Goal: Task Accomplishment & Management: Manage account settings

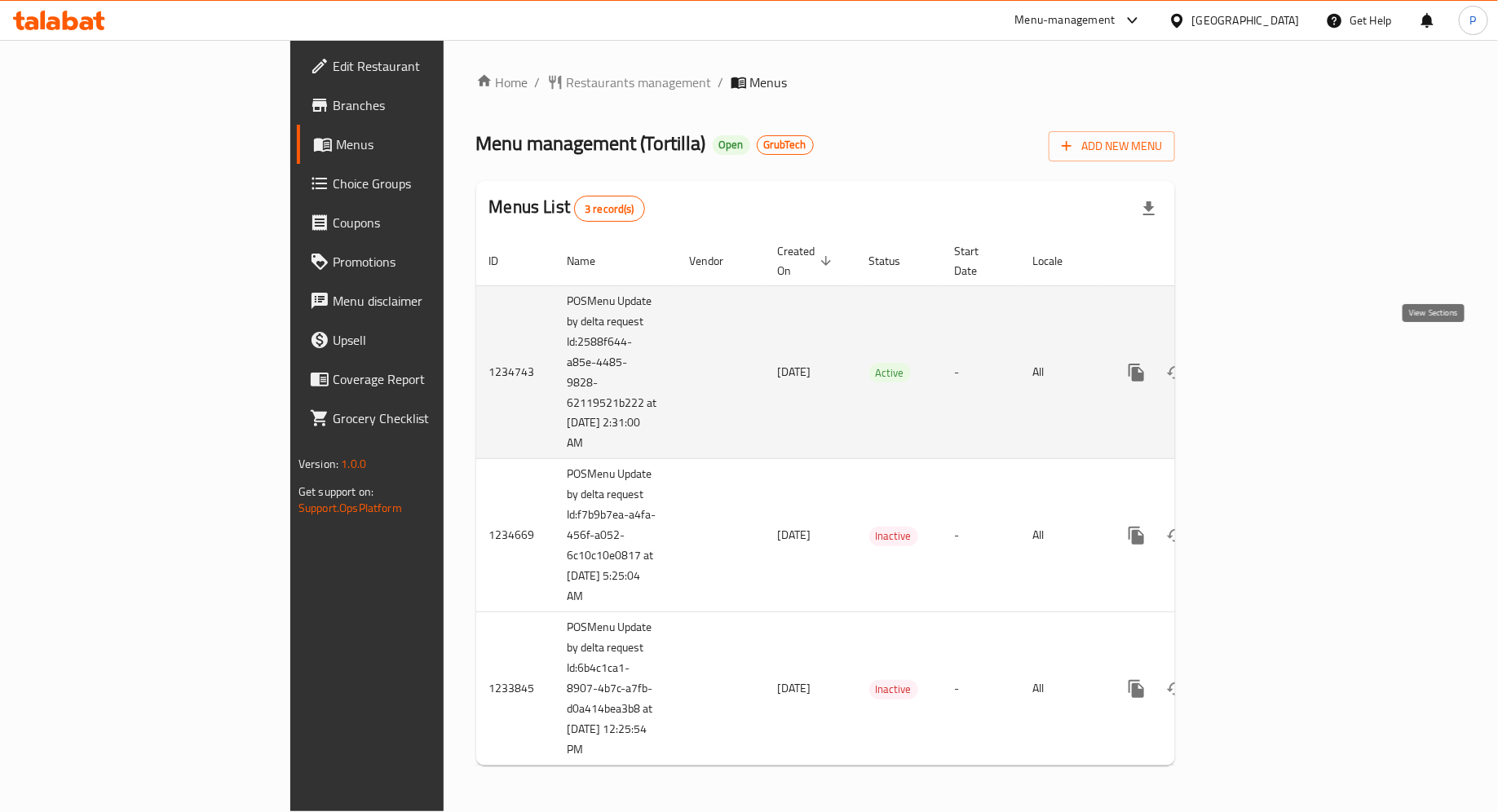
click at [1262, 366] on icon "enhanced table" at bounding box center [1255, 373] width 15 height 15
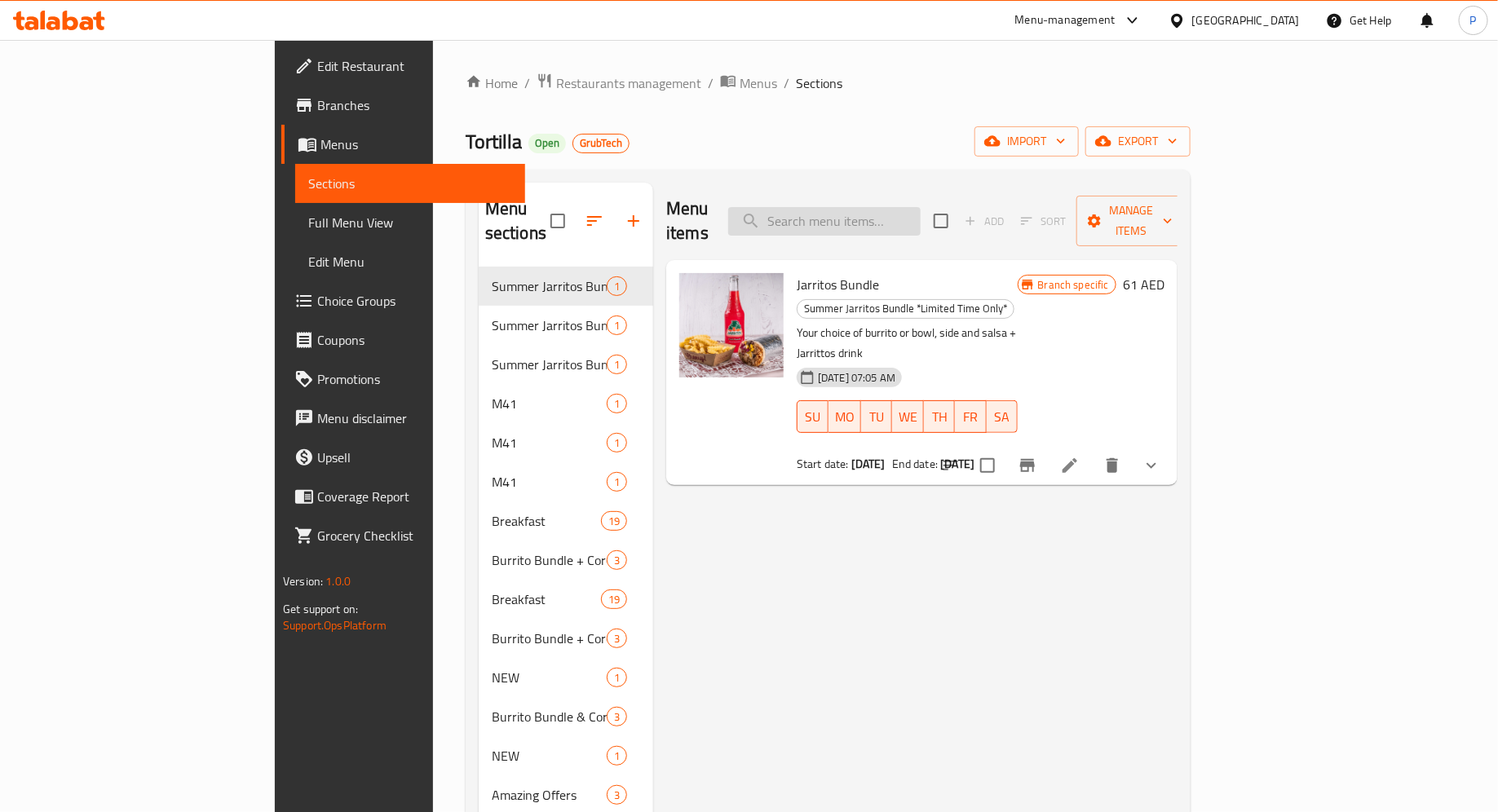
click at [904, 208] on input "search" at bounding box center [824, 221] width 192 height 28
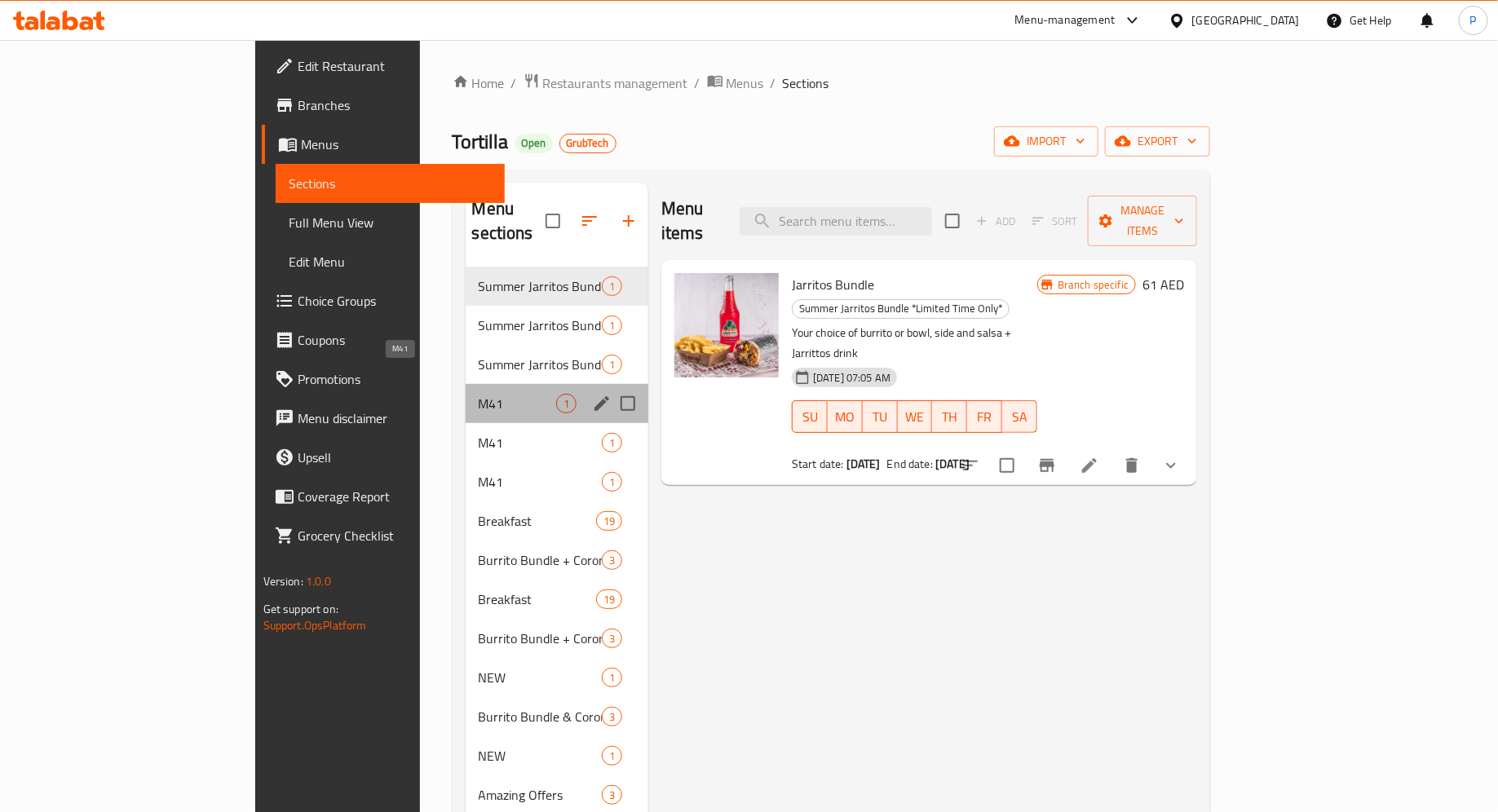
click at [479, 394] on span "M41" at bounding box center [518, 403] width 78 height 19
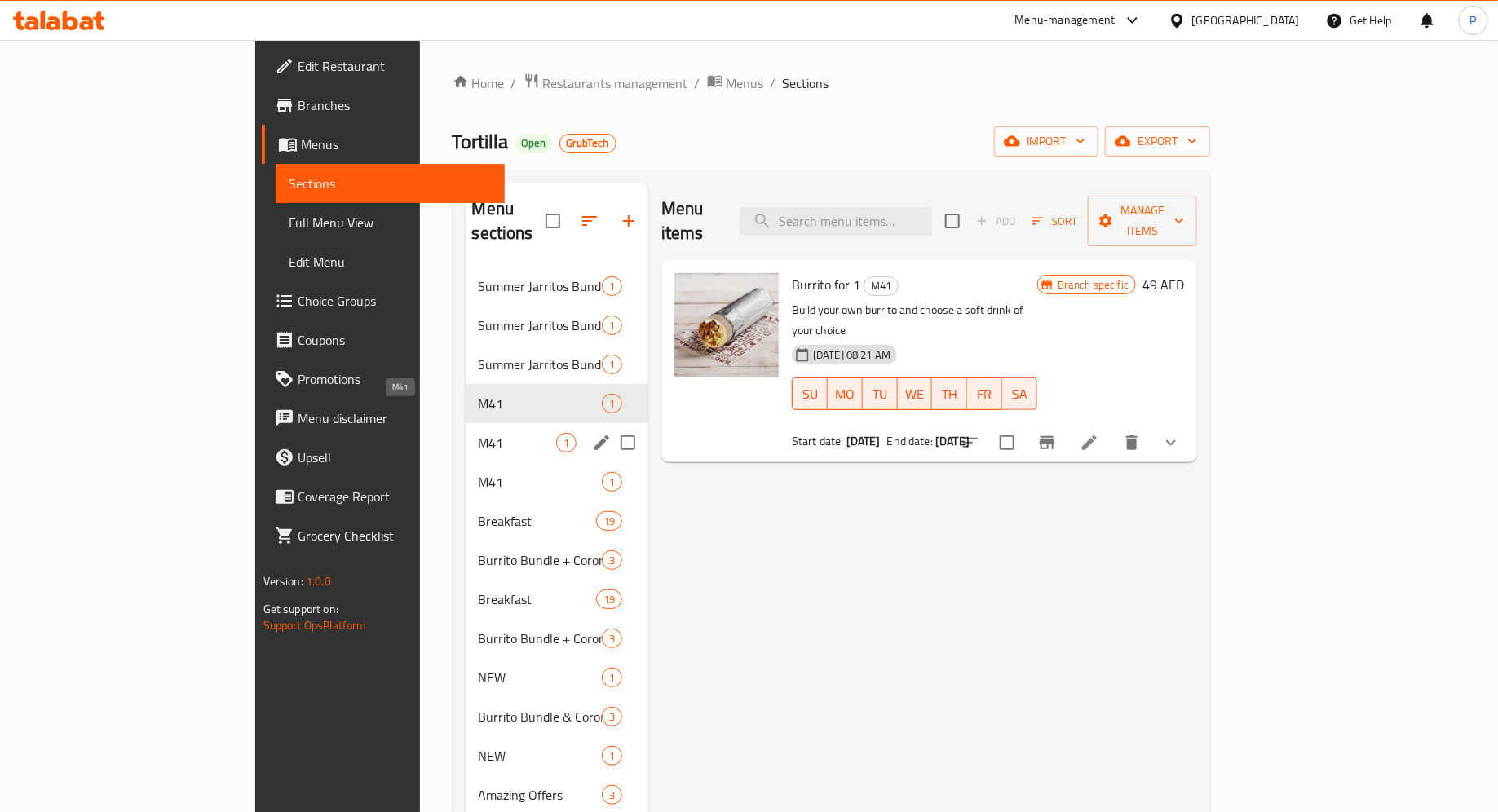
click at [479, 433] on span "M41" at bounding box center [518, 443] width 78 height 19
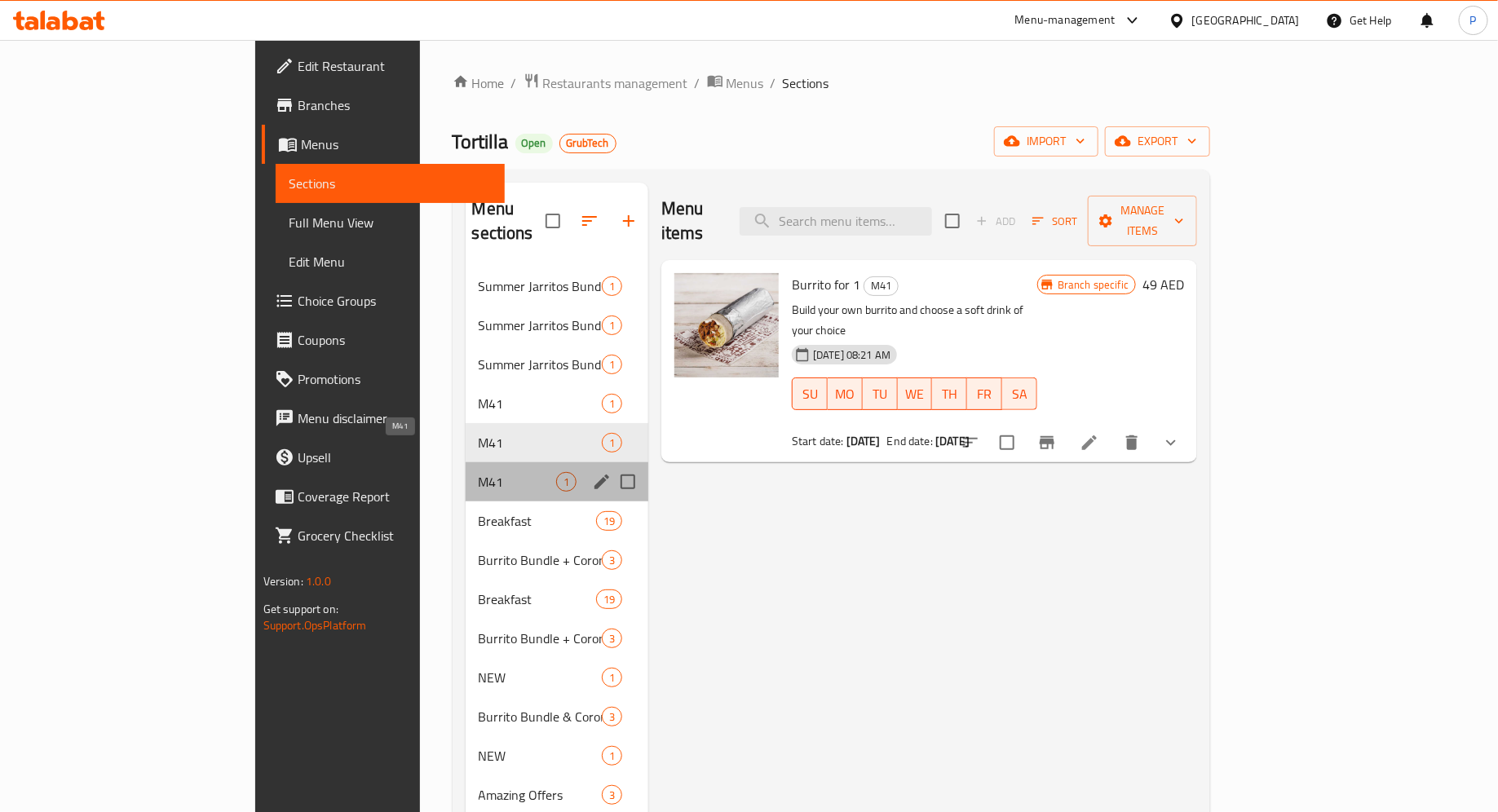
click at [479, 472] on span "M41" at bounding box center [518, 481] width 78 height 19
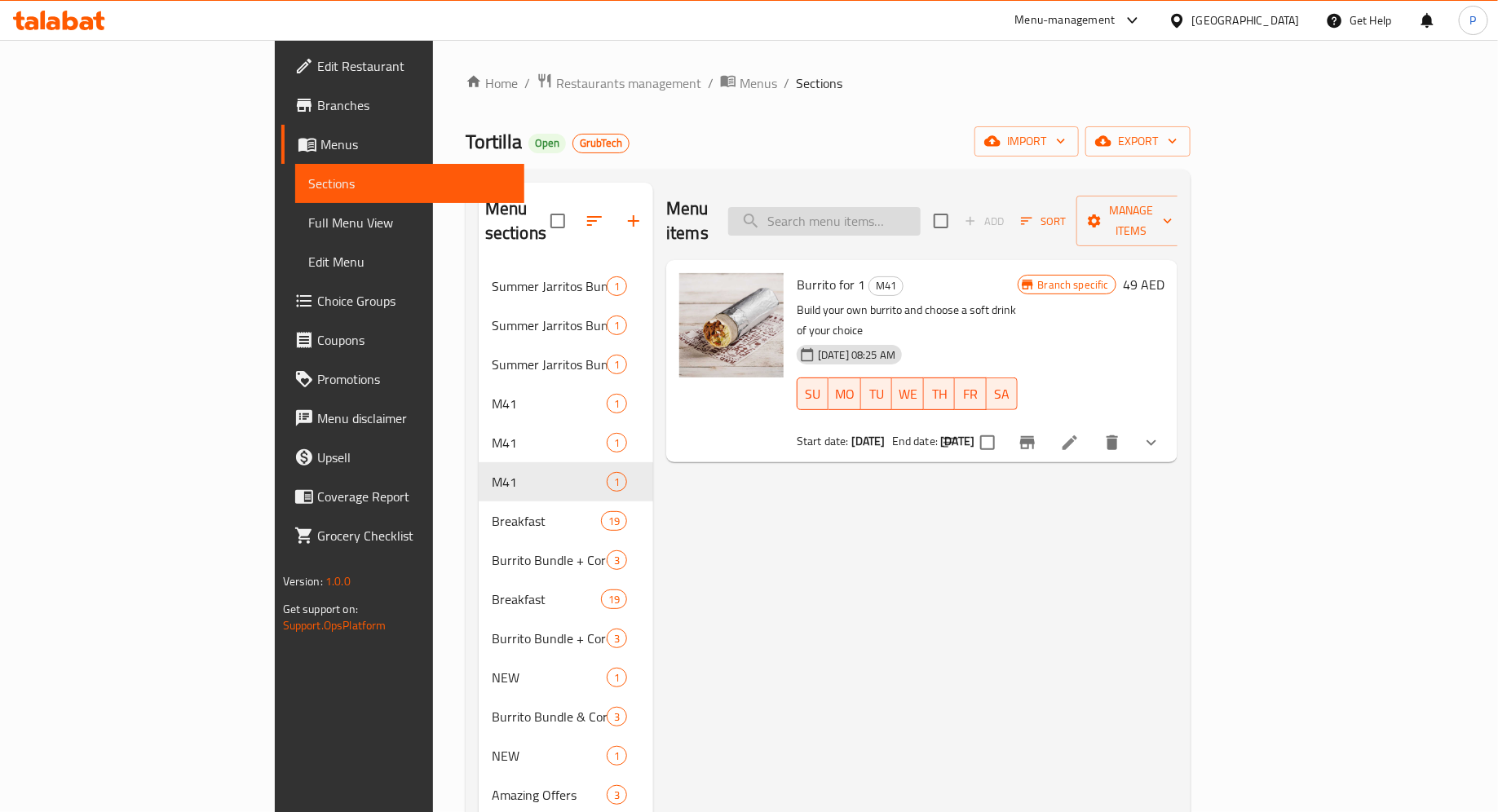
click at [921, 208] on input "search" at bounding box center [824, 221] width 192 height 28
type input "bag"
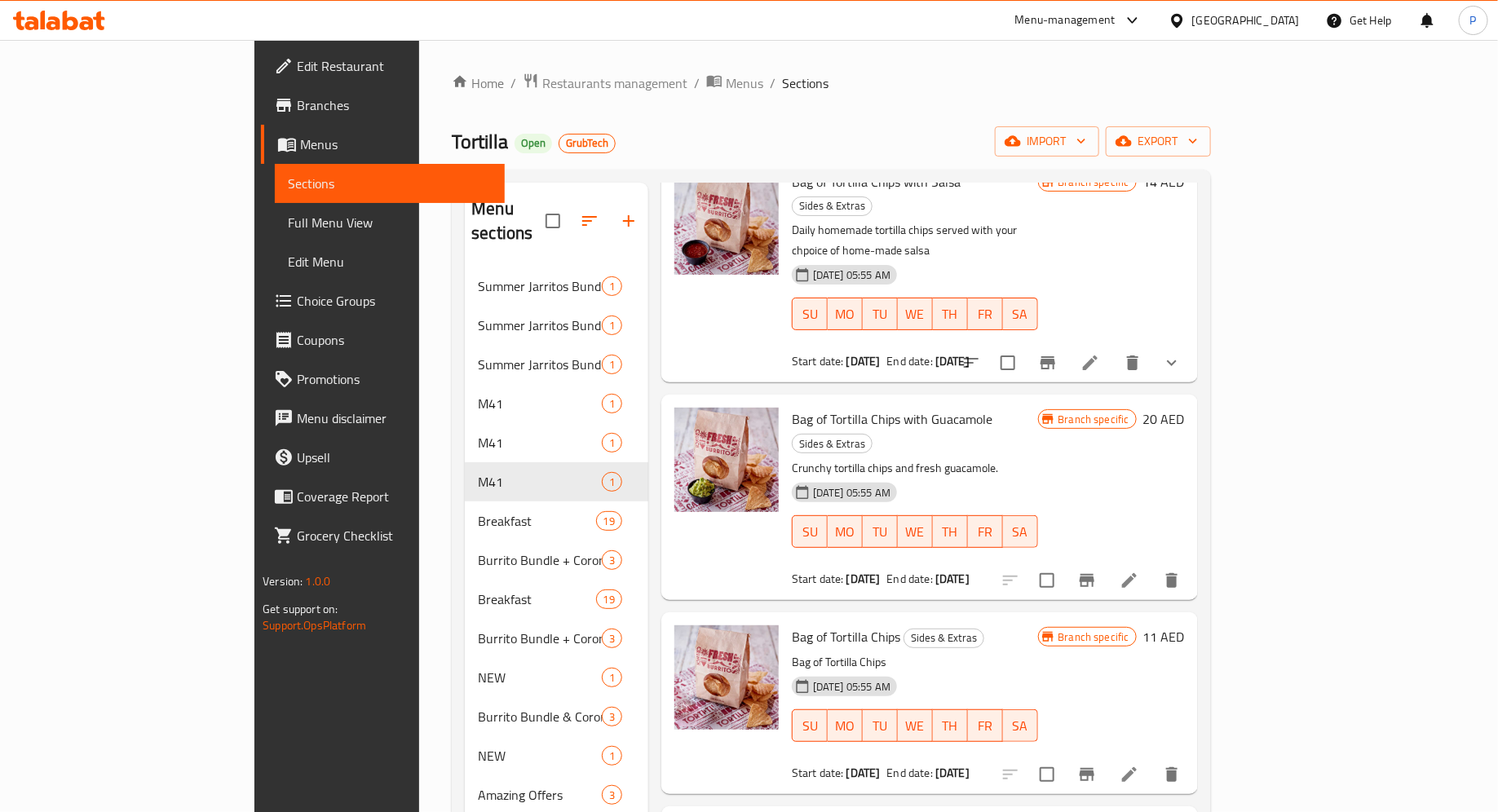
scroll to position [103, 0]
click at [1095, 573] on icon "Branch-specific-item" at bounding box center [1087, 580] width 15 height 13
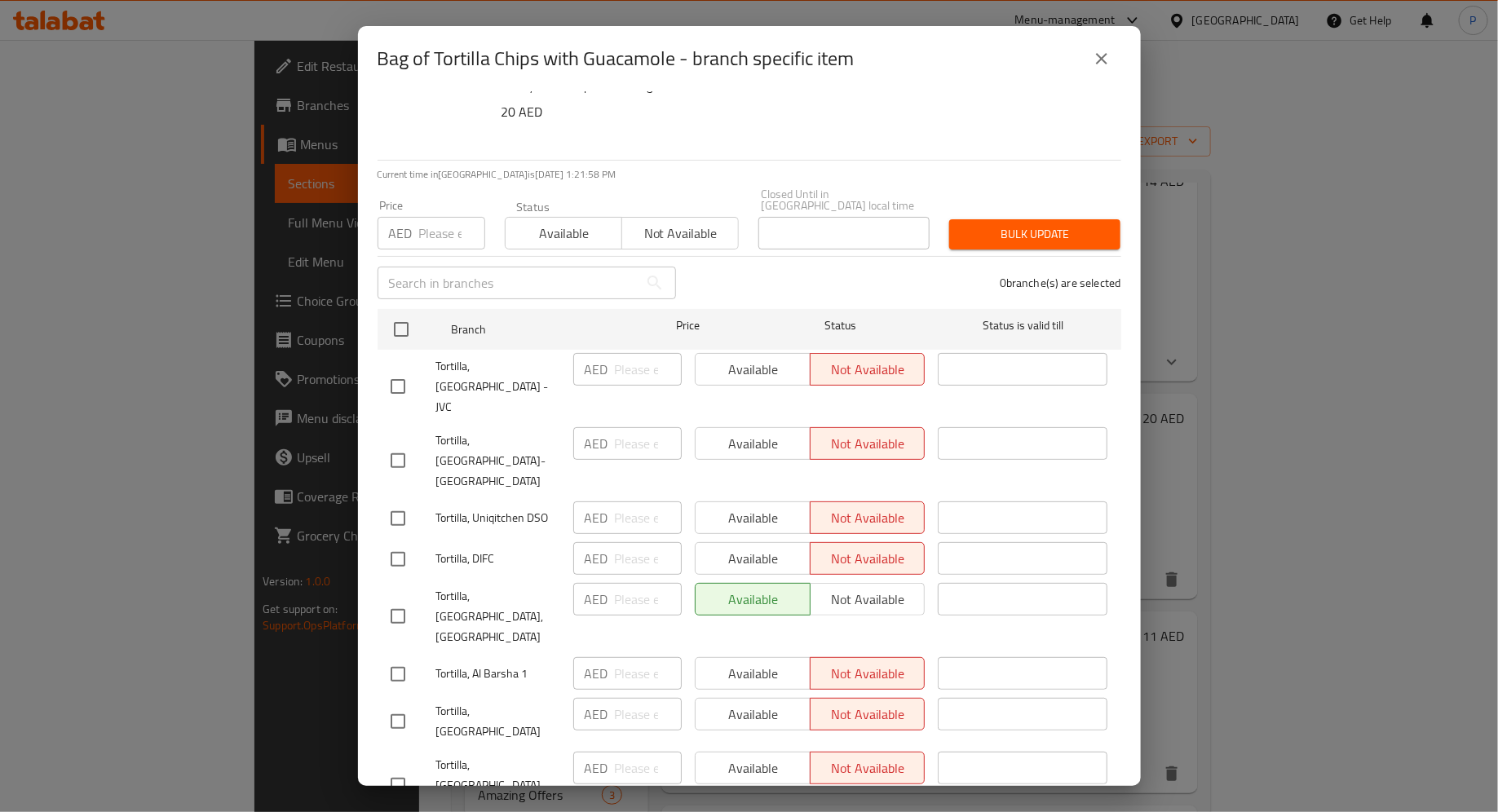
scroll to position [61, 0]
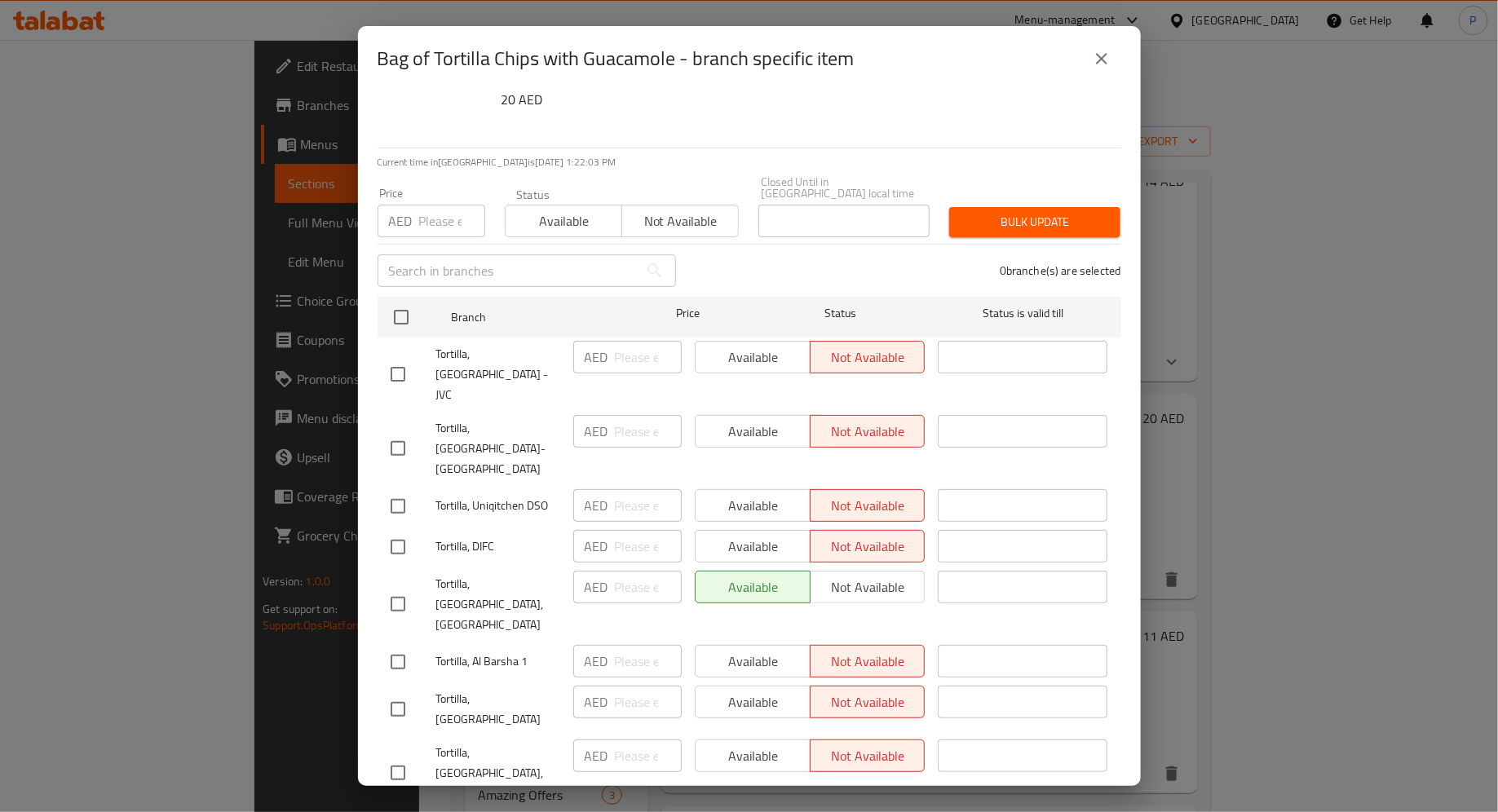
click at [1101, 62] on icon "close" at bounding box center [1101, 59] width 19 height 19
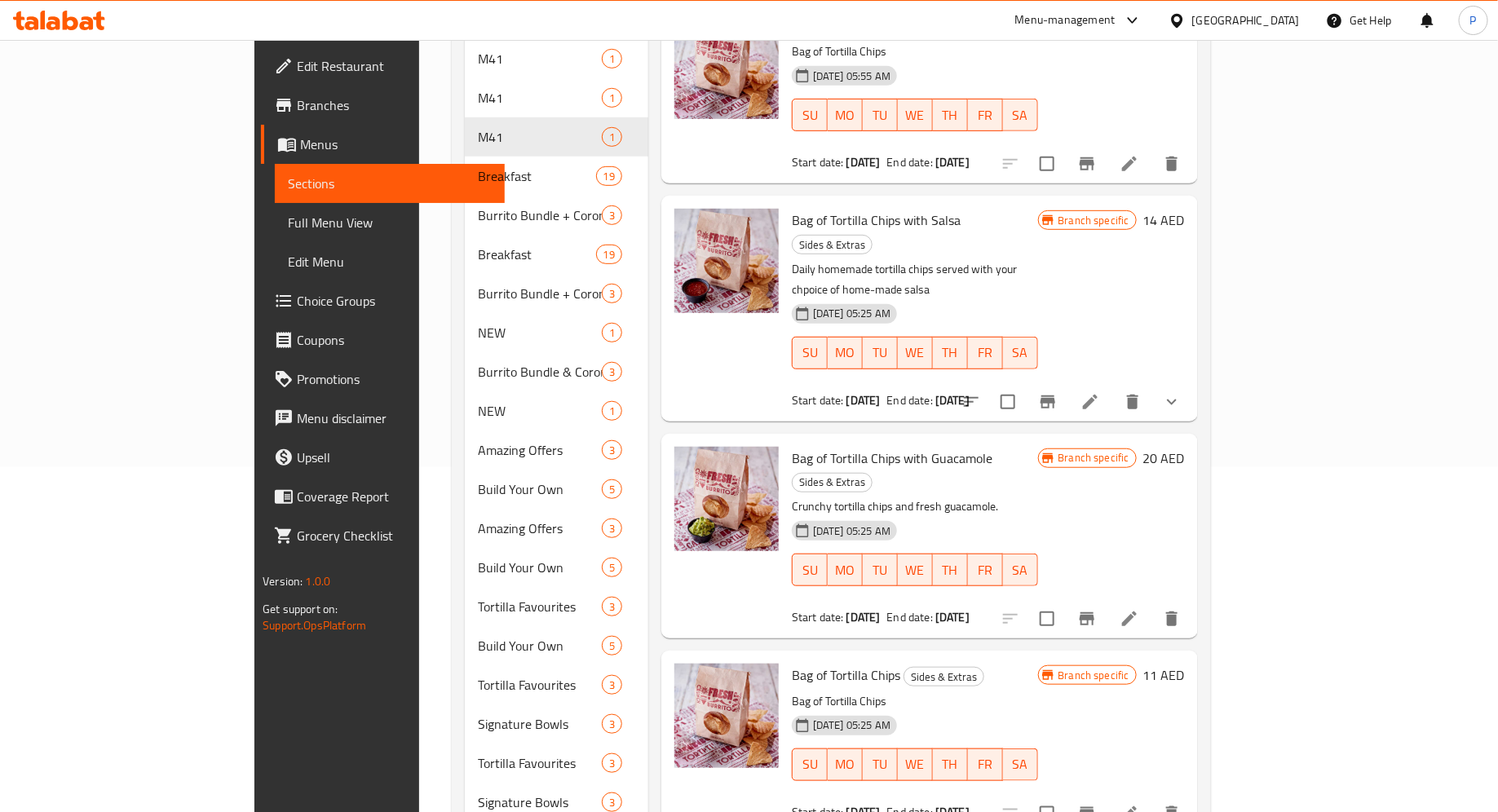
scroll to position [351, 0]
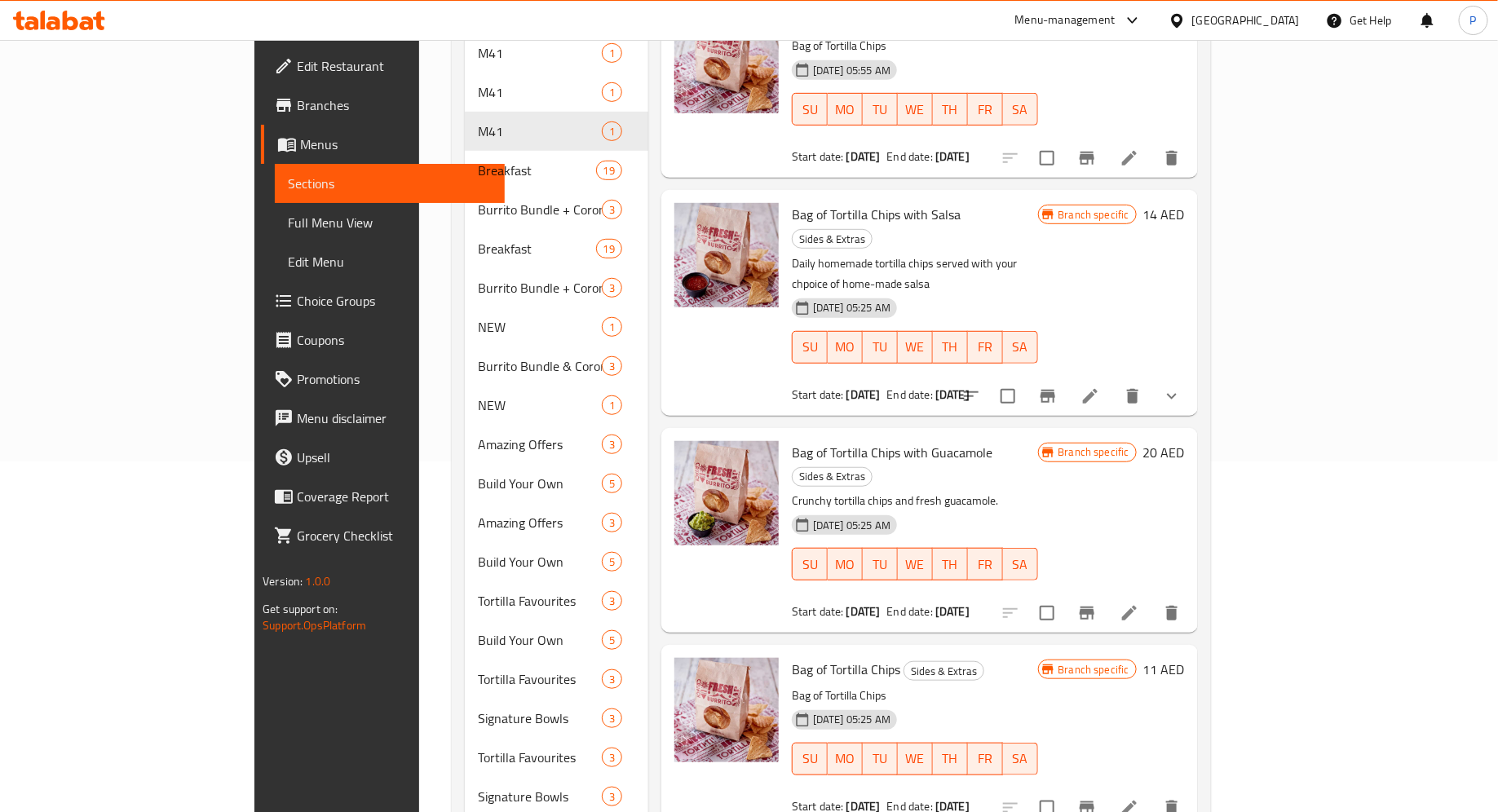
click at [1095, 607] on icon "Branch-specific-item" at bounding box center [1087, 614] width 15 height 13
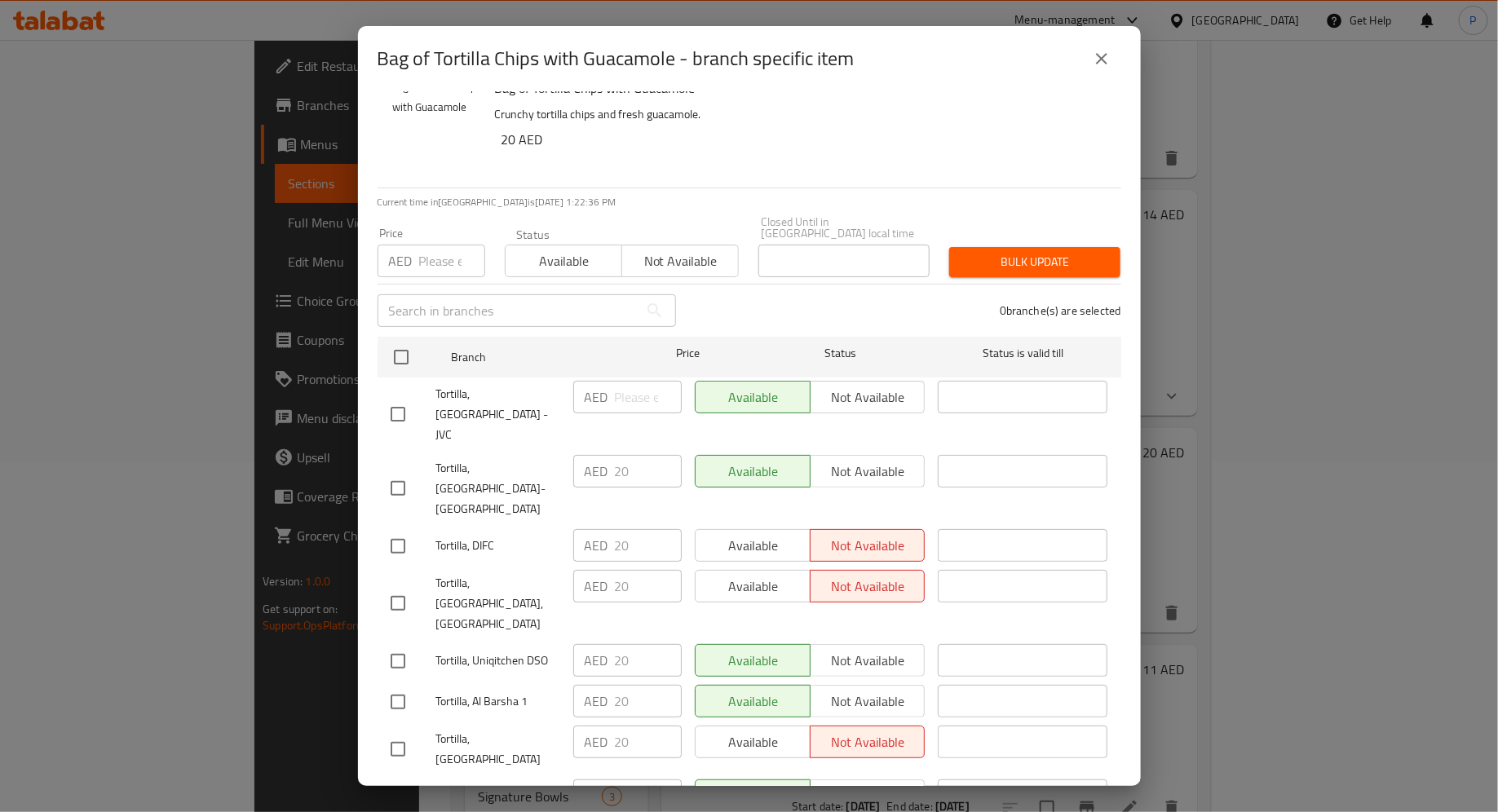
scroll to position [61, 0]
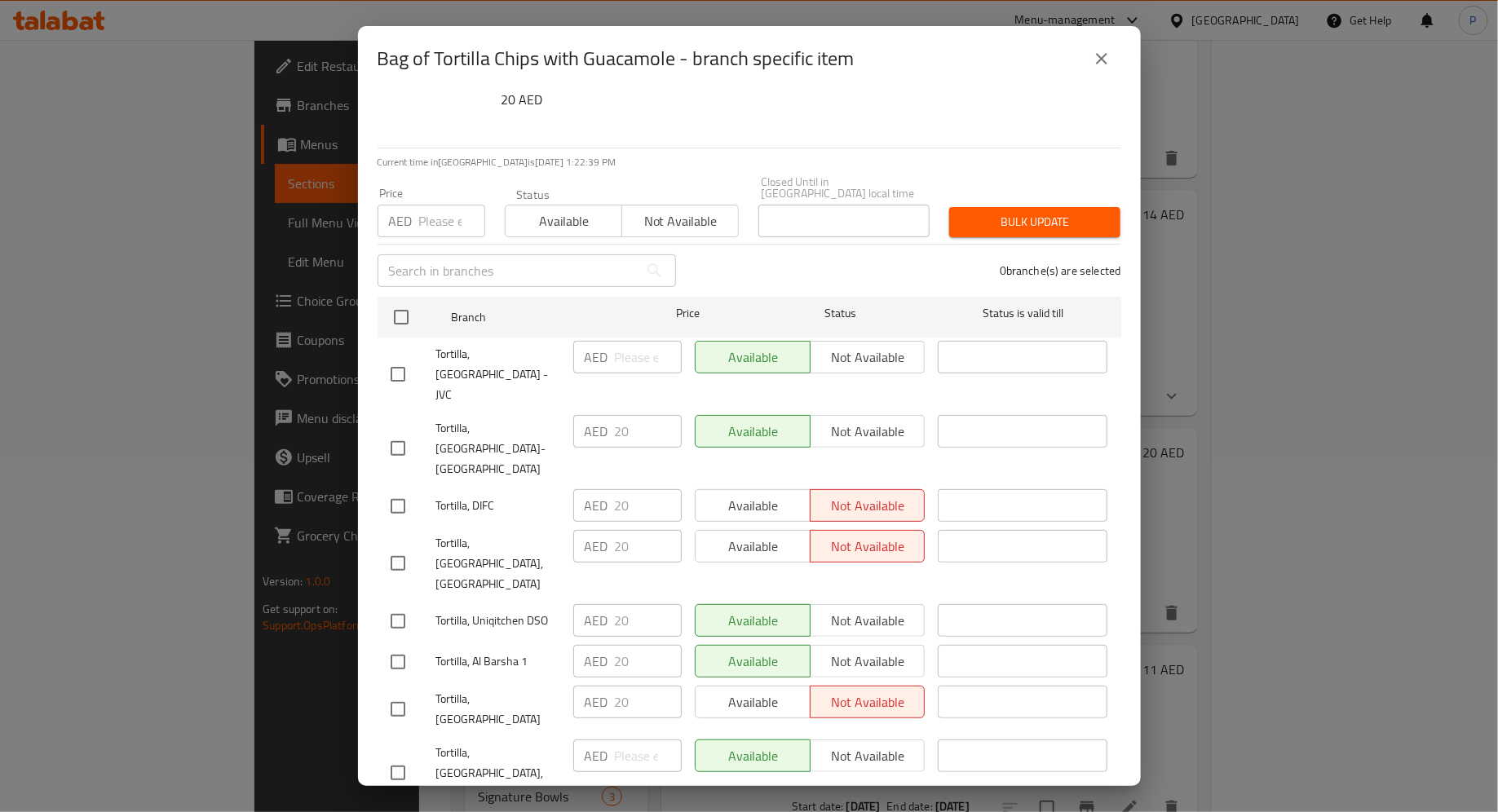
click at [768, 686] on div "Available Not available" at bounding box center [810, 702] width 230 height 33
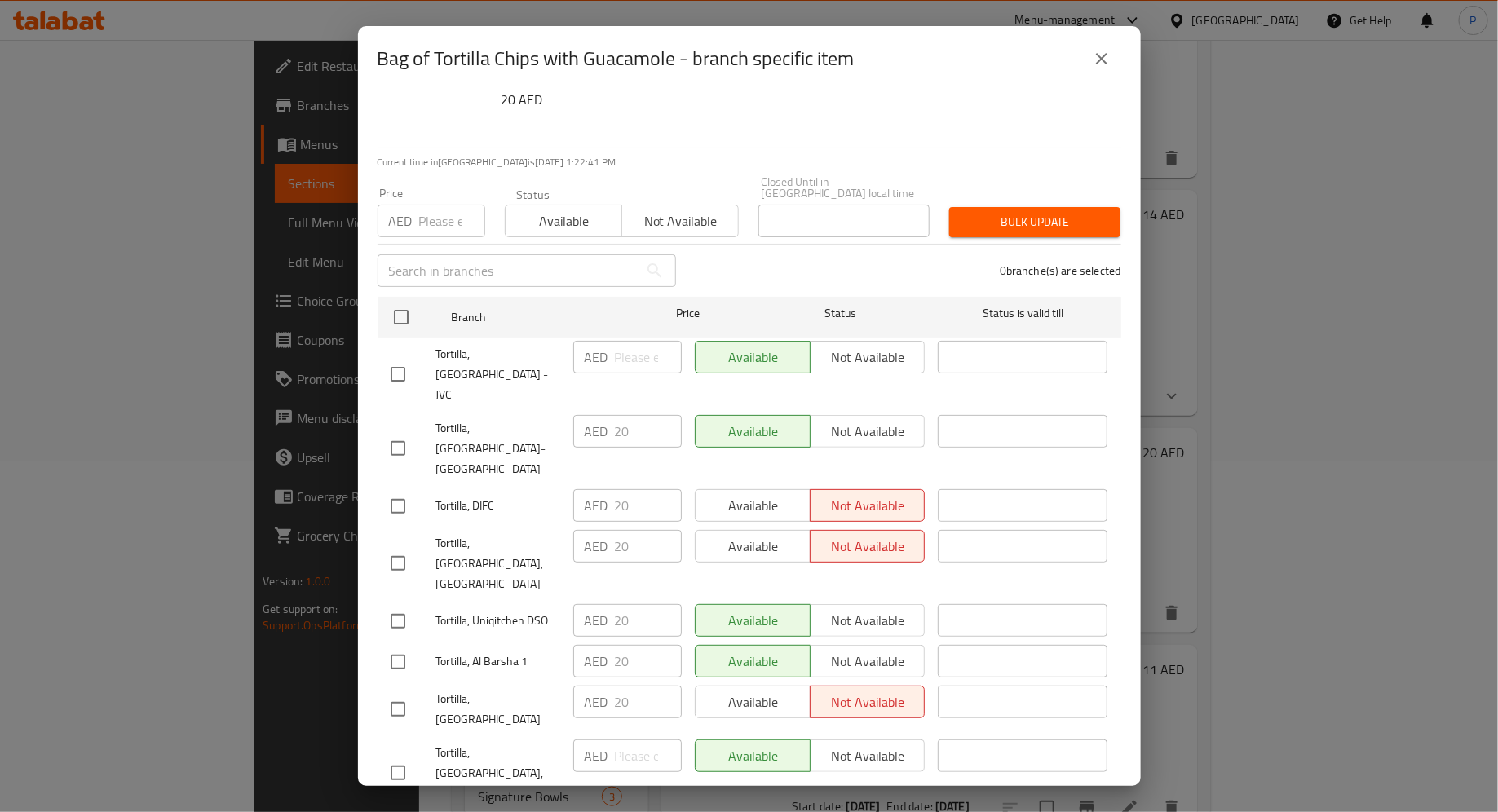
click at [768, 686] on div "Available Not available" at bounding box center [810, 702] width 230 height 33
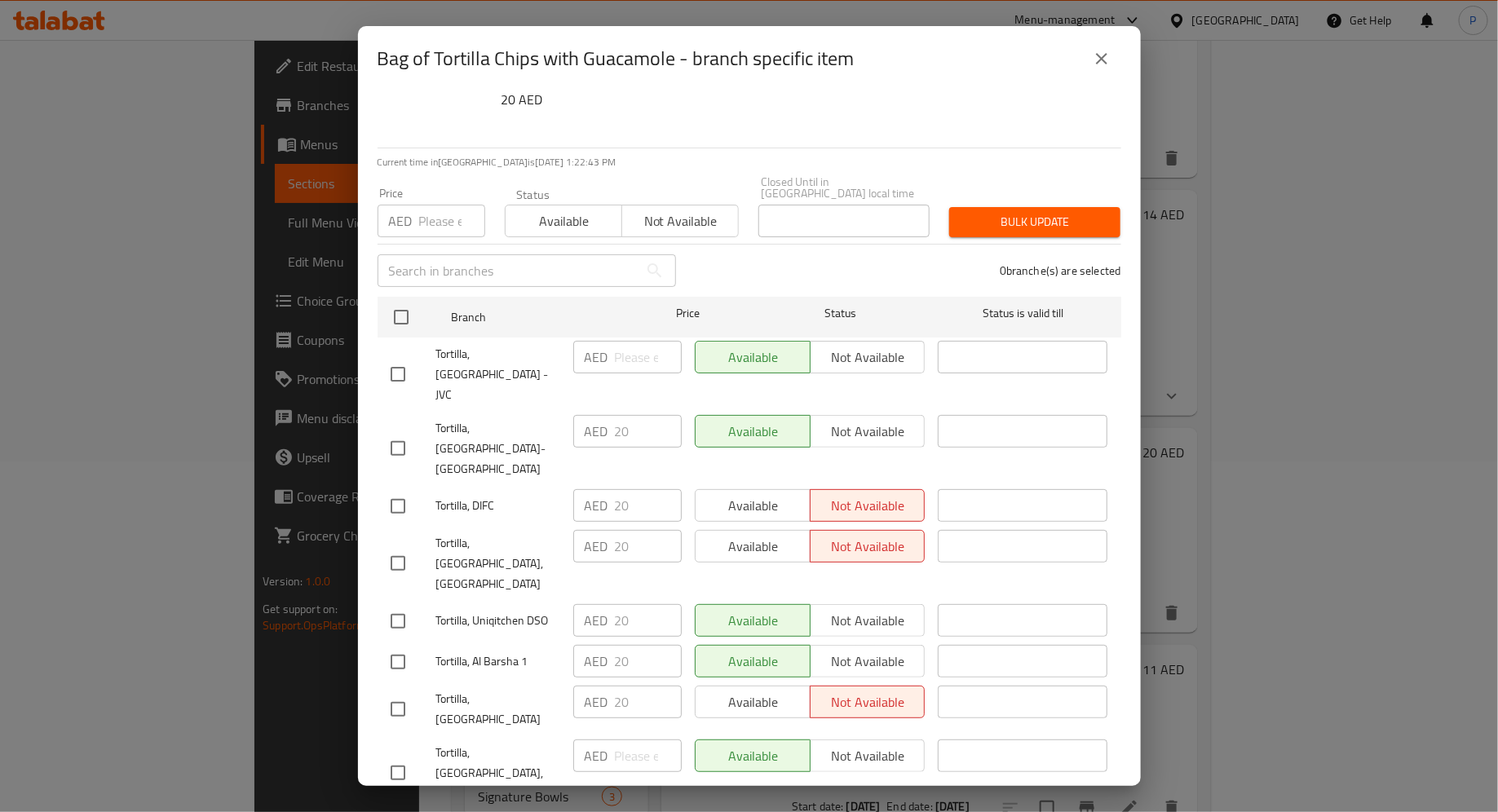
click at [768, 686] on div "Available Not available" at bounding box center [810, 702] width 230 height 33
click at [756, 489] on div "Available Not available" at bounding box center [810, 506] width 230 height 33
click at [755, 530] on div "Available Not available" at bounding box center [810, 547] width 230 height 33
click at [758, 530] on div "Available Not available" at bounding box center [810, 547] width 230 height 33
click at [758, 686] on div "Available Not available" at bounding box center [810, 702] width 230 height 33
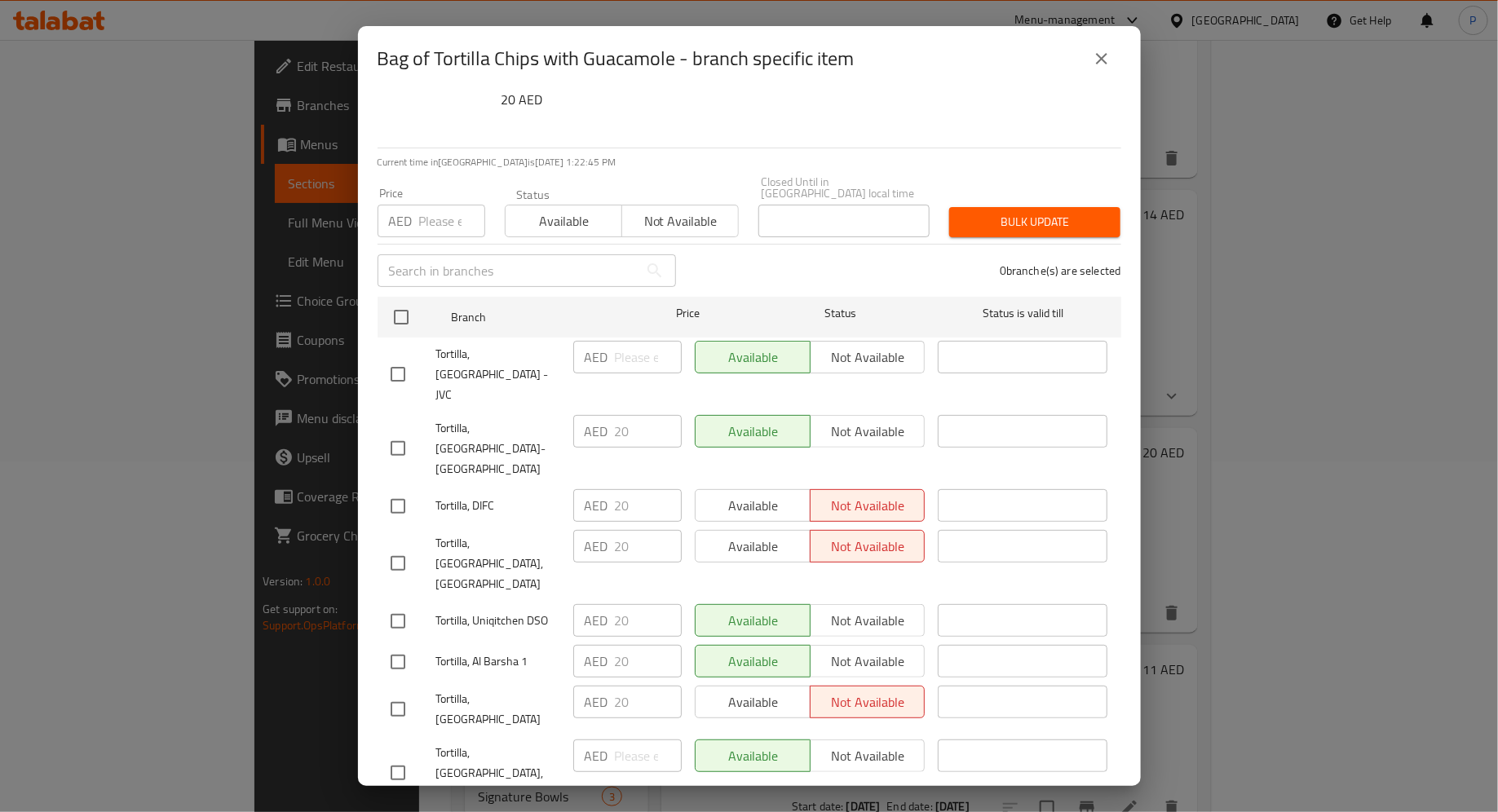
click at [758, 686] on div "Available Not available" at bounding box center [810, 702] width 230 height 33
click at [1101, 59] on icon "close" at bounding box center [1102, 59] width 11 height 11
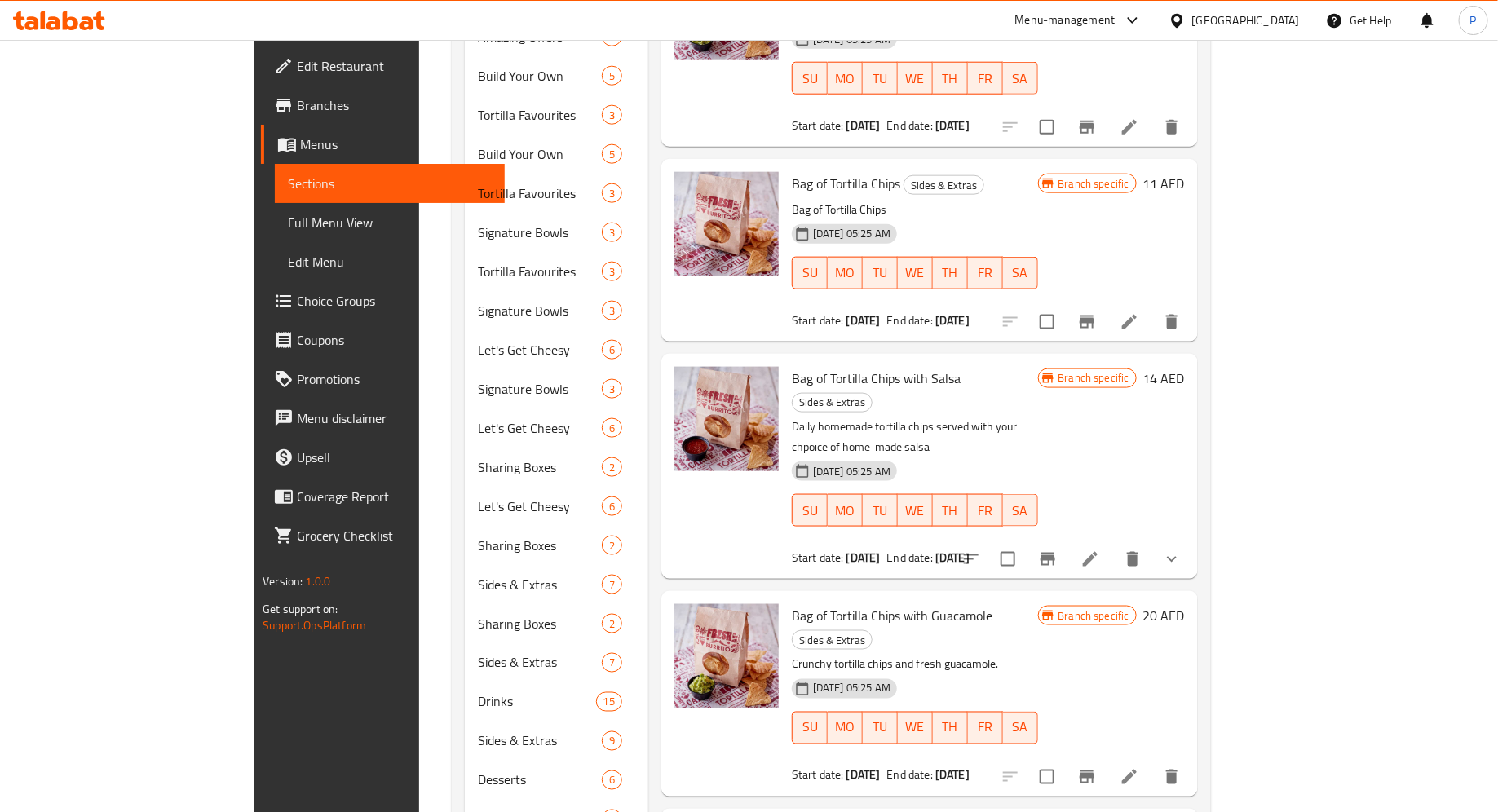
scroll to position [838, 0]
click at [1095, 770] on icon "Branch-specific-item" at bounding box center [1087, 776] width 15 height 13
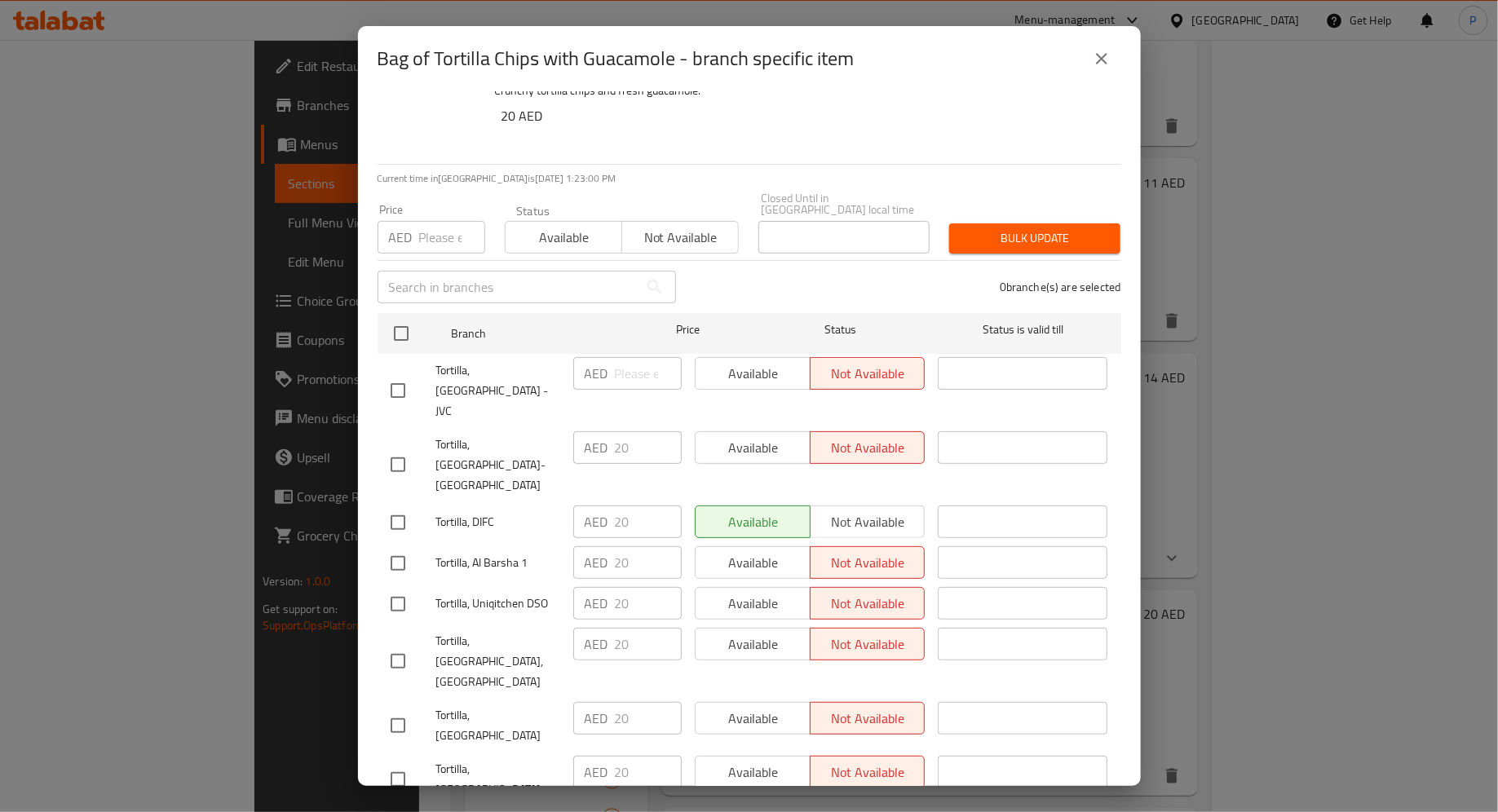
scroll to position [61, 0]
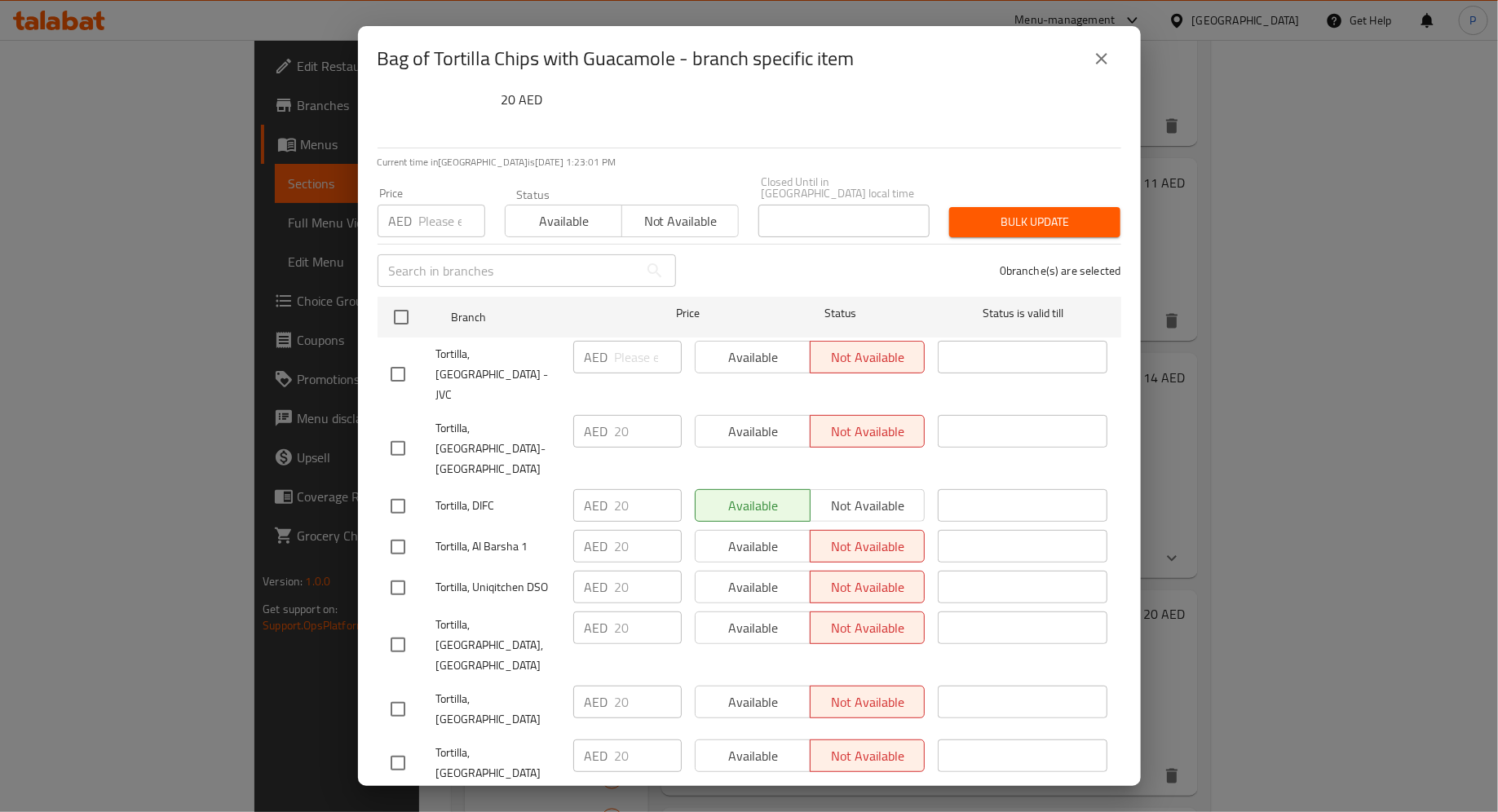
click at [779, 686] on div "Available Not available" at bounding box center [810, 702] width 230 height 33
click at [837, 686] on div "Available Not available" at bounding box center [810, 702] width 230 height 33
click at [1105, 63] on icon "close" at bounding box center [1102, 59] width 11 height 11
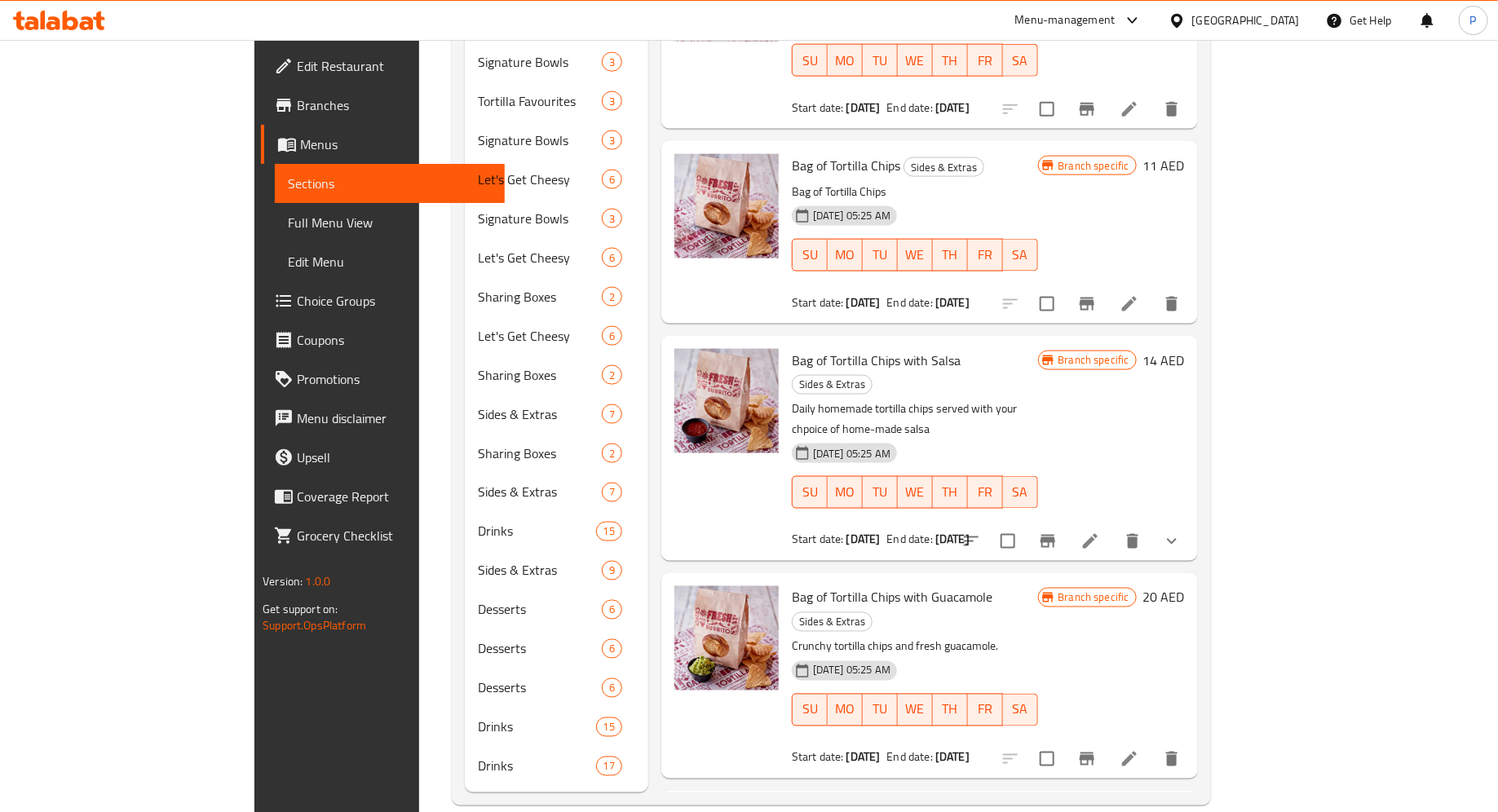
scroll to position [202, 0]
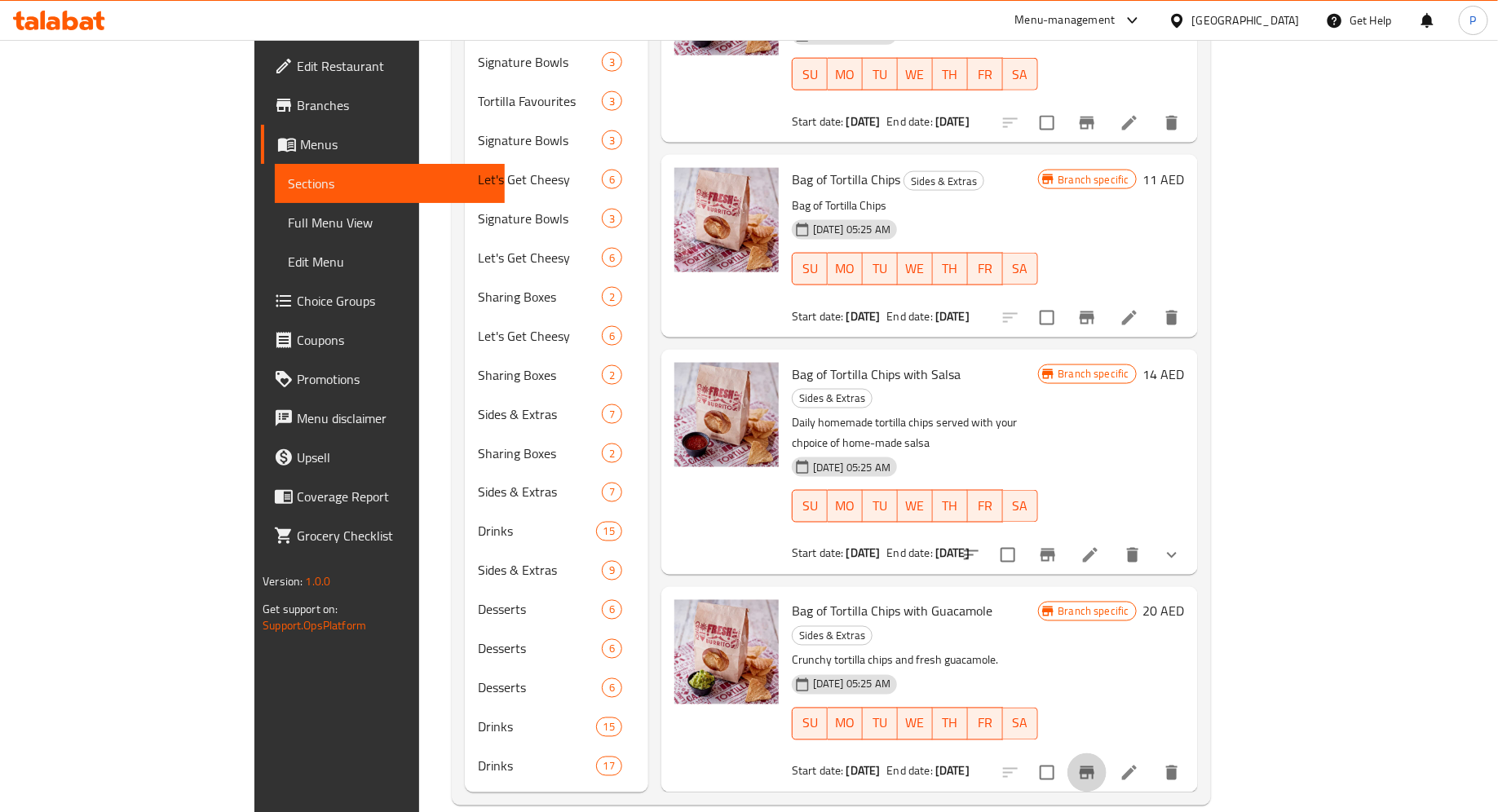
click at [1097, 764] on icon "Branch-specific-item" at bounding box center [1086, 773] width 19 height 19
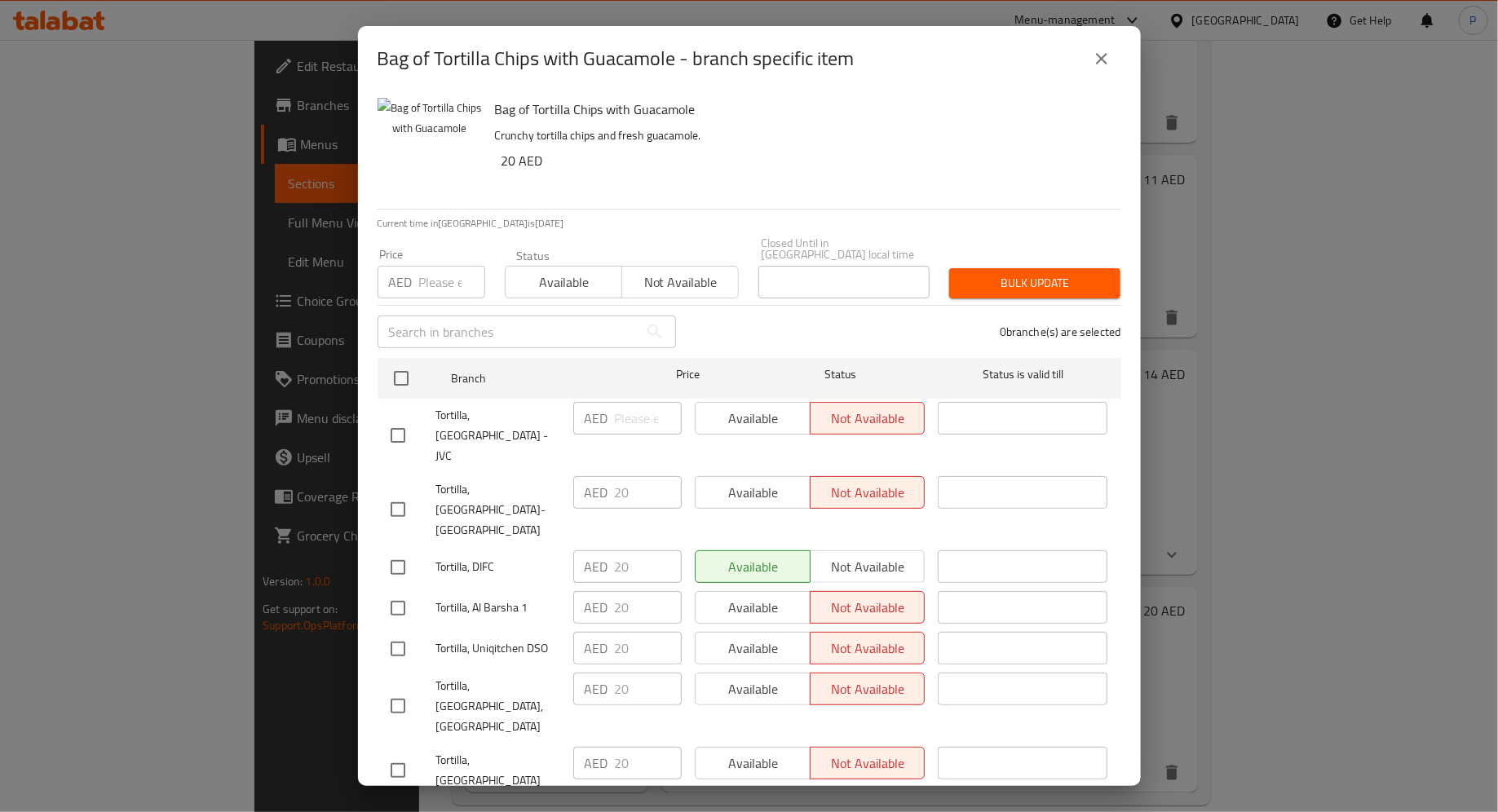
scroll to position [61, 0]
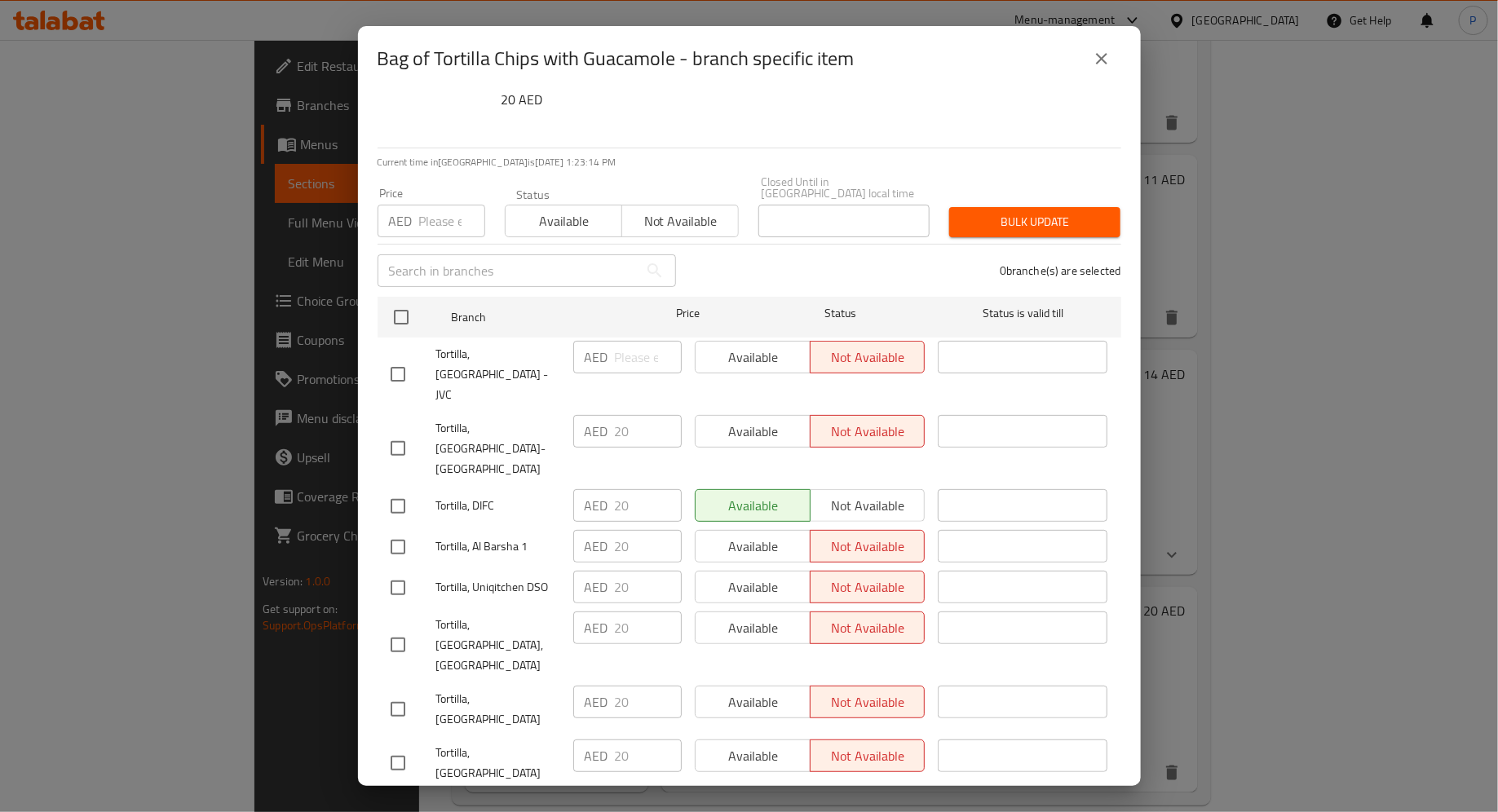
click at [892, 686] on div "Available Not available" at bounding box center [810, 702] width 230 height 33
click at [1101, 60] on icon "close" at bounding box center [1101, 59] width 19 height 19
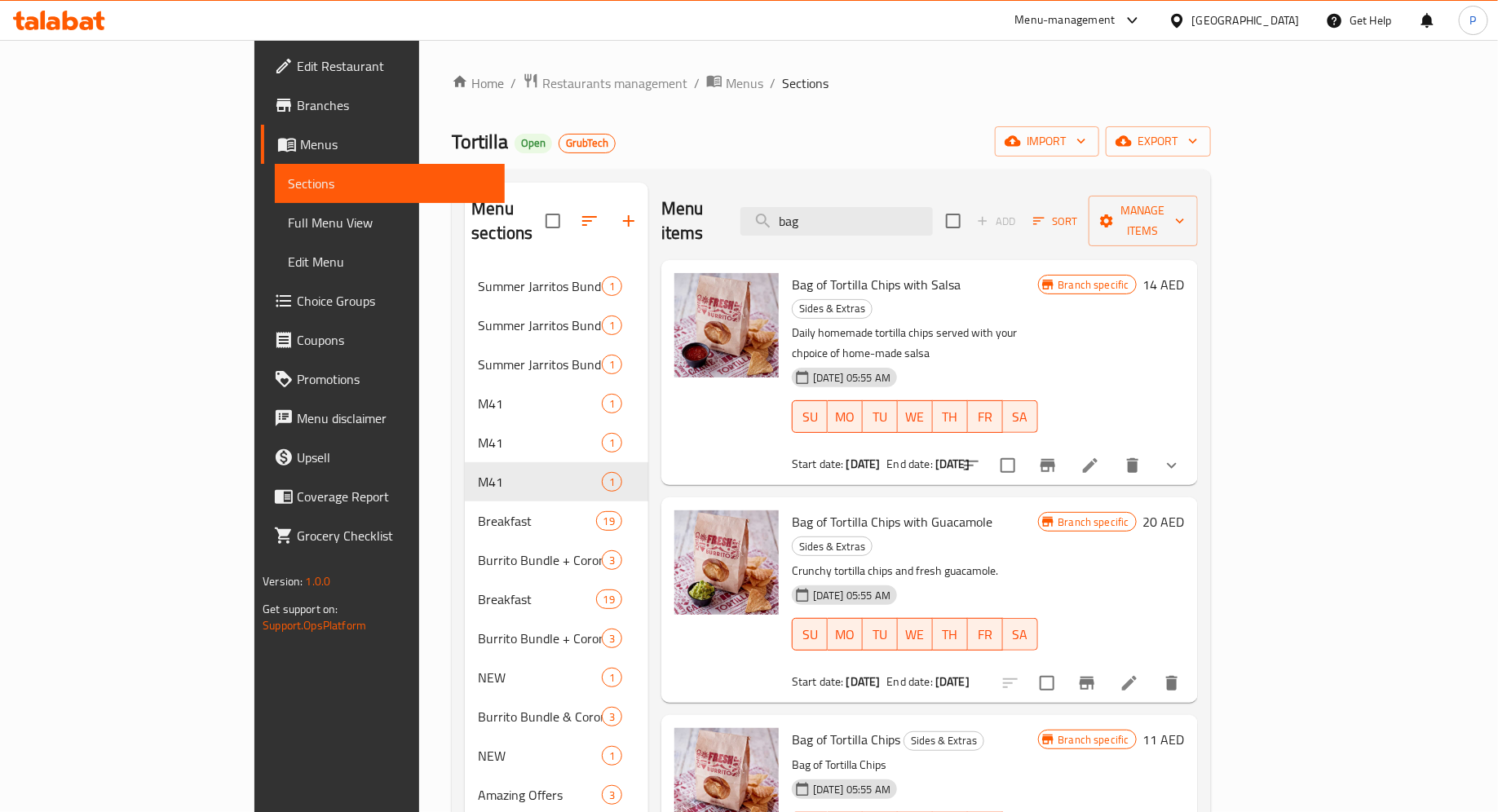
scroll to position [34, 0]
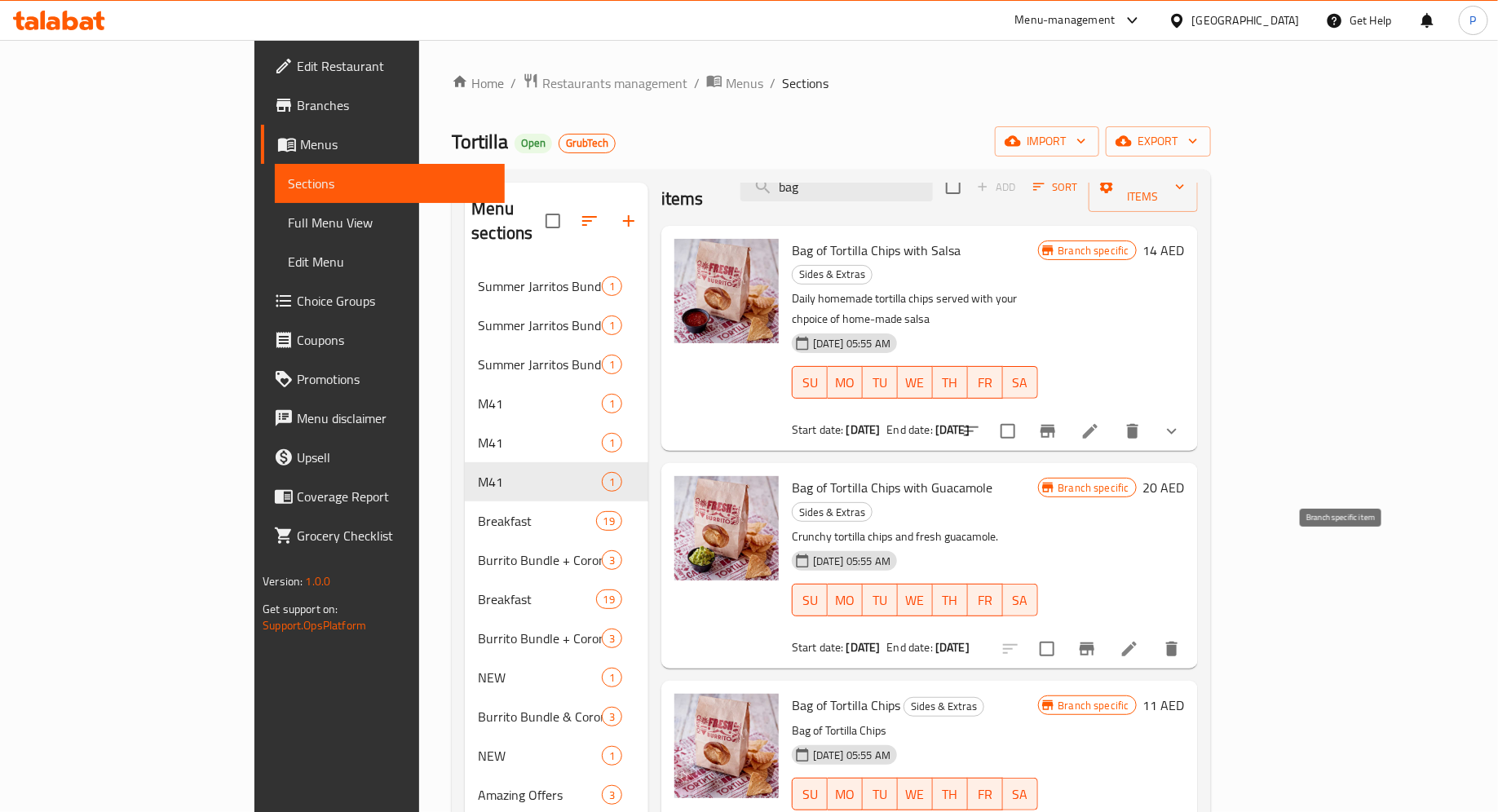
click at [1095, 643] on icon "Branch-specific-item" at bounding box center [1087, 649] width 15 height 13
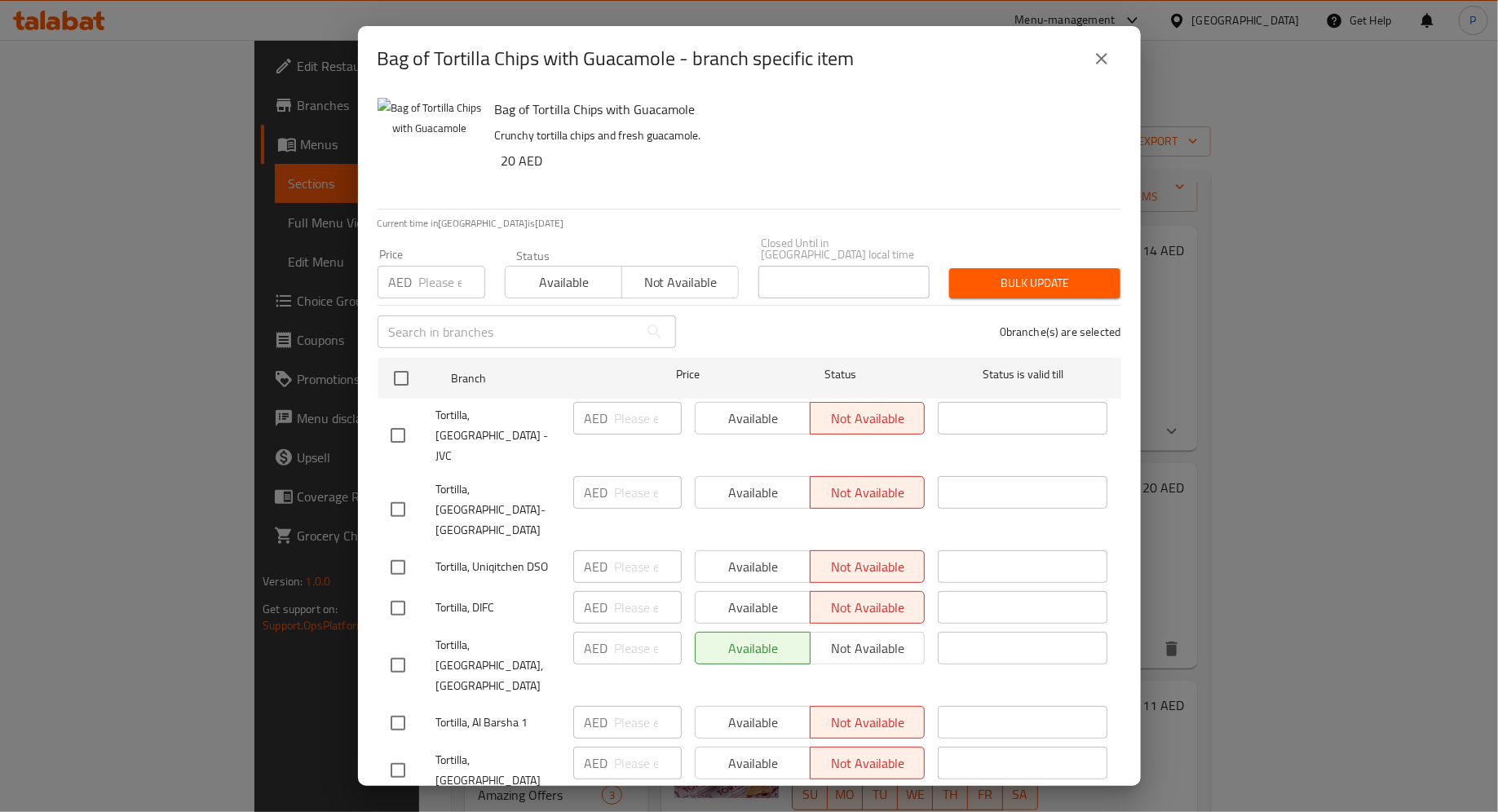
scroll to position [61, 0]
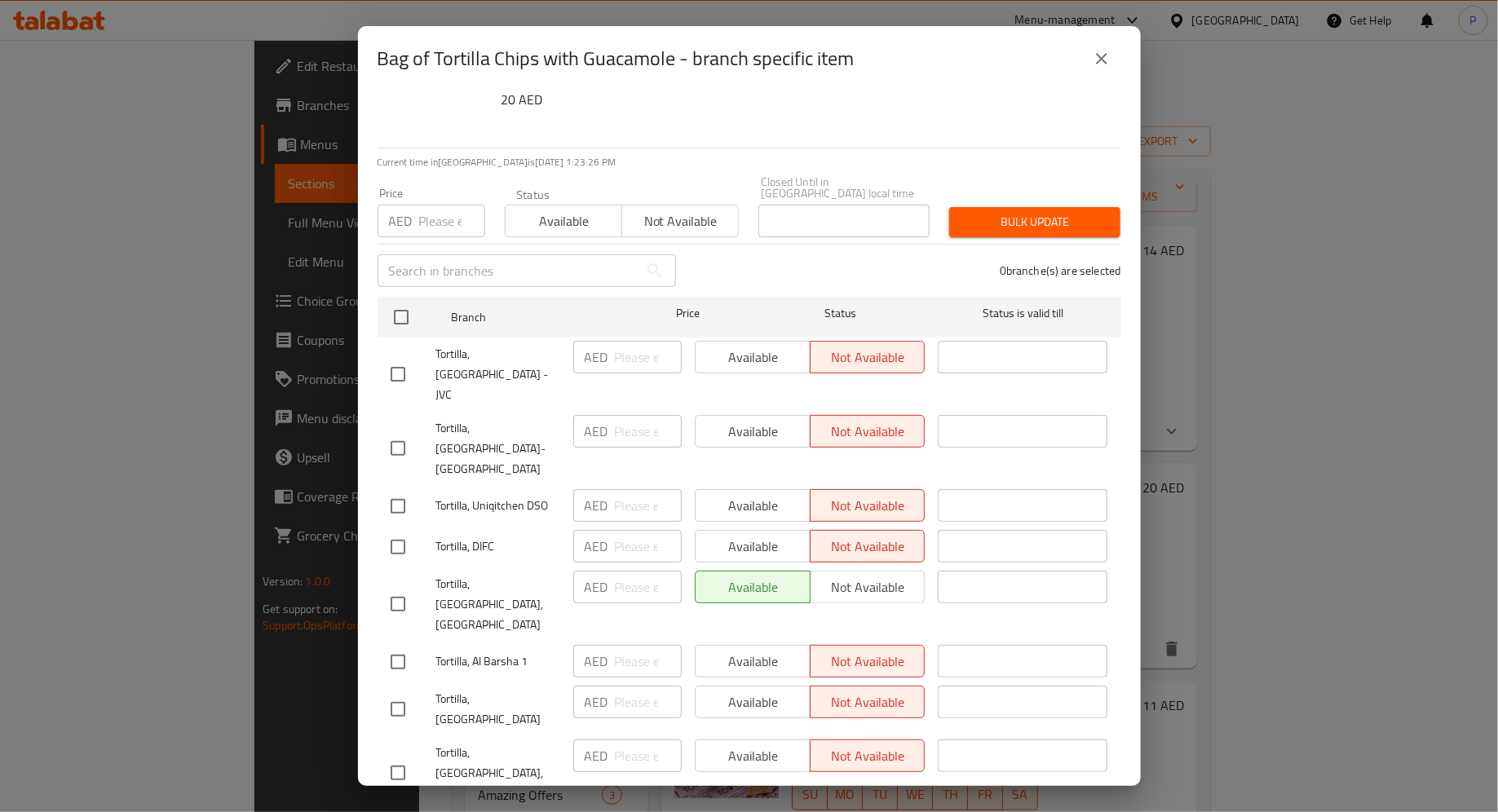
click at [754, 571] on div "Available Not available" at bounding box center [810, 587] width 230 height 33
click at [1108, 66] on icon "close" at bounding box center [1101, 59] width 19 height 19
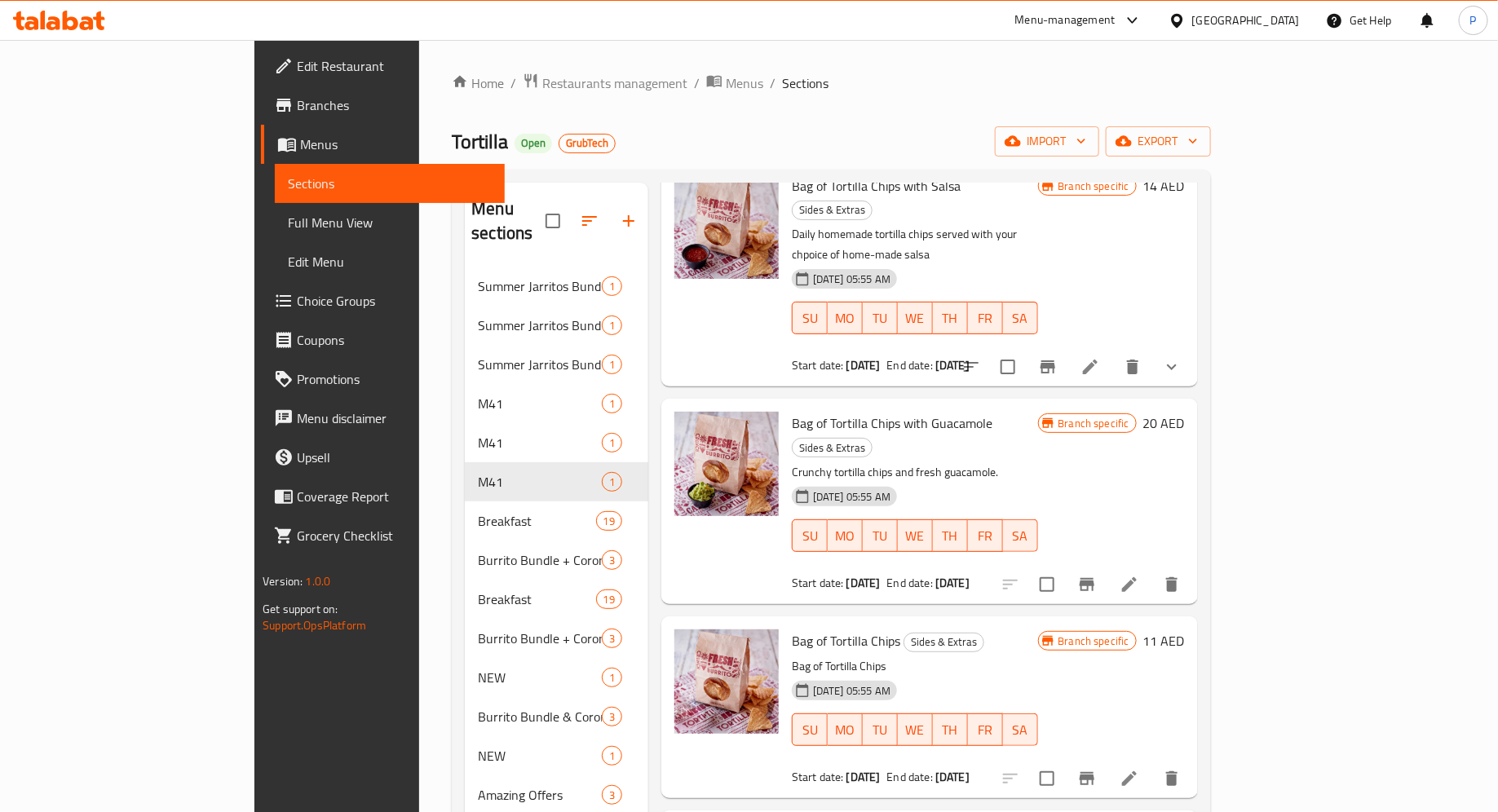
scroll to position [112, 0]
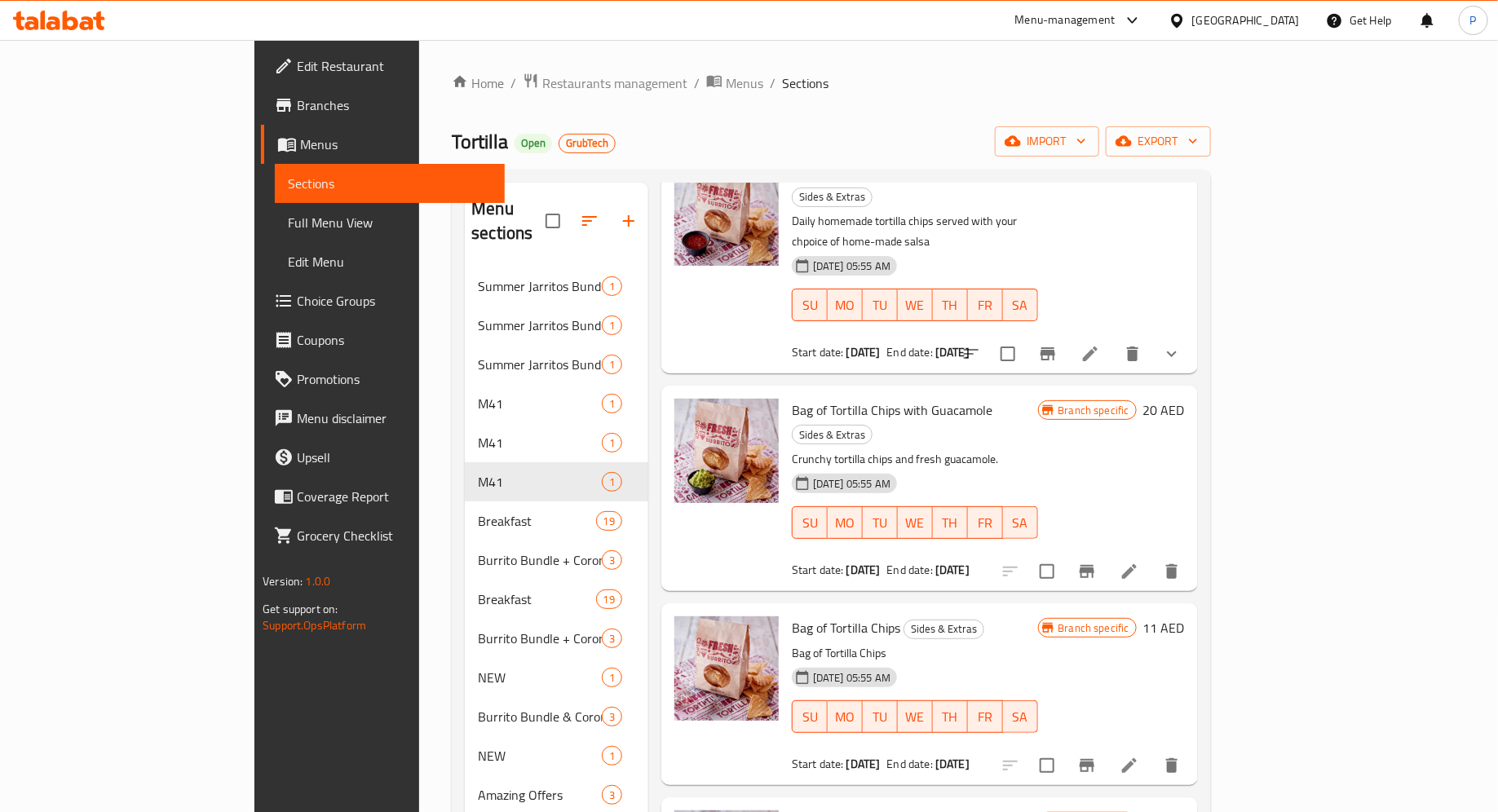
click at [1192, 552] on div at bounding box center [1091, 572] width 200 height 39
click at [1065, 554] on input "checkbox" at bounding box center [1046, 571] width 34 height 34
checkbox input "true"
click at [1140, 561] on icon at bounding box center [1129, 571] width 19 height 19
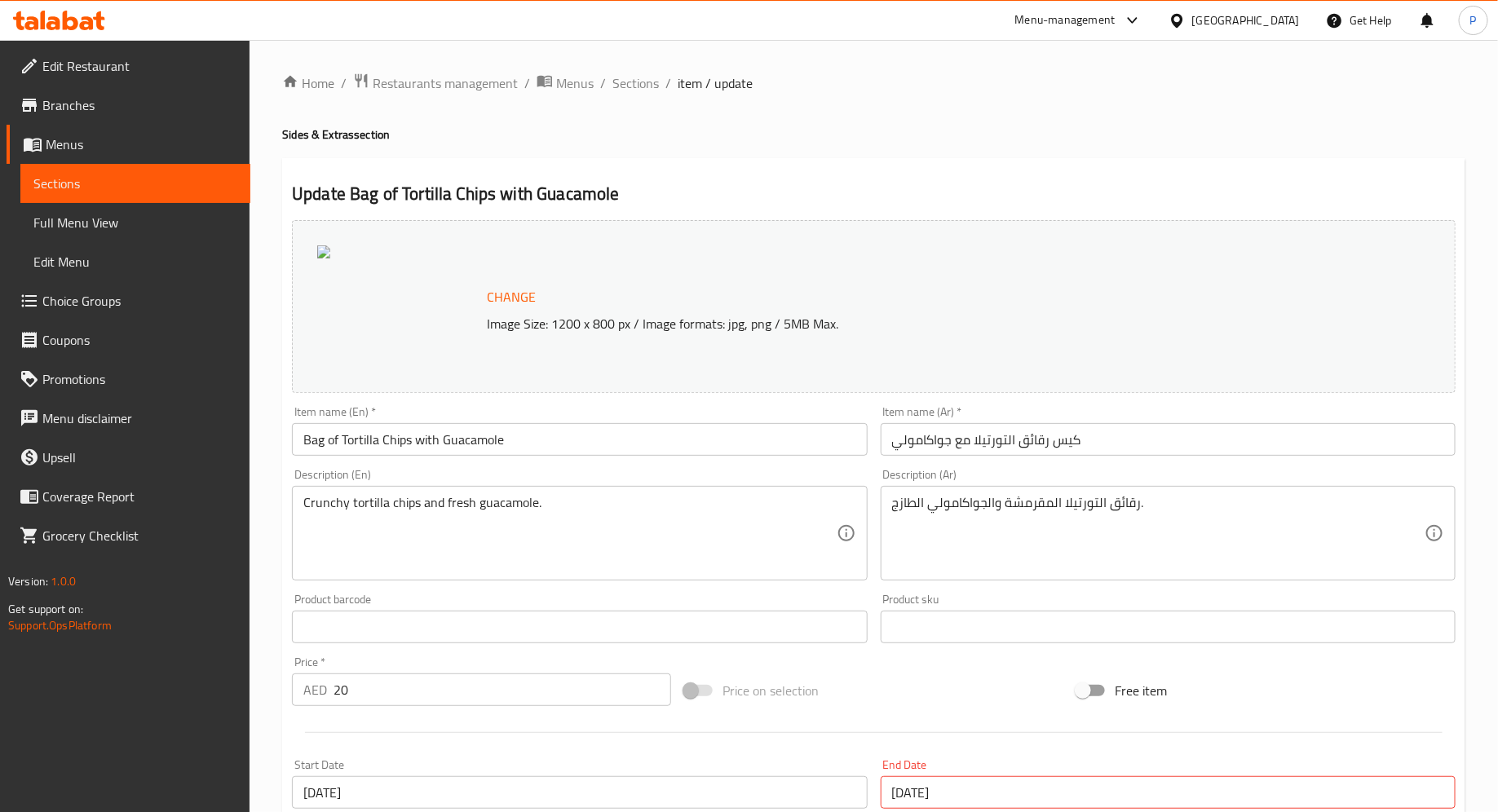
scroll to position [368, 0]
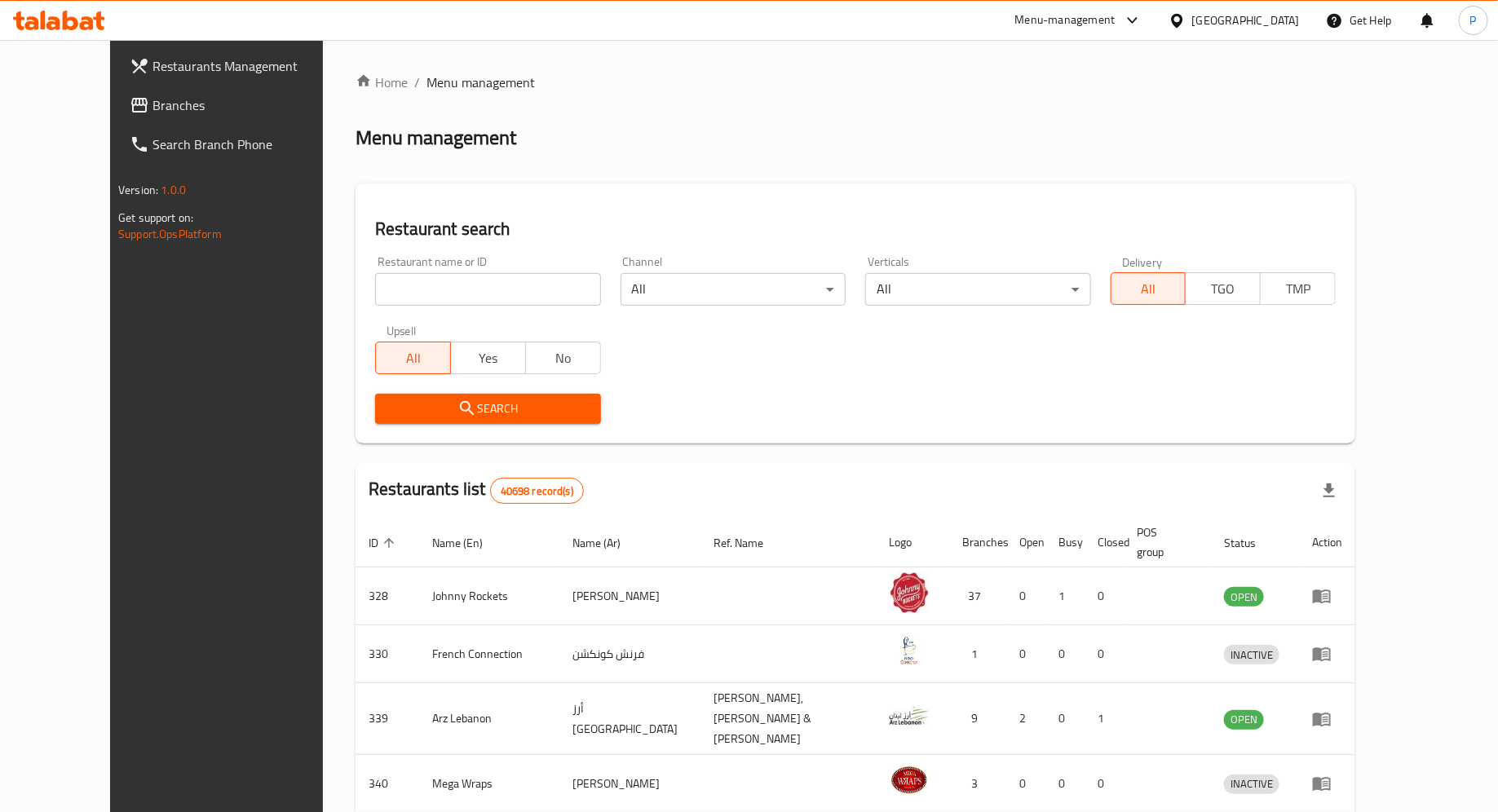
click at [473, 276] on input "search" at bounding box center [487, 290] width 225 height 33
click at [172, 100] on span "Branches" at bounding box center [250, 104] width 195 height 19
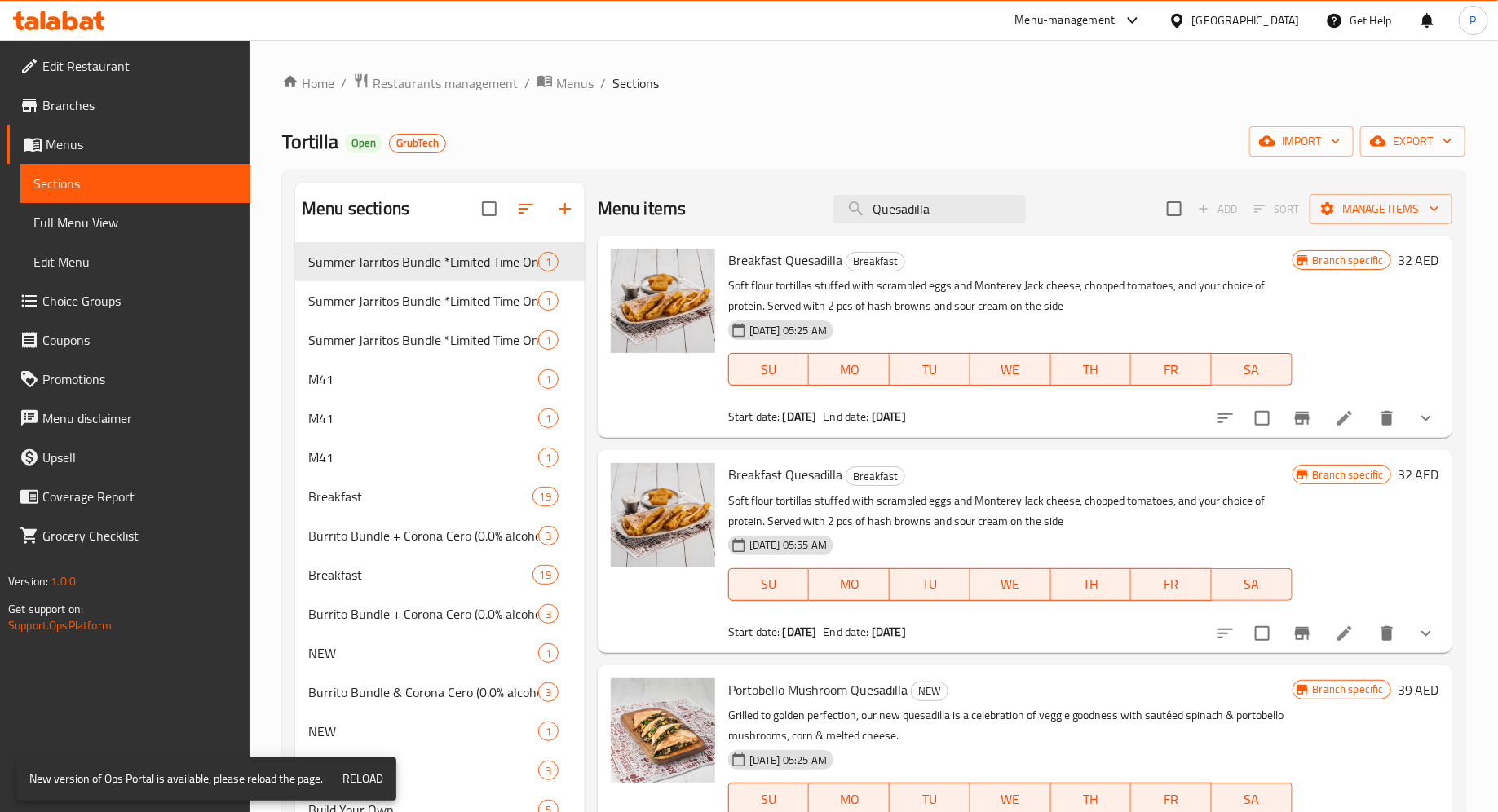
scroll to position [889, 0]
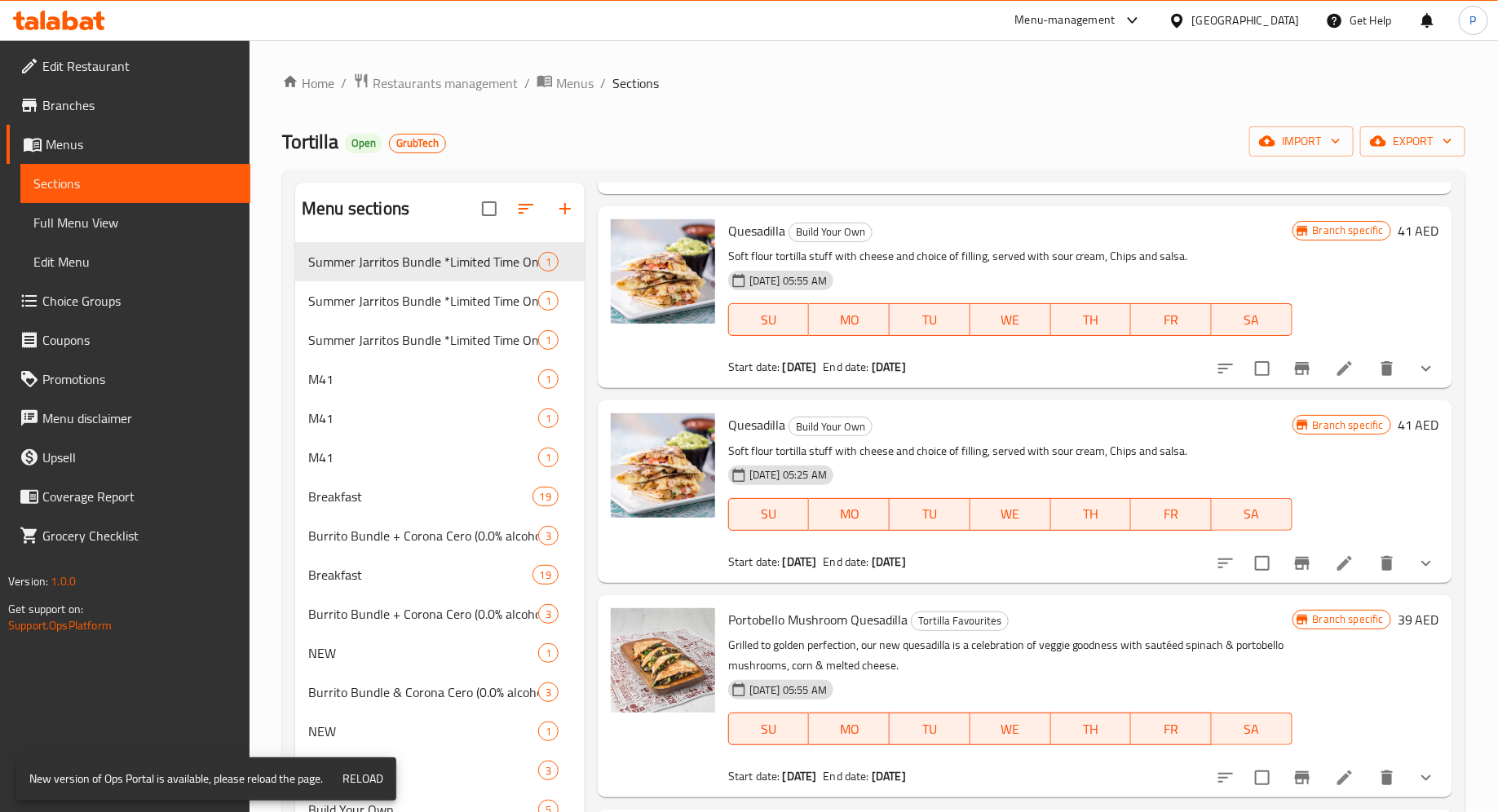
click at [79, 21] on icon at bounding box center [59, 20] width 92 height 19
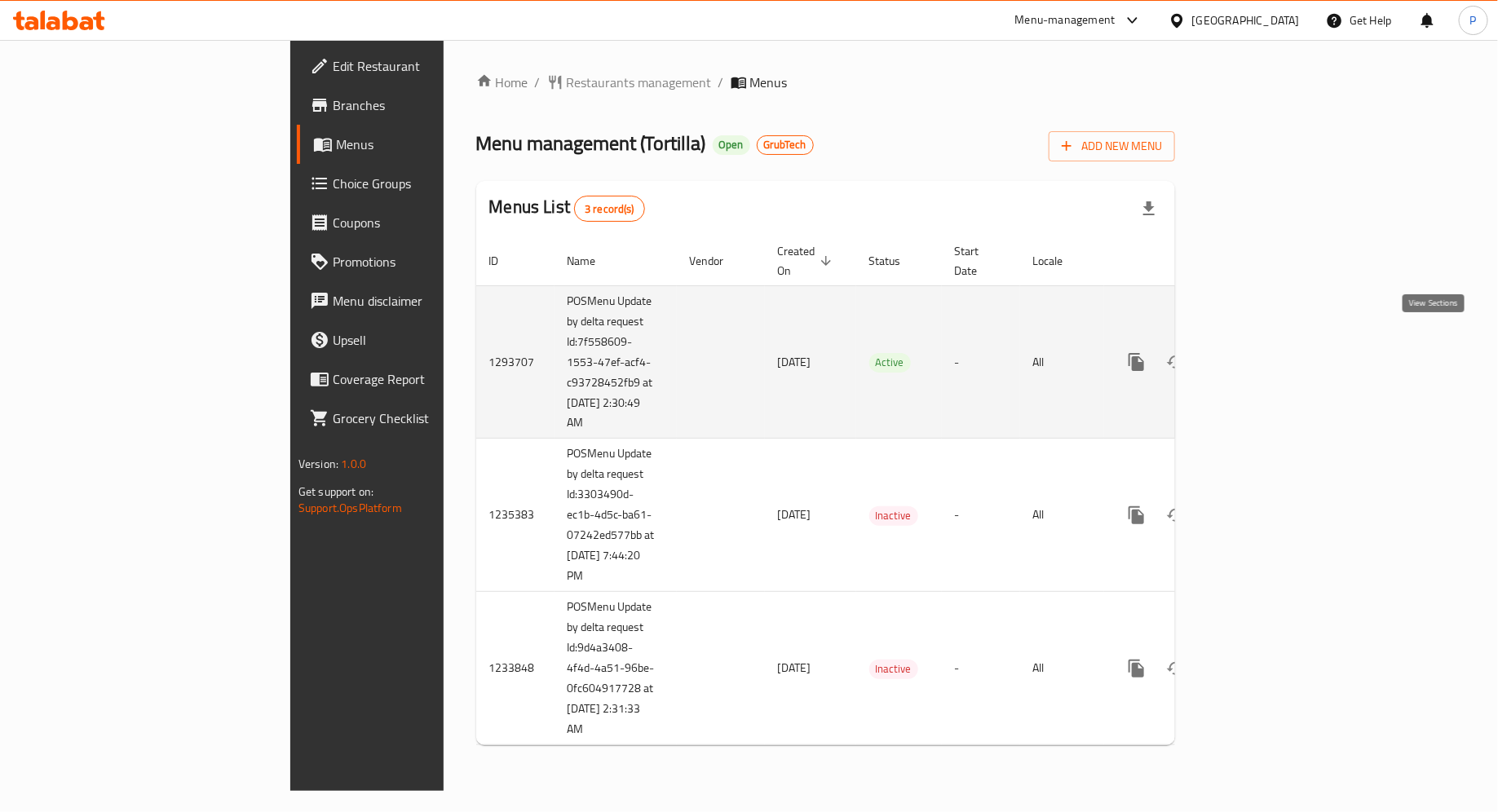
click at [1274, 343] on link "enhanced table" at bounding box center [1254, 362] width 39 height 39
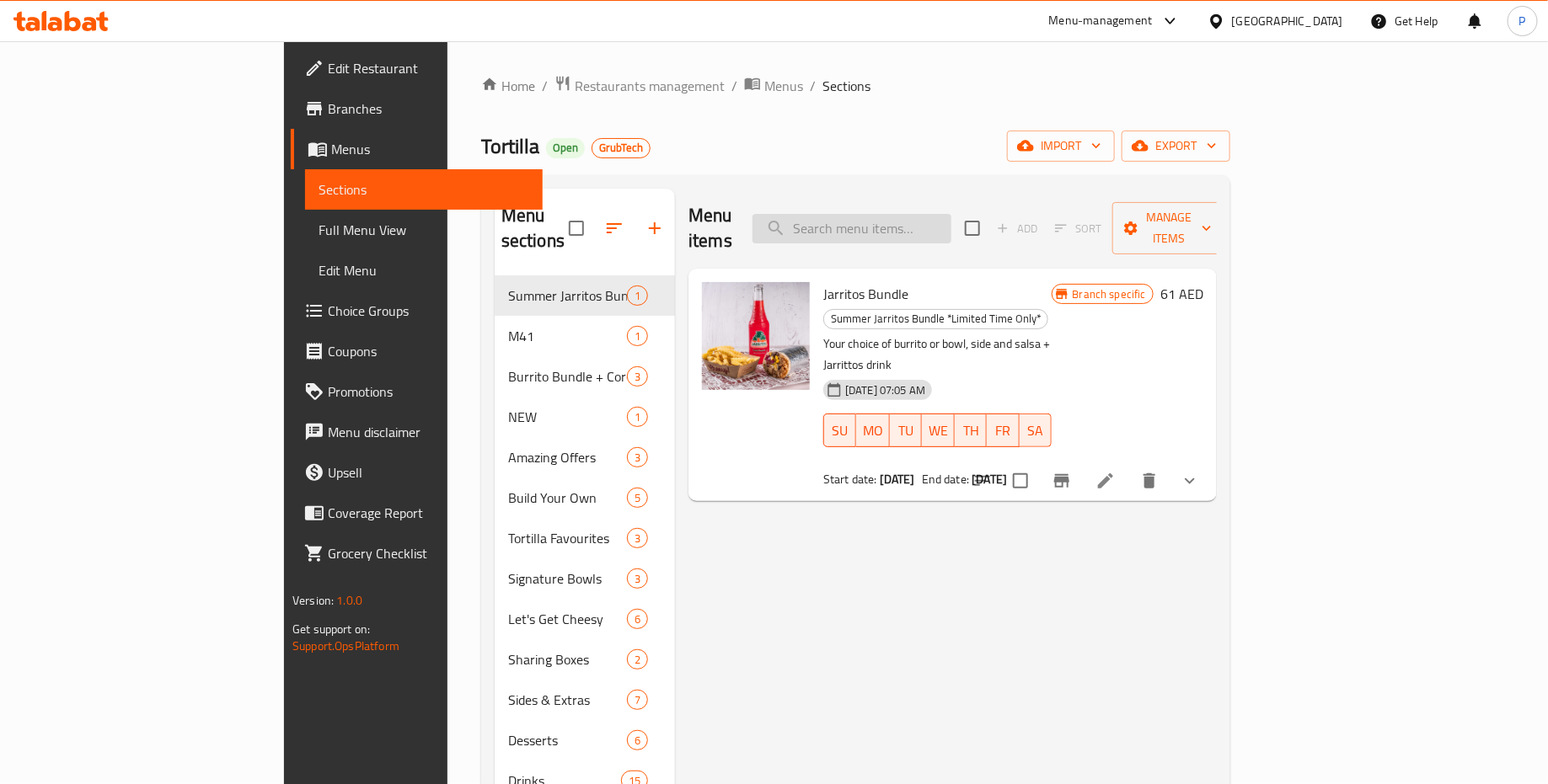
click at [919, 215] on input "search" at bounding box center [851, 229] width 198 height 29
click at [908, 215] on input "search" at bounding box center [851, 229] width 198 height 29
paste input "Oriental Rice with Chicken"
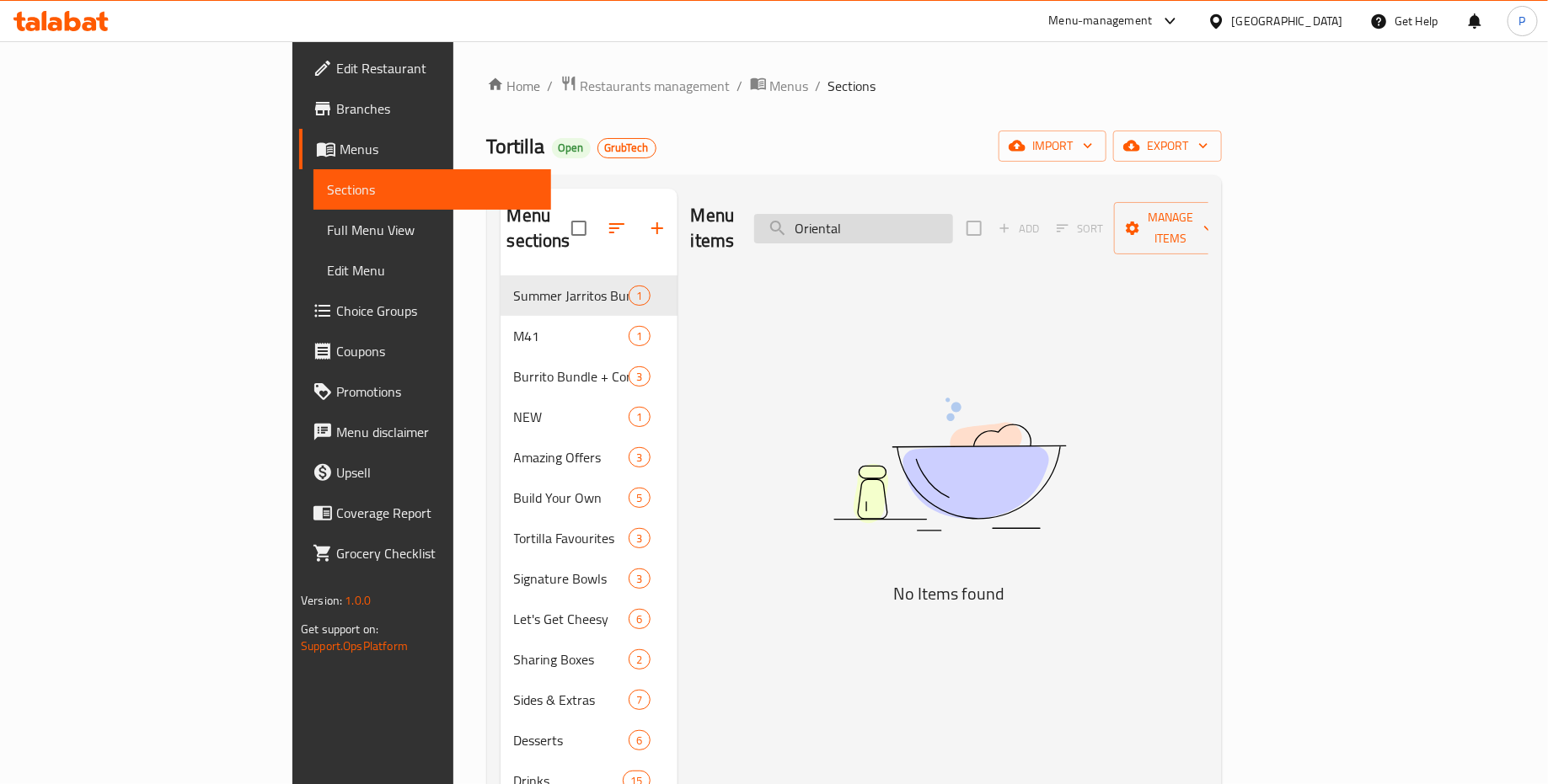
type input "Oriental"
click at [954, 214] on input "Oriental" at bounding box center [853, 229] width 198 height 29
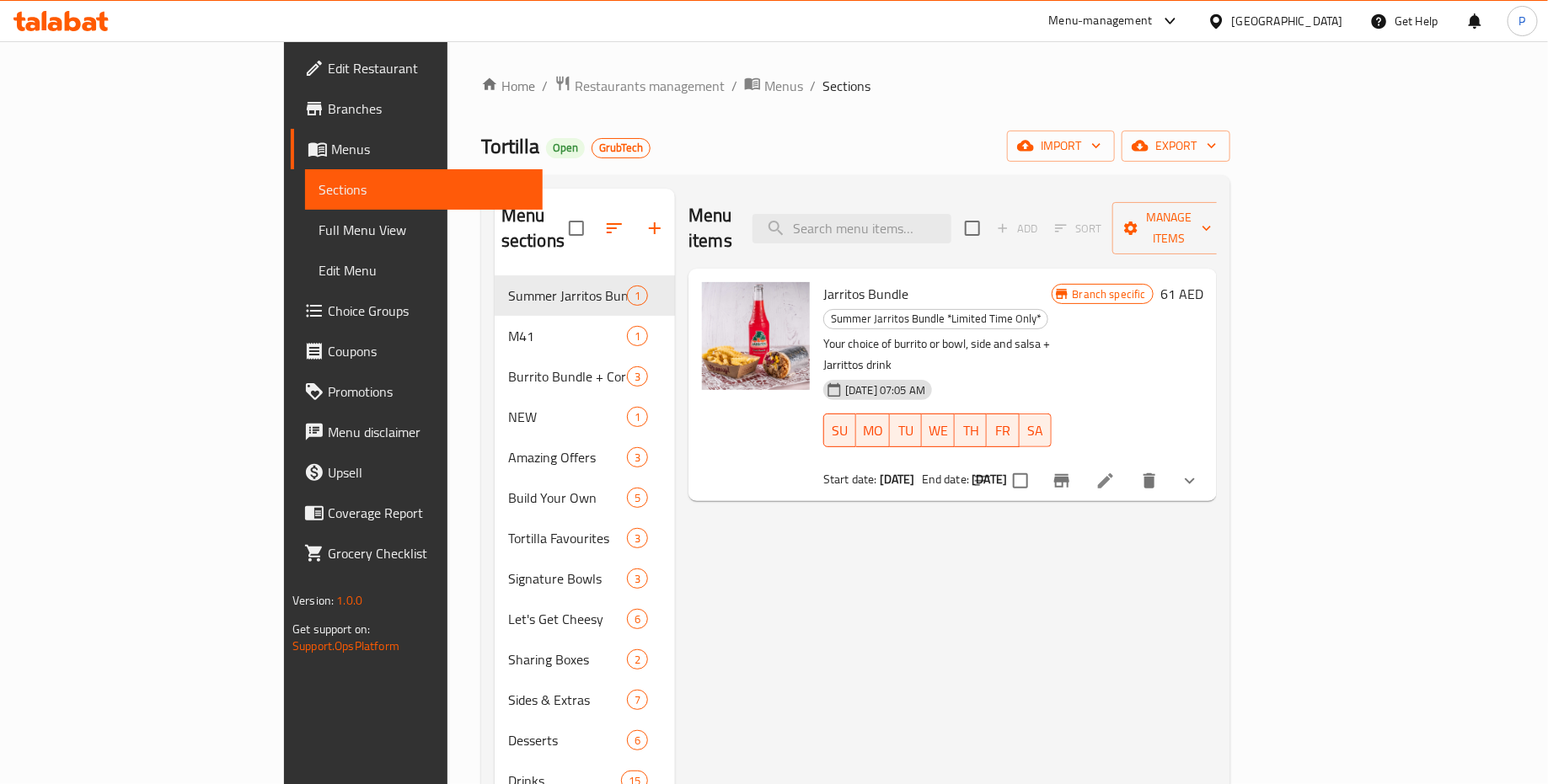
click at [332, 145] on span "Menus" at bounding box center [431, 148] width 198 height 20
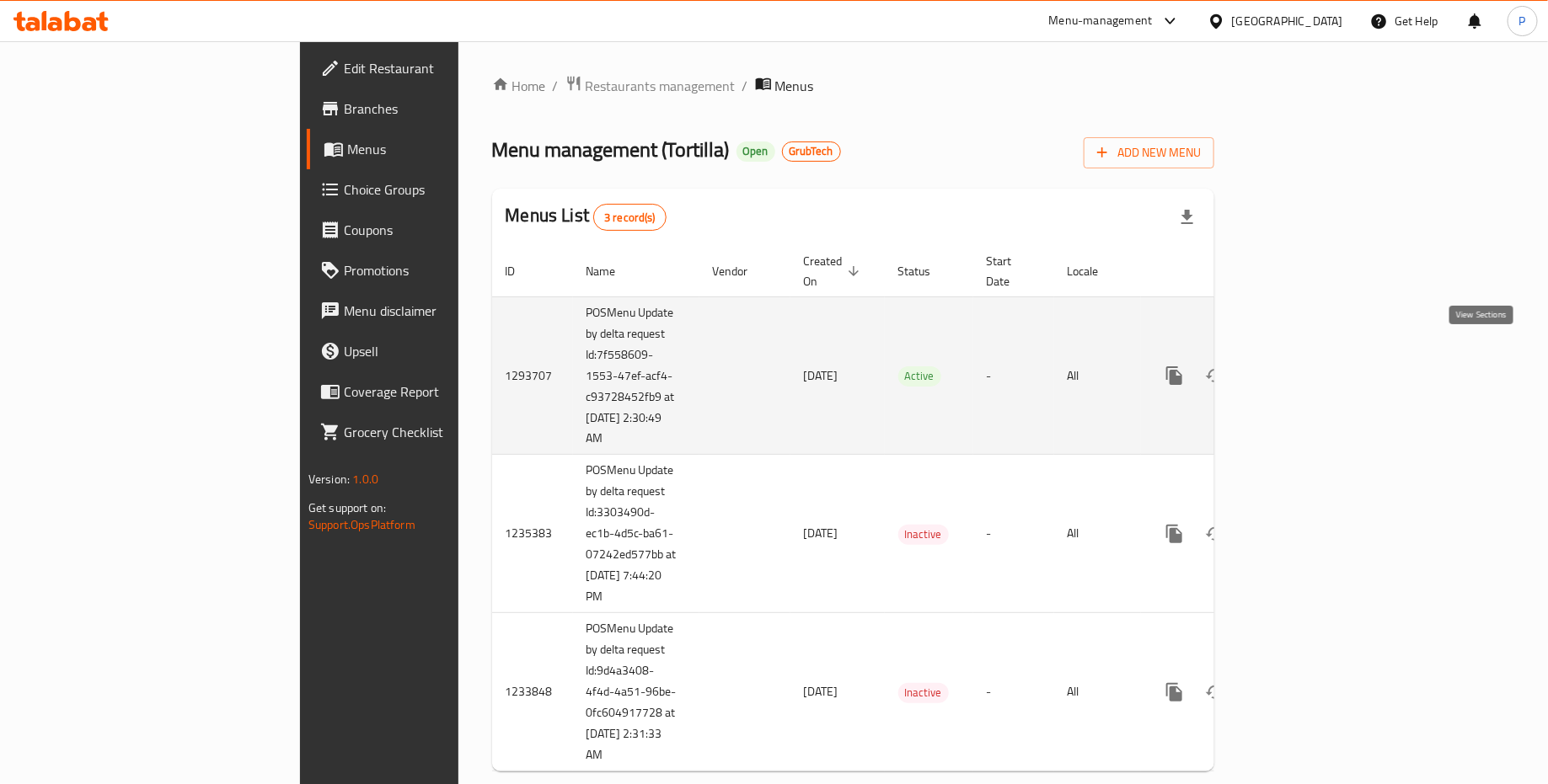
click at [1306, 366] on icon "enhanced table" at bounding box center [1296, 375] width 20 height 20
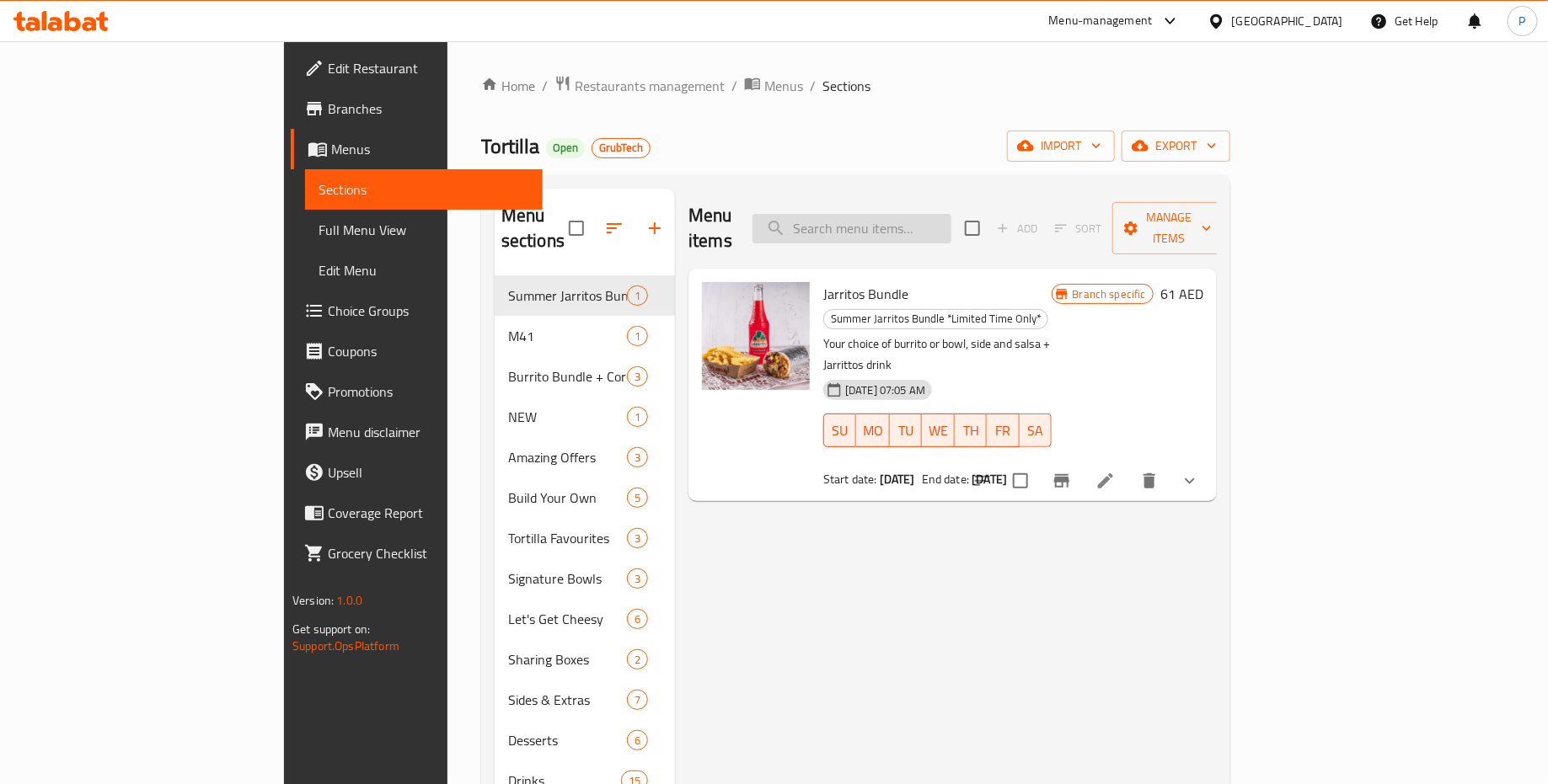
click at [913, 230] on input "search" at bounding box center [851, 229] width 198 height 29
click at [939, 214] on input "search" at bounding box center [851, 229] width 198 height 29
paste input "Bag of Chips with Guac"
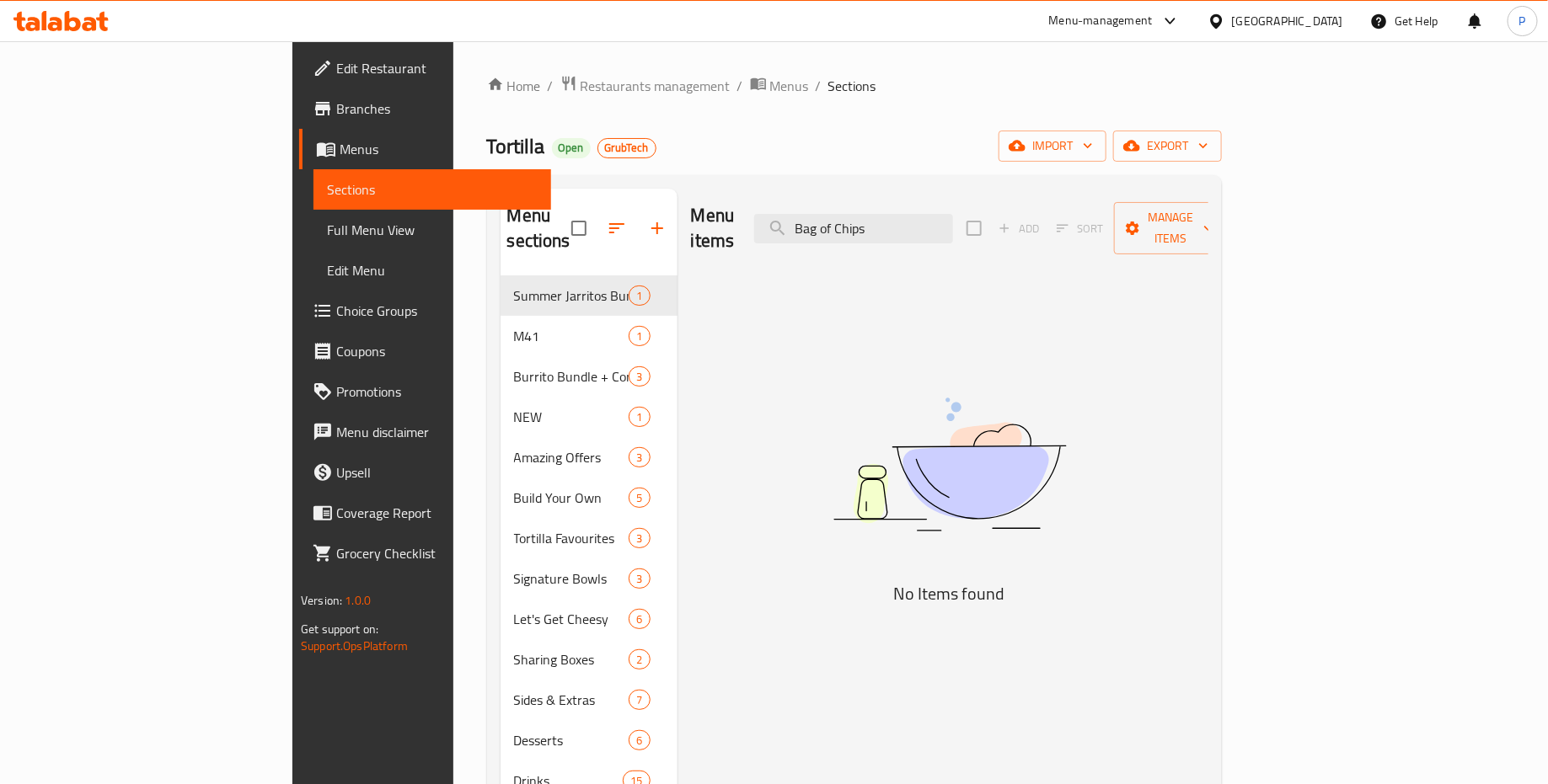
type input "Bag of Chips"
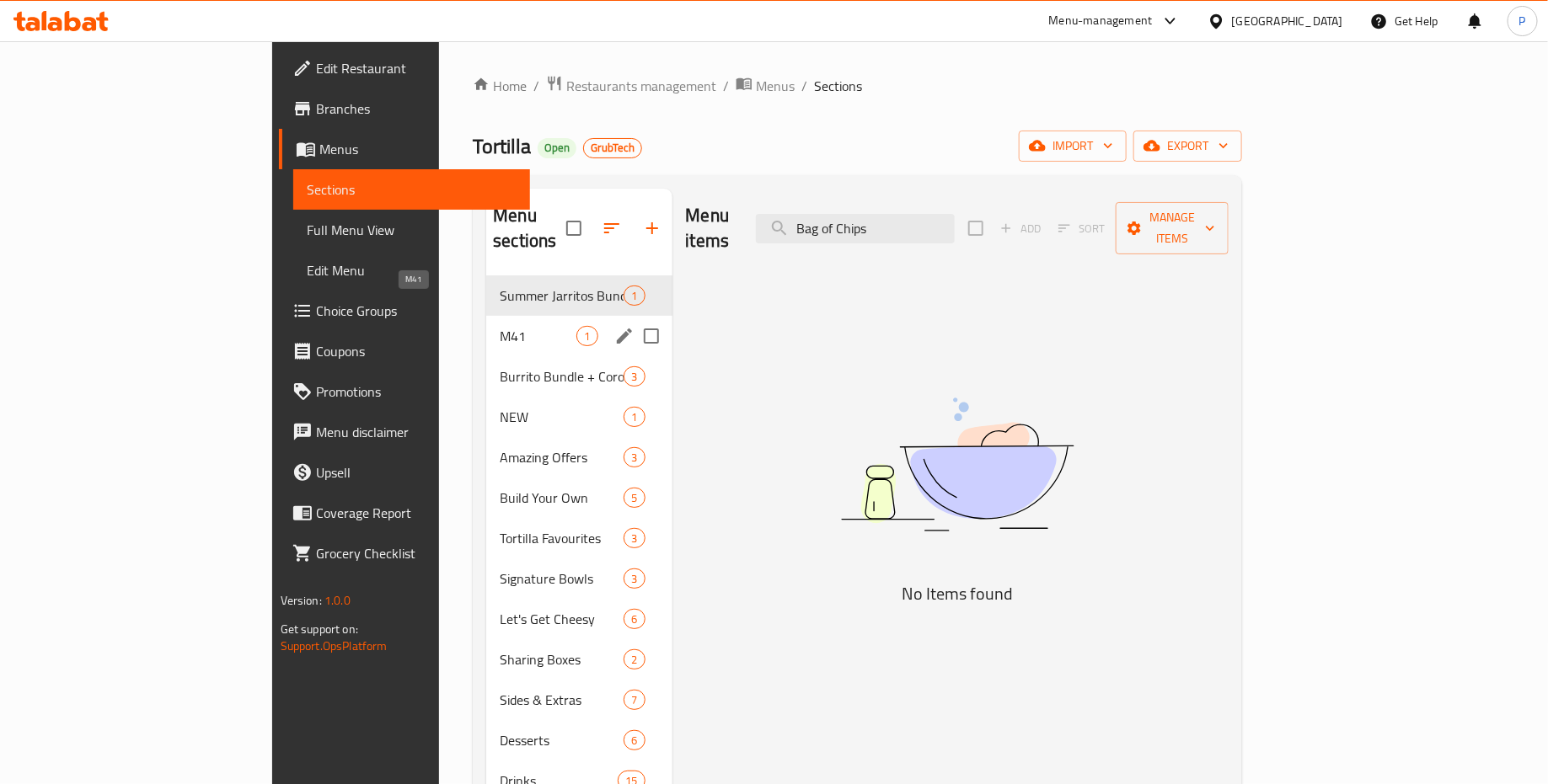
click at [500, 326] on span "M41" at bounding box center [538, 335] width 77 height 20
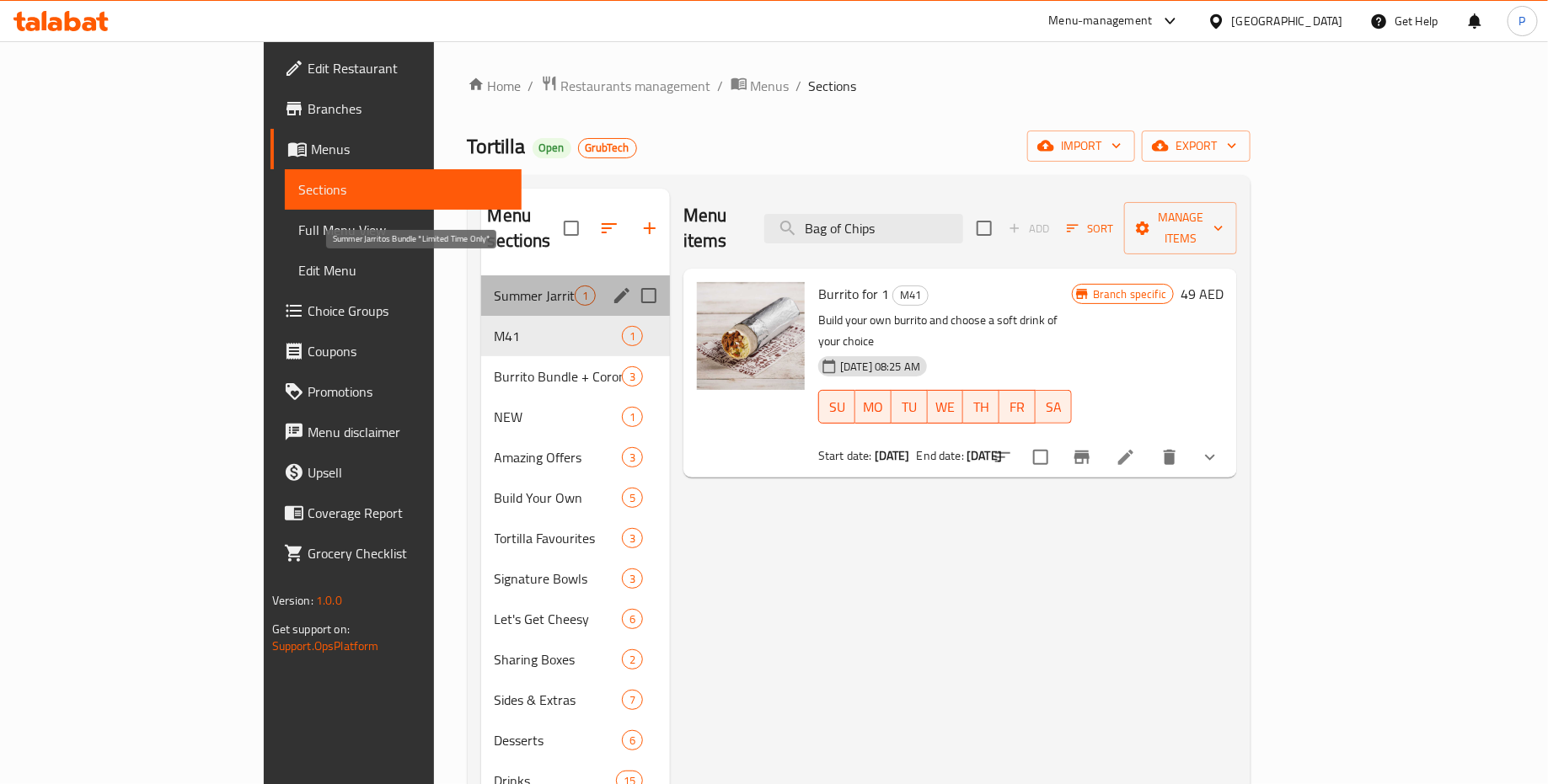
click at [495, 285] on span "Summer Jarritos Bundle *Limited Time Only*" at bounding box center [535, 295] width 80 height 20
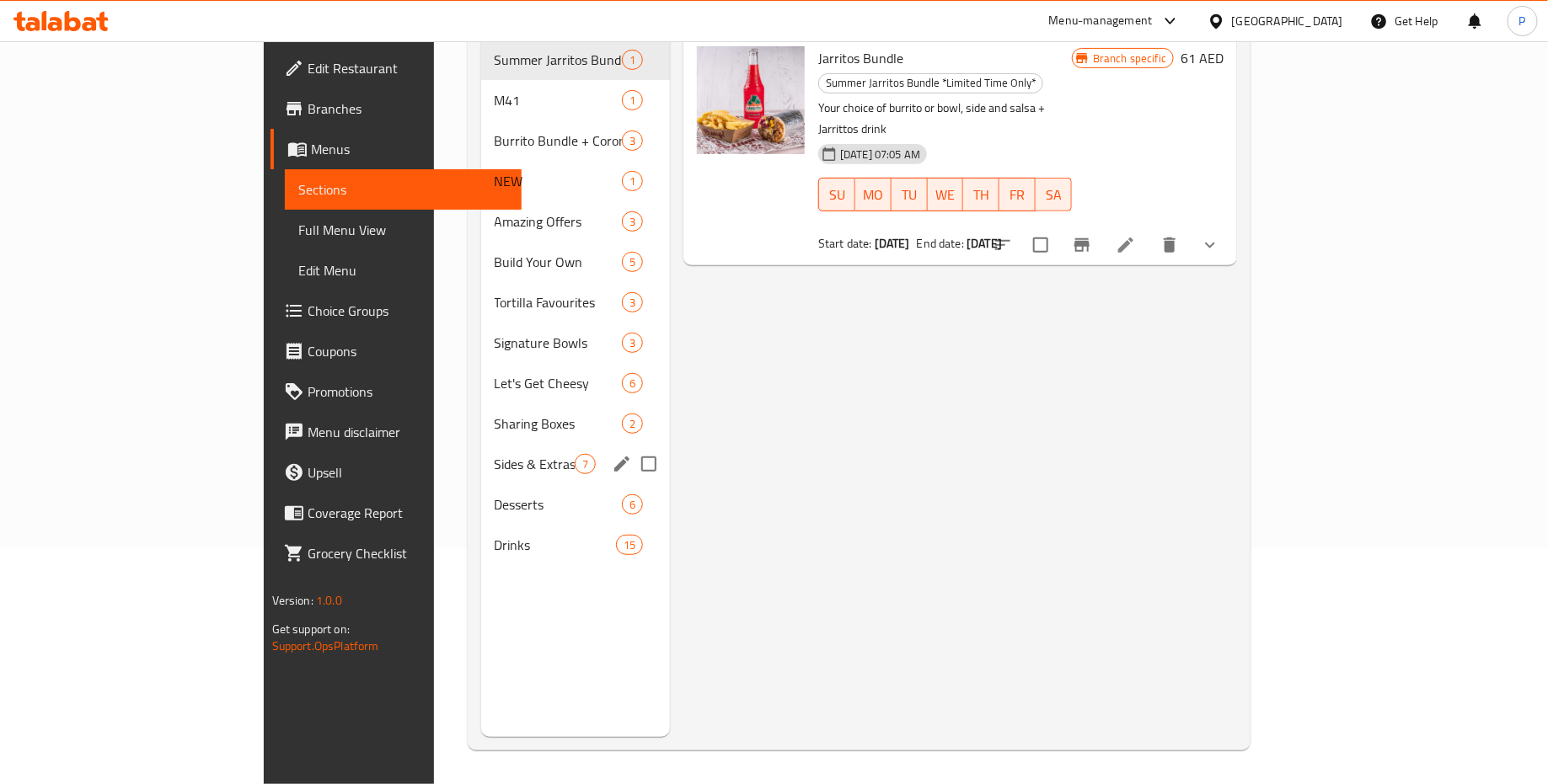
scroll to position [213, 0]
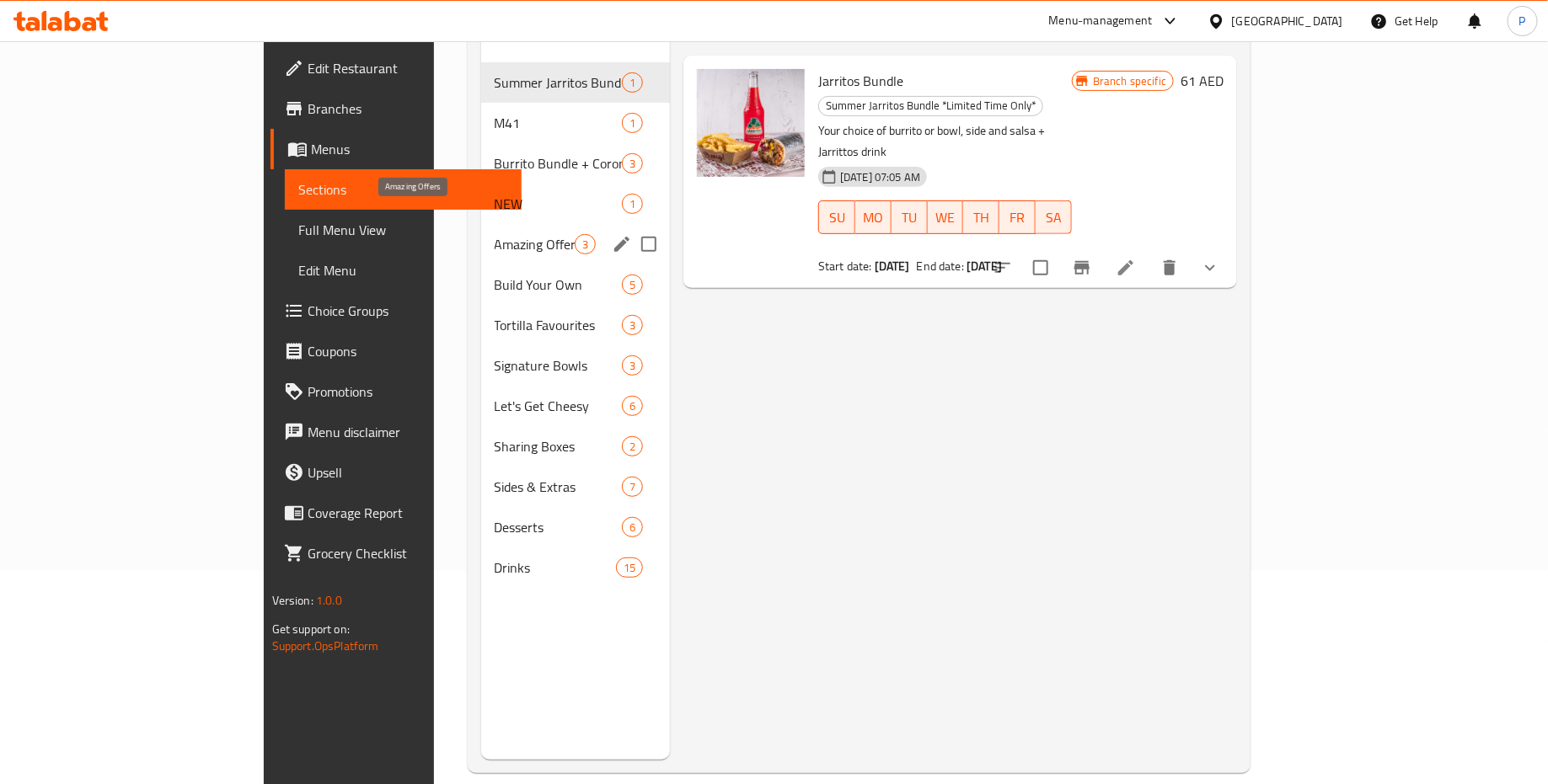
click at [495, 234] on span "Amazing Offers" at bounding box center [535, 244] width 80 height 20
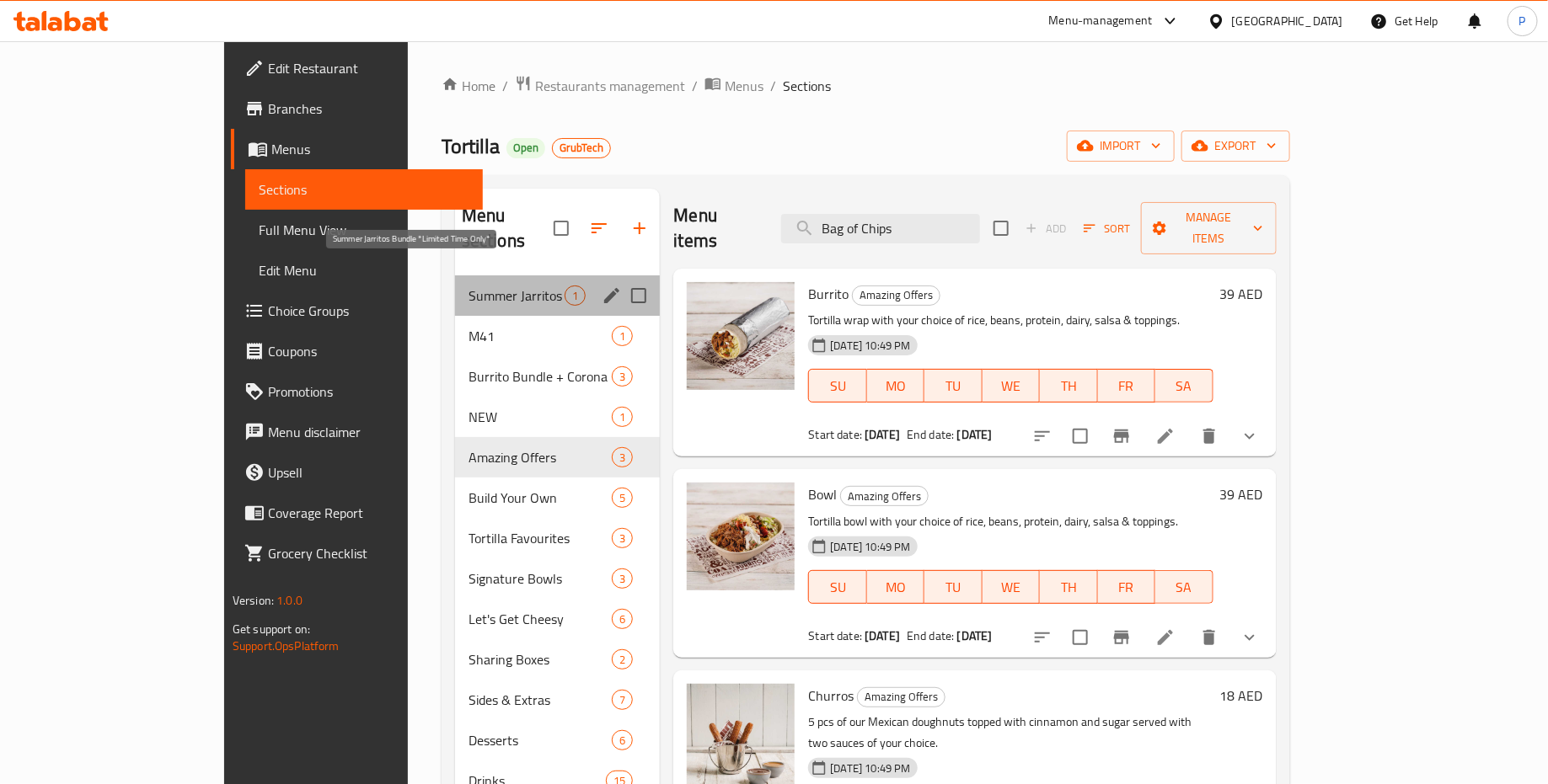
click at [469, 285] on span "Summer Jarritos Bundle *Limited Time Only*" at bounding box center [517, 295] width 97 height 20
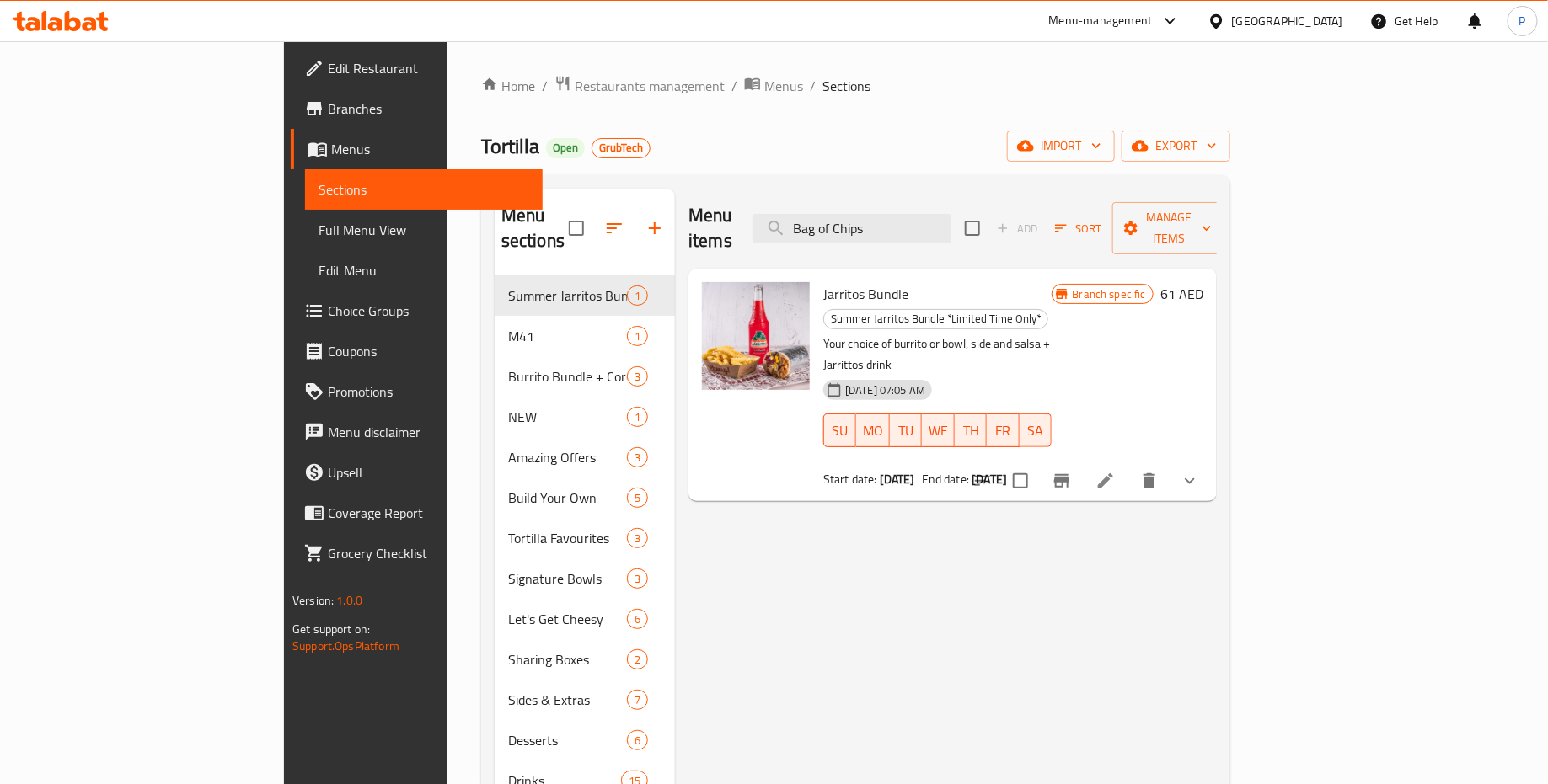
click at [75, 19] on icon at bounding box center [73, 21] width 16 height 20
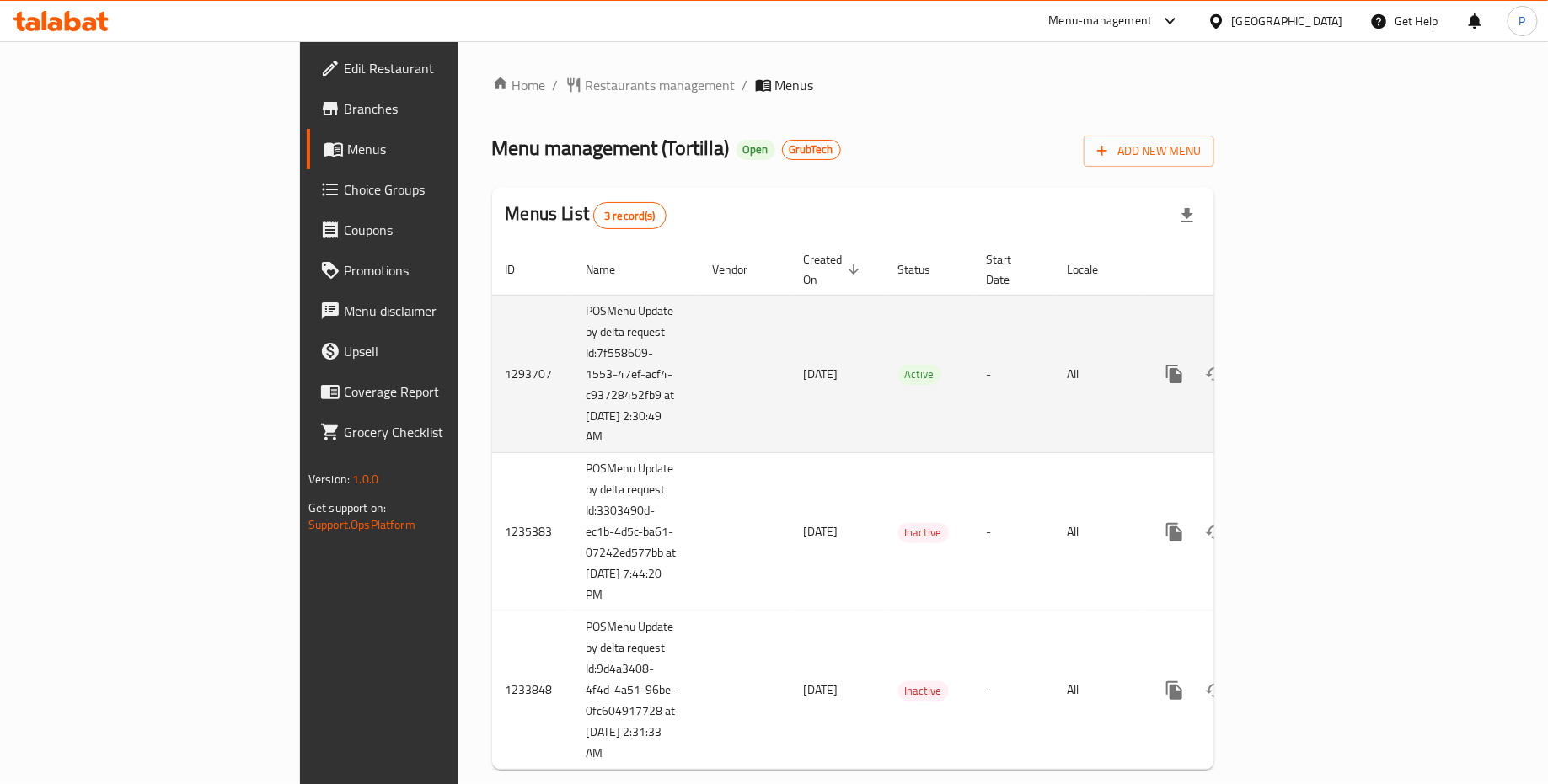
drag, startPoint x: 0, startPoint y: 0, endPoint x: 1484, endPoint y: 351, distance: 1524.9
click at [1304, 366] on icon "enhanced table" at bounding box center [1297, 374] width 15 height 15
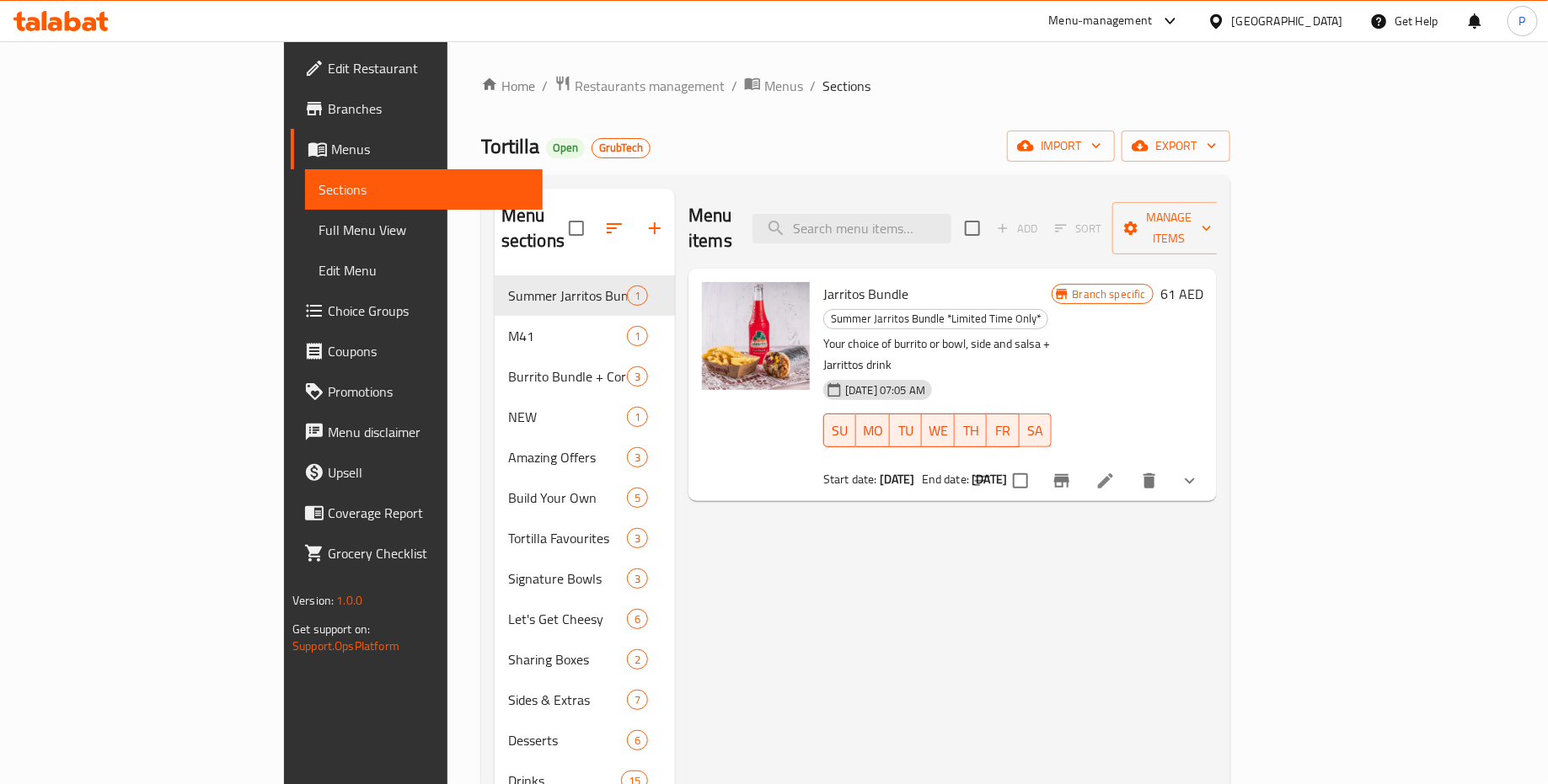
click at [916, 214] on input "search" at bounding box center [851, 229] width 198 height 29
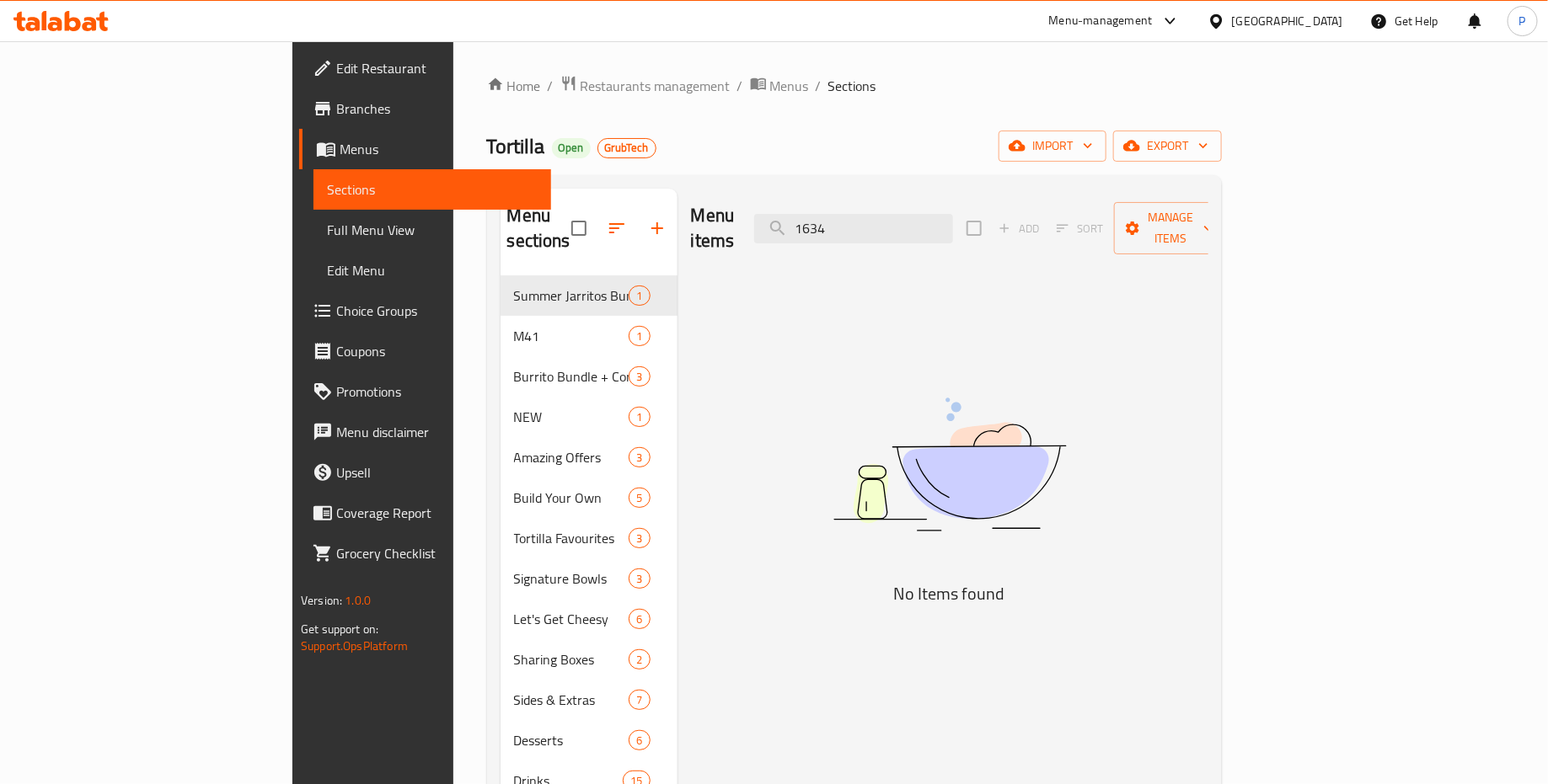
type input "1634"
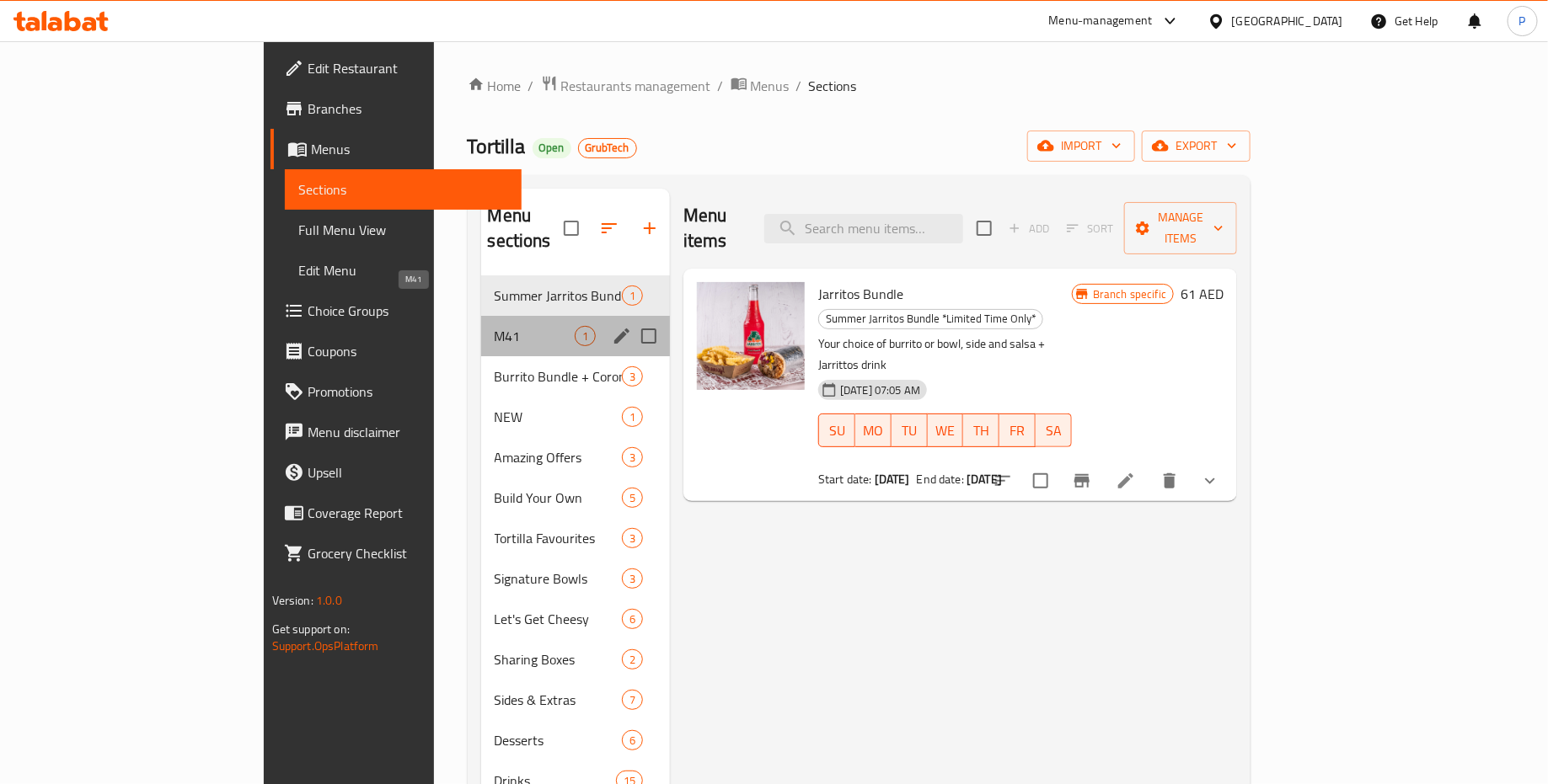
click at [495, 326] on span "M41" at bounding box center [535, 335] width 80 height 20
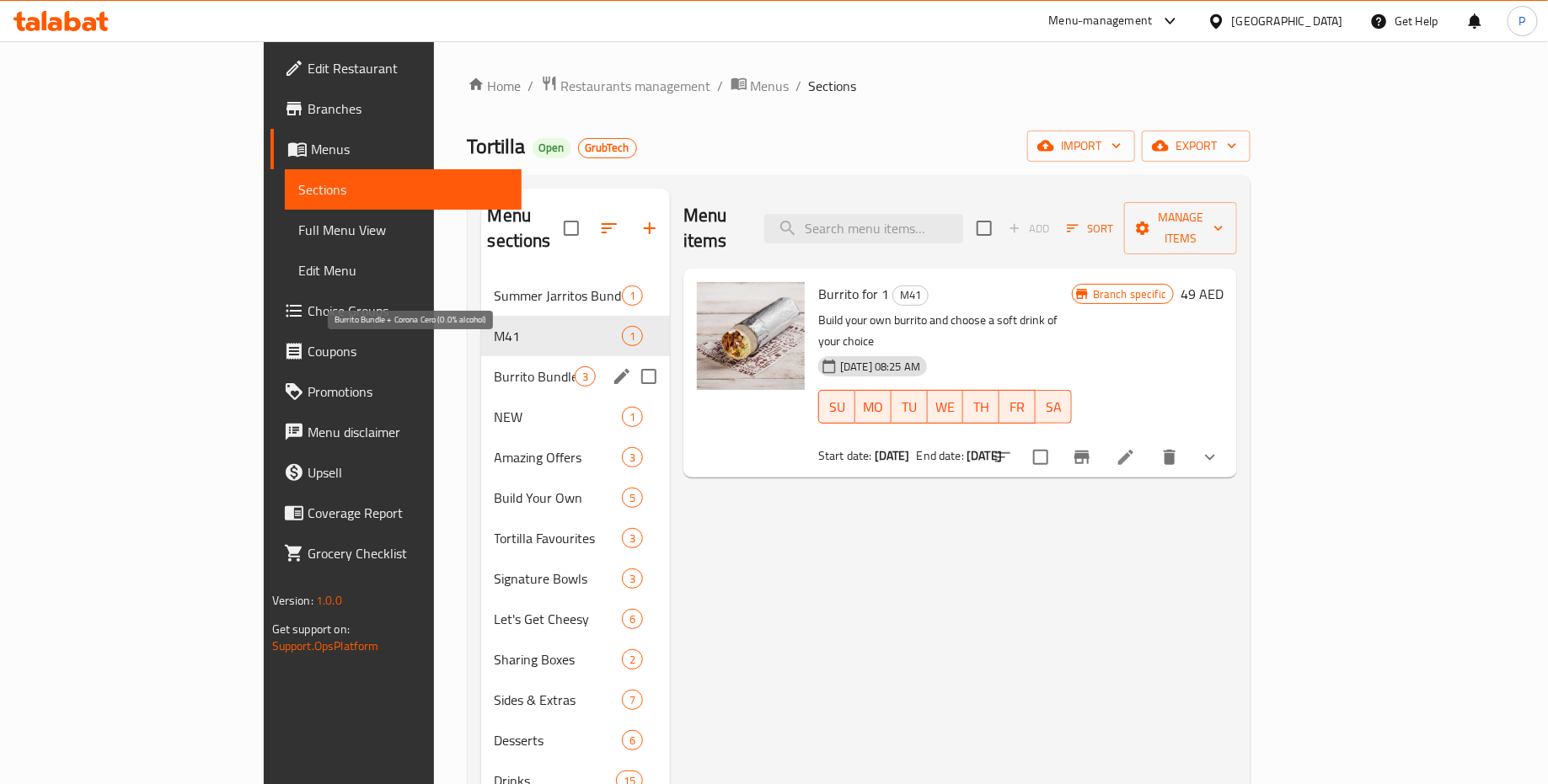
click at [495, 366] on span "Burrito Bundle + Corona Cero (0.0% alcohol)" at bounding box center [535, 376] width 80 height 20
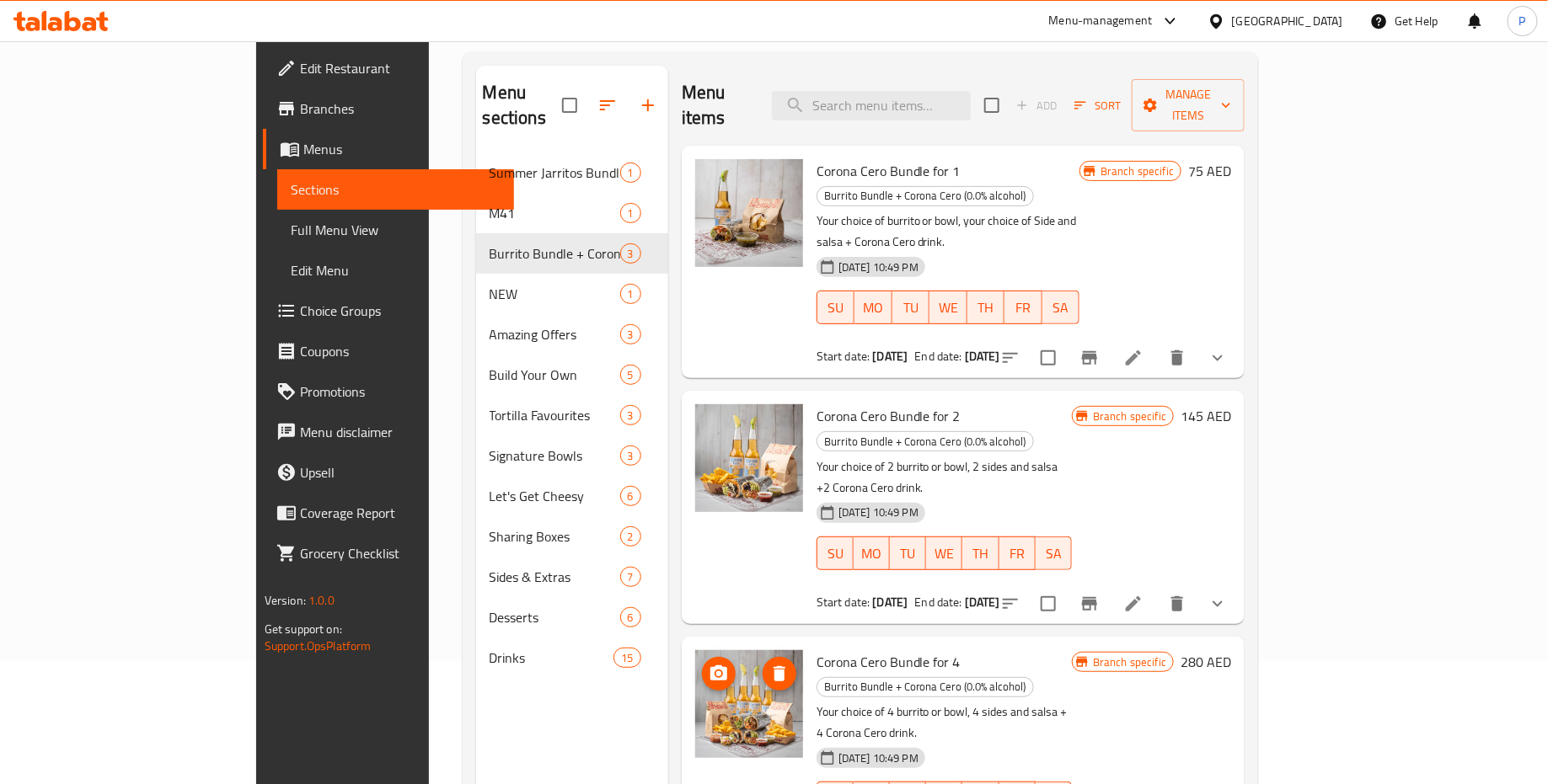
scroll to position [46, 0]
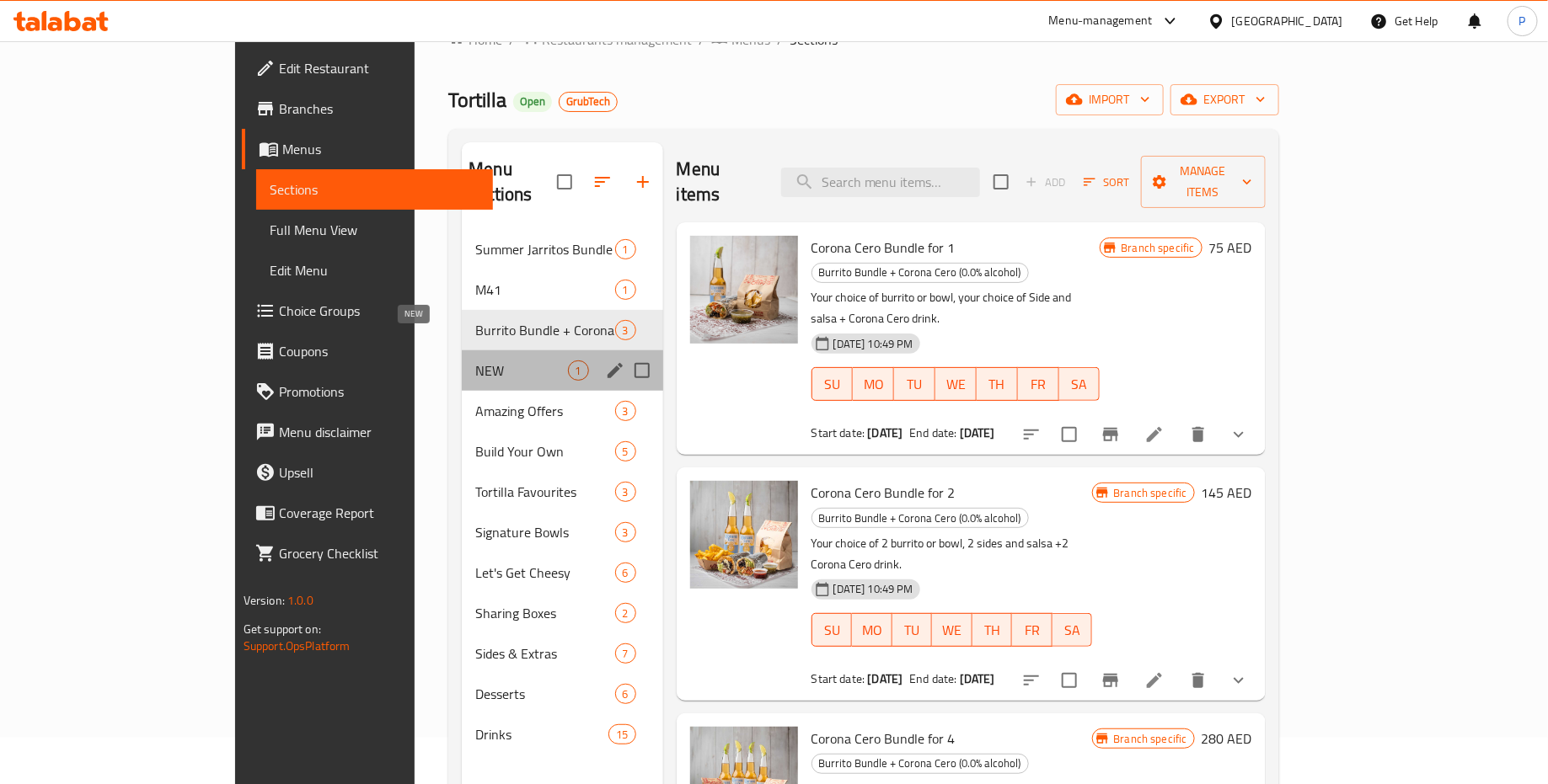
click at [475, 361] on span "NEW" at bounding box center [521, 370] width 92 height 20
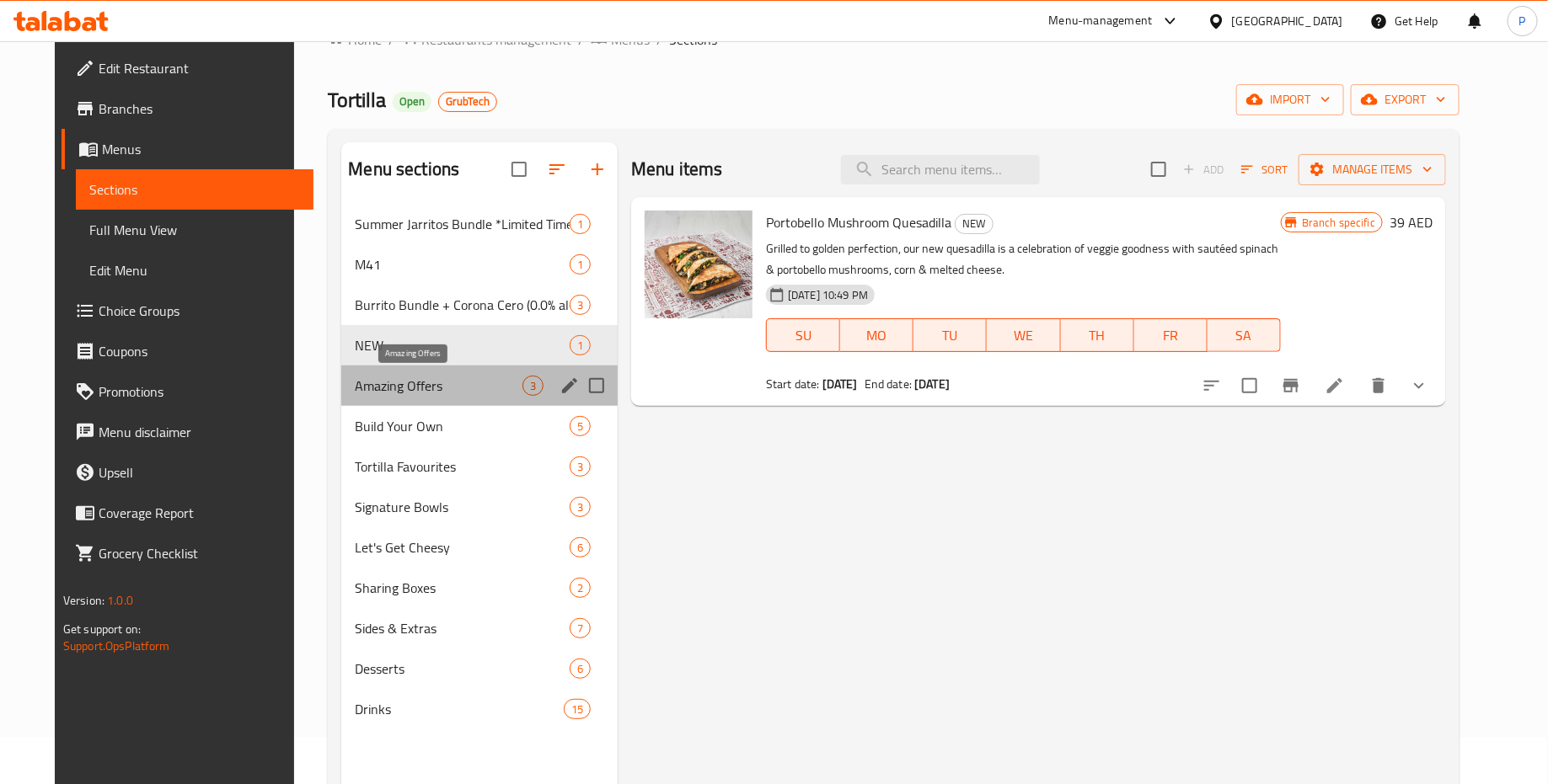
click at [442, 389] on span "Amazing Offers" at bounding box center [438, 385] width 167 height 20
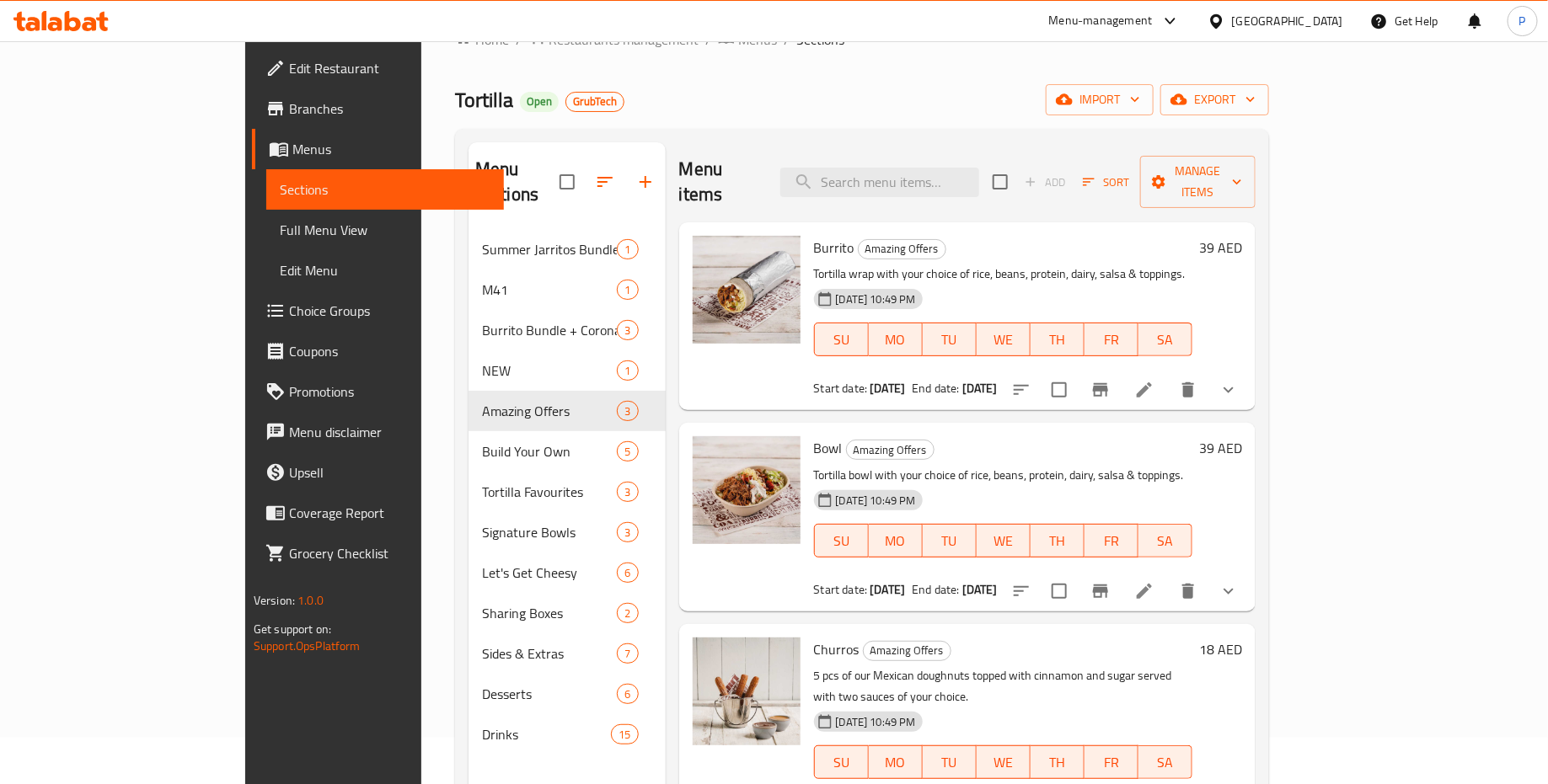
scroll to position [236, 0]
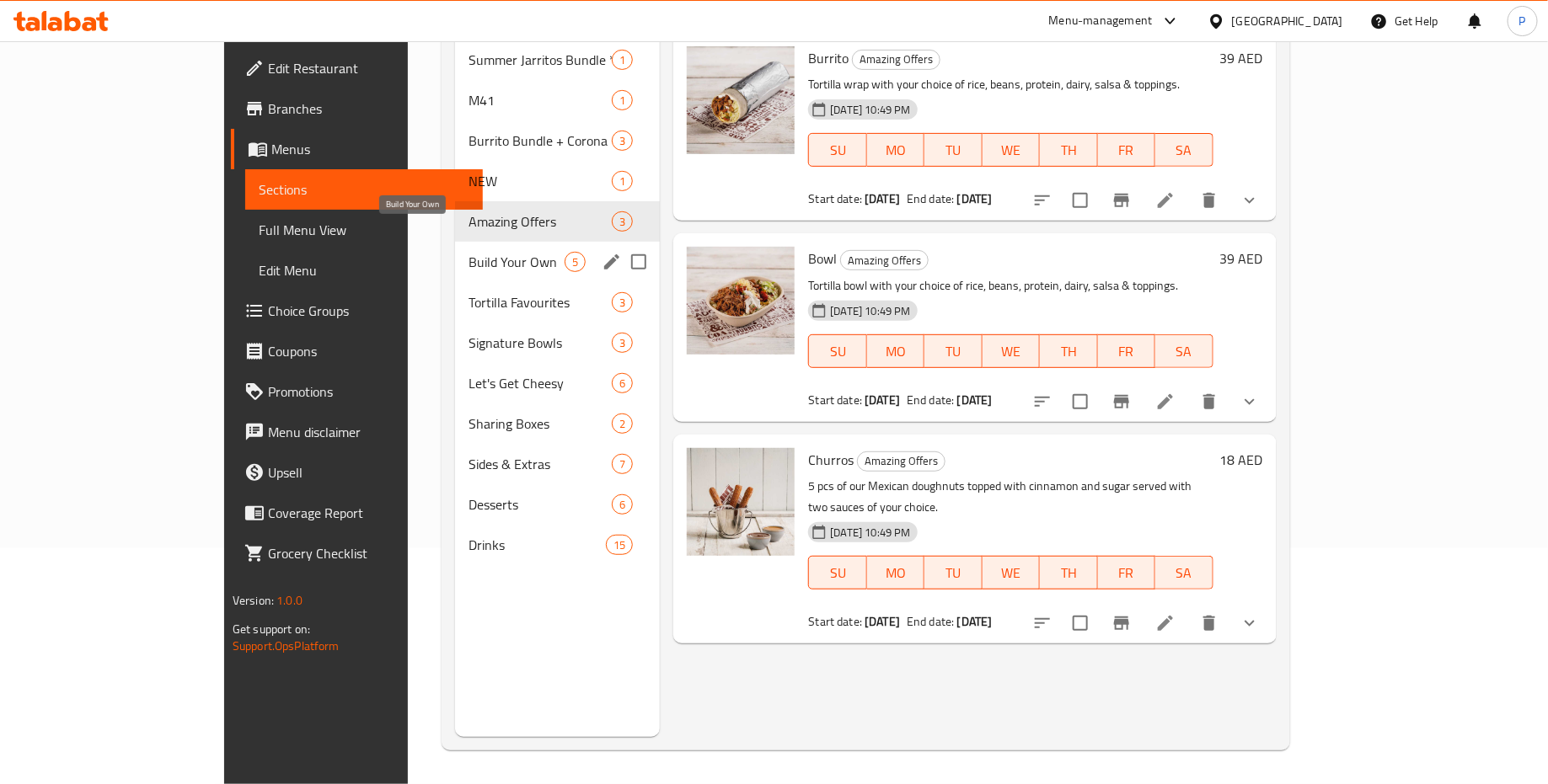
click at [469, 252] on span "Build Your Own" at bounding box center [517, 262] width 97 height 20
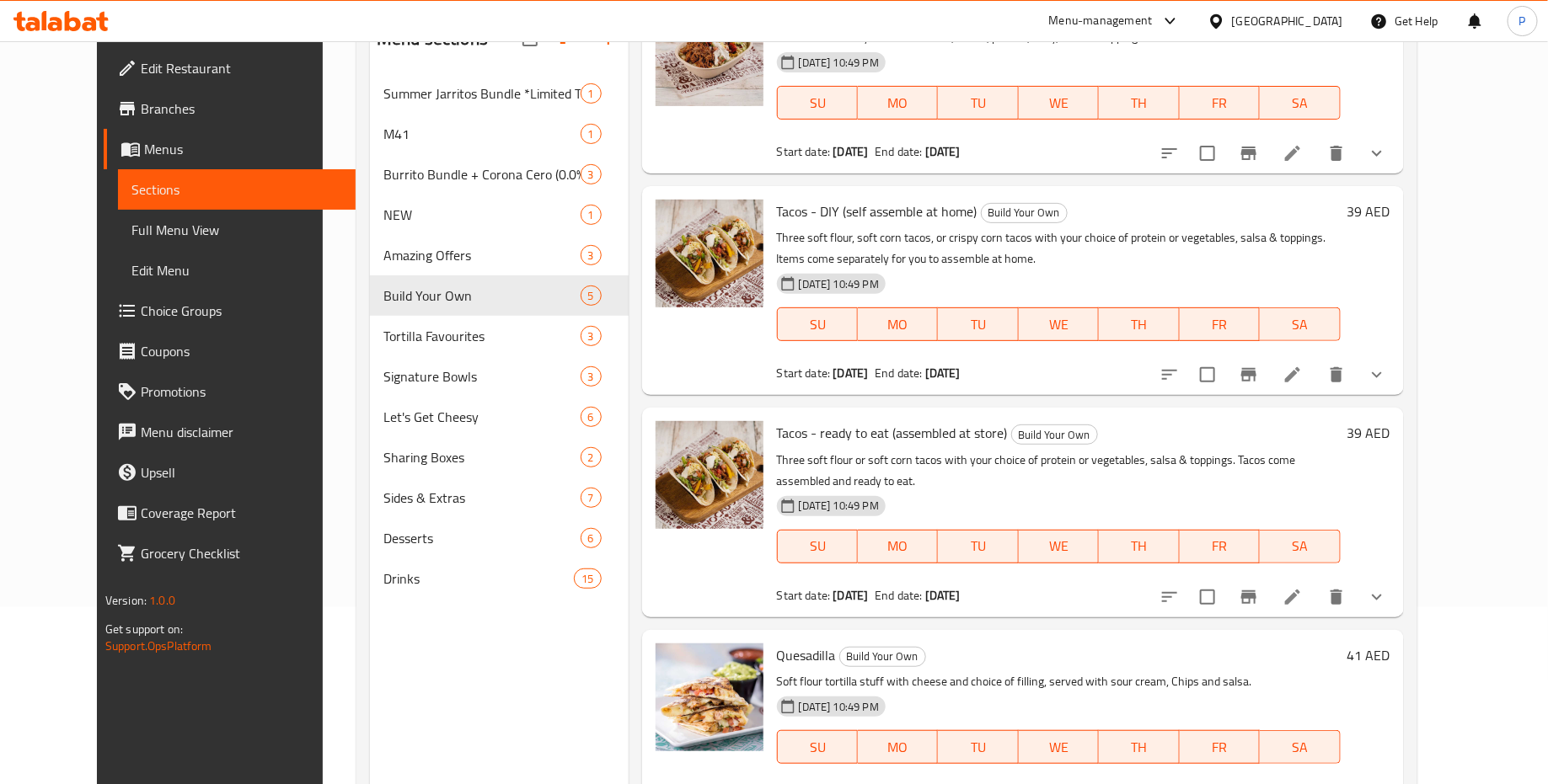
scroll to position [236, 0]
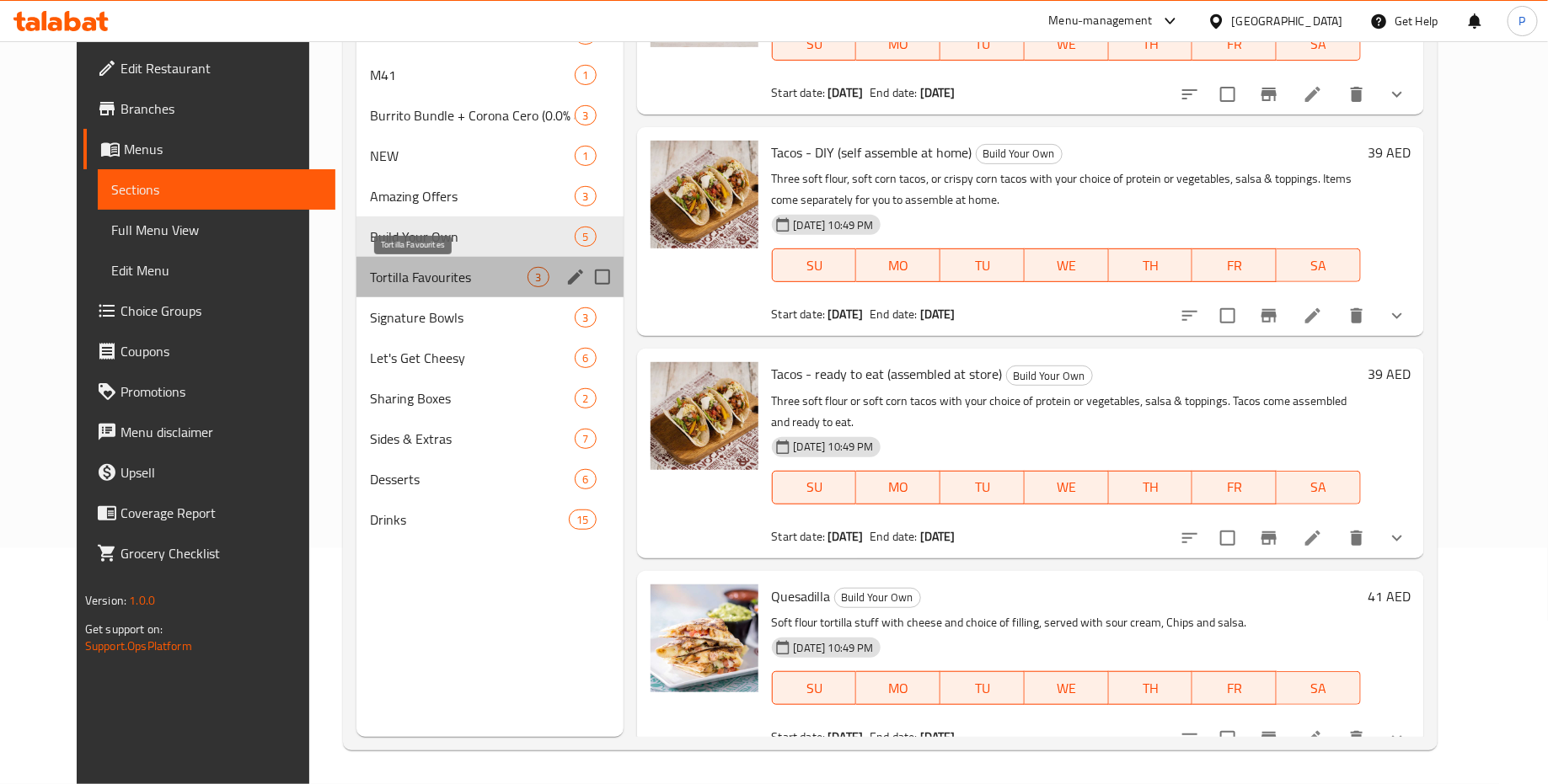
click at [429, 267] on span "Tortilla Favourites" at bounding box center [450, 277] width 159 height 20
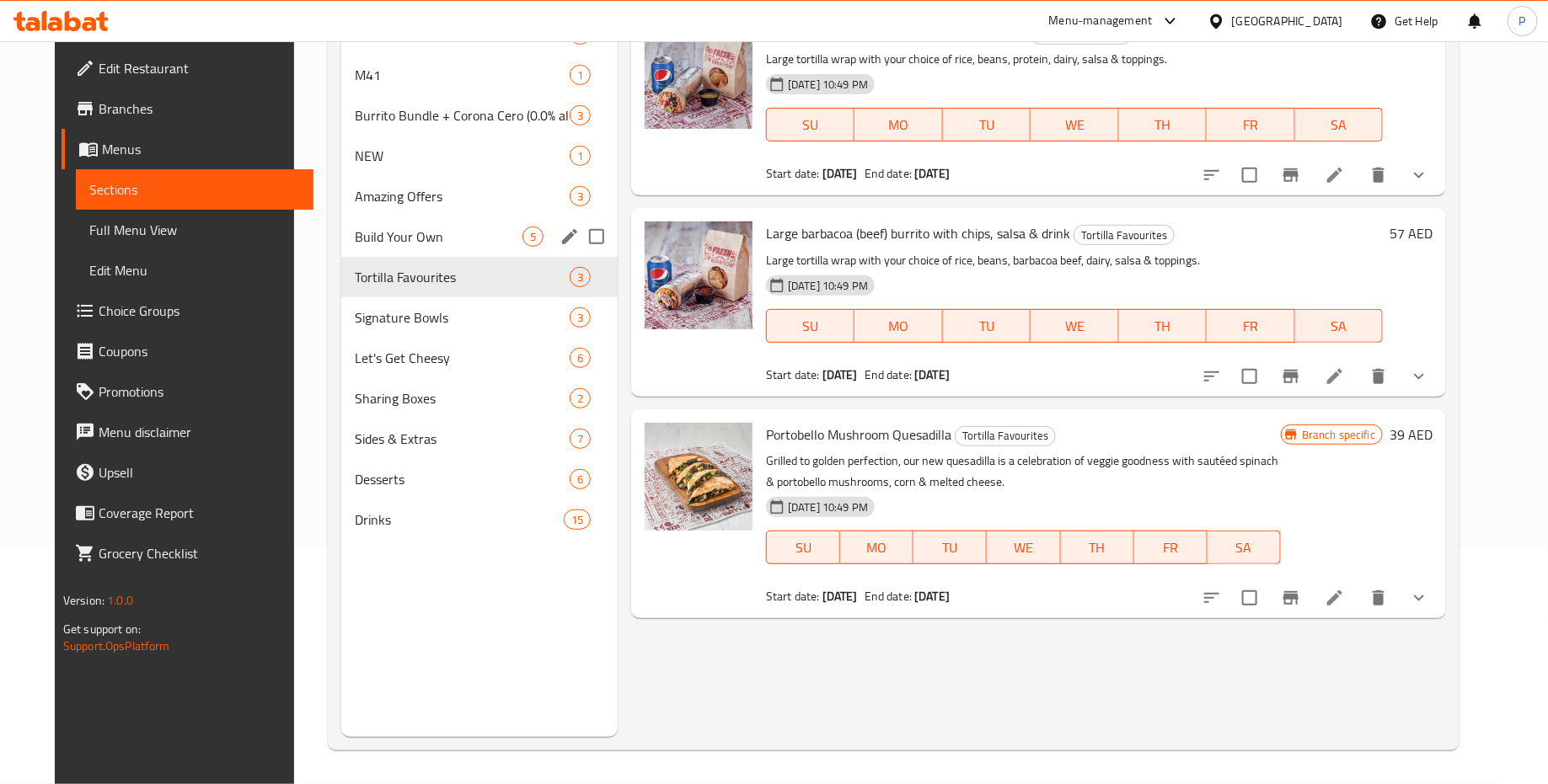
click at [456, 247] on div "Build Your Own 5" at bounding box center [479, 236] width 277 height 41
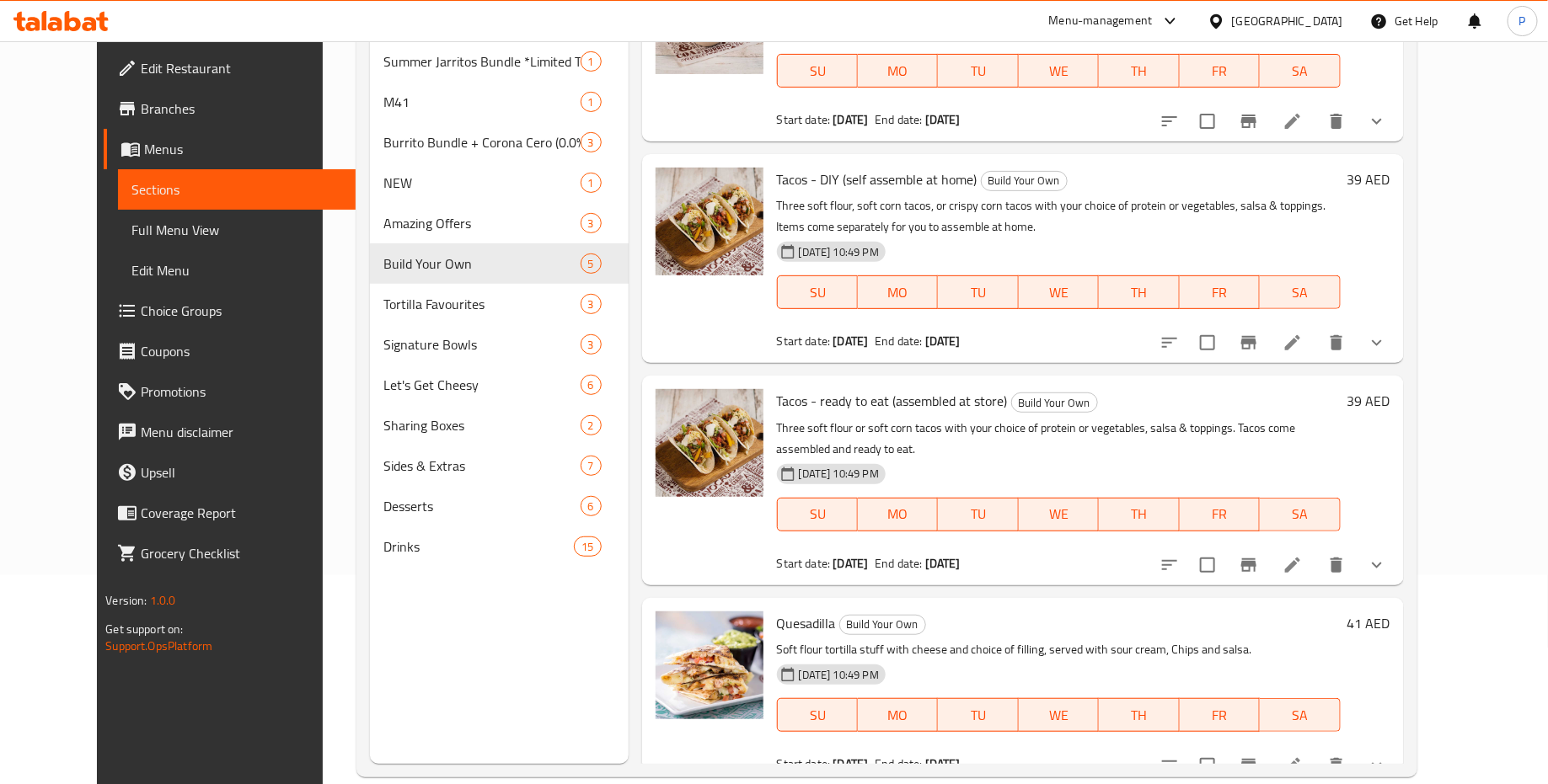
scroll to position [236, 0]
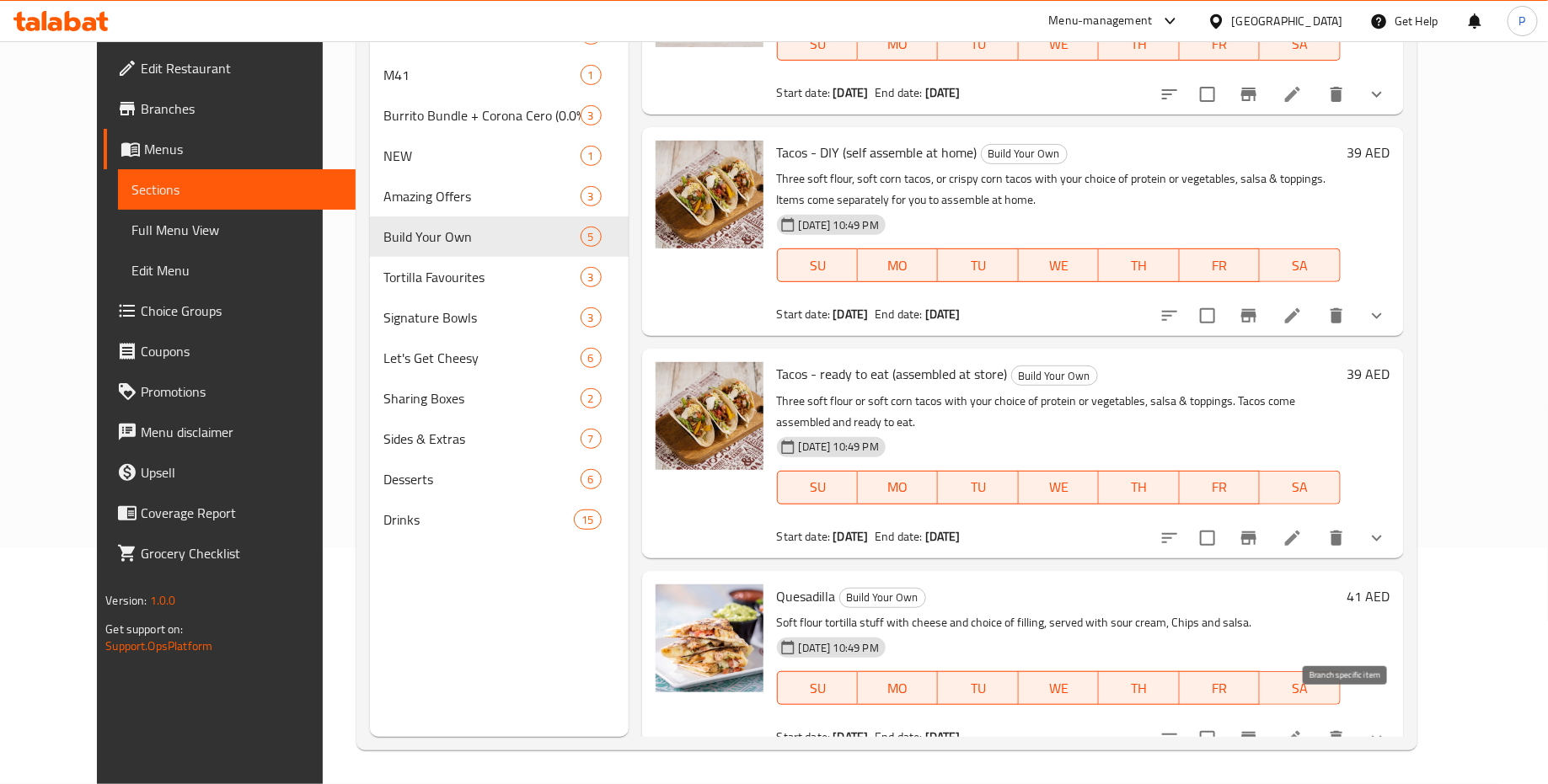
click at [1259, 728] on icon "Branch-specific-item" at bounding box center [1248, 738] width 20 height 20
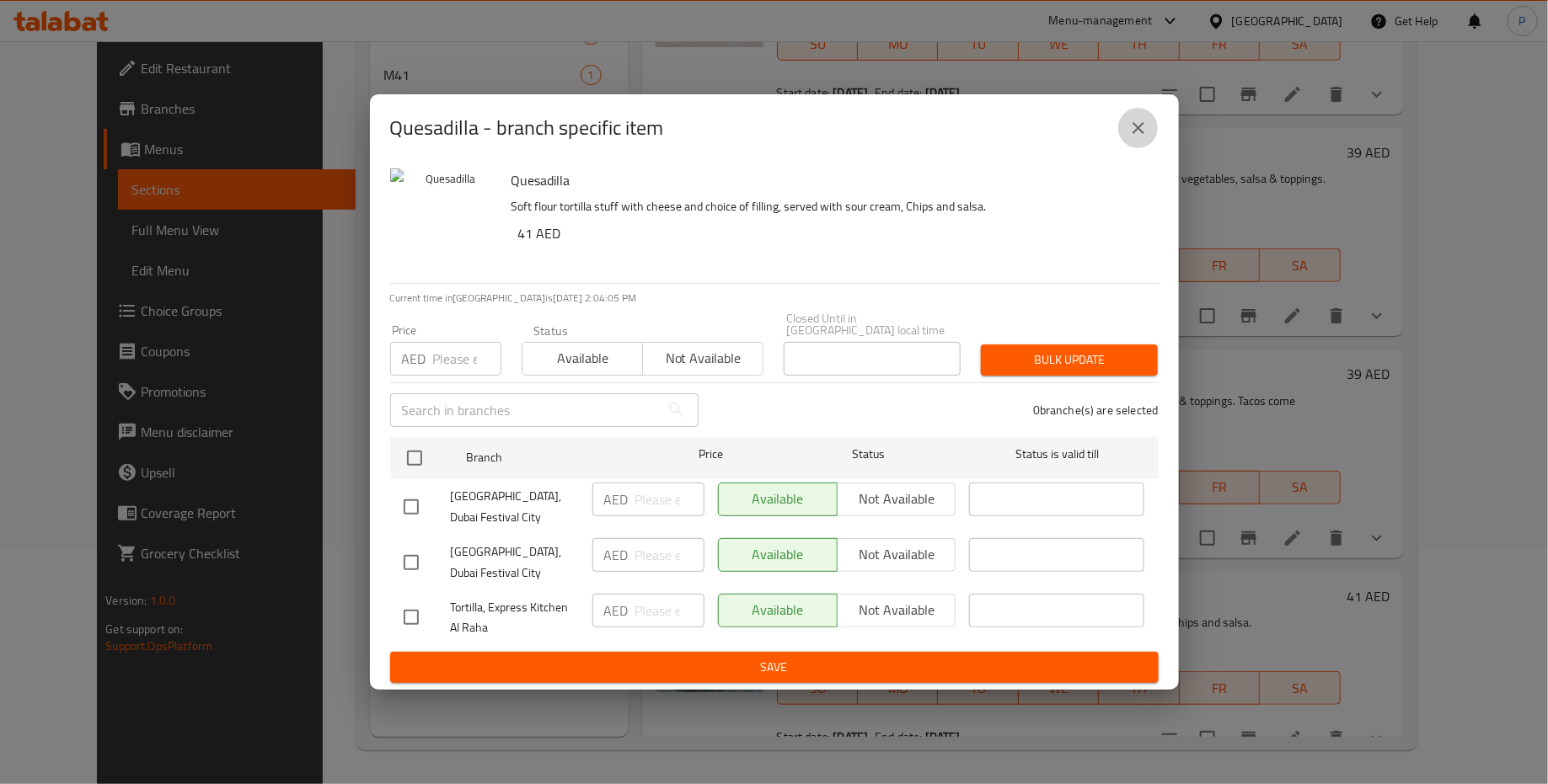
click at [1139, 138] on button "close" at bounding box center [1139, 128] width 41 height 41
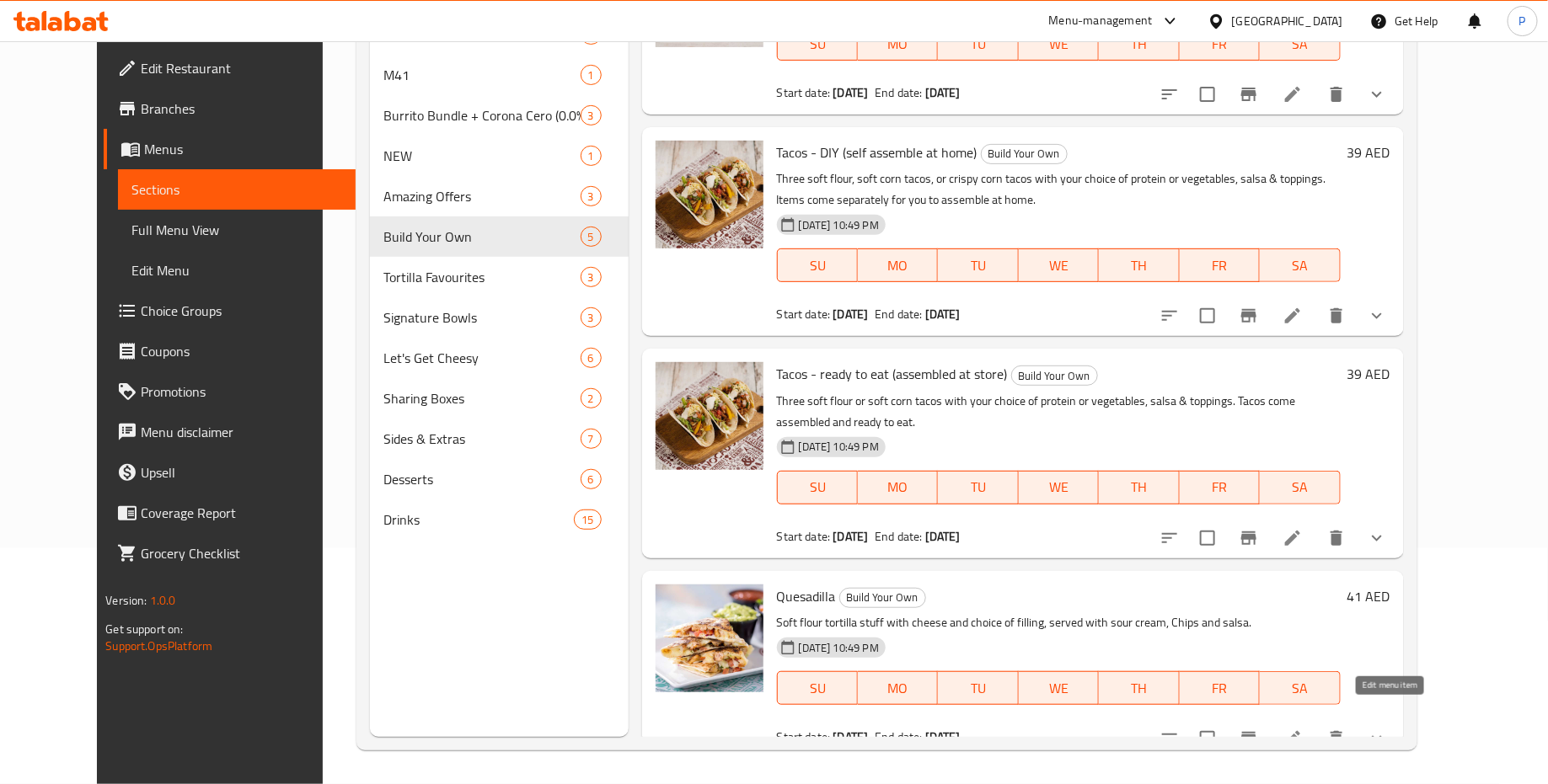
click at [1300, 731] on icon at bounding box center [1293, 739] width 15 height 15
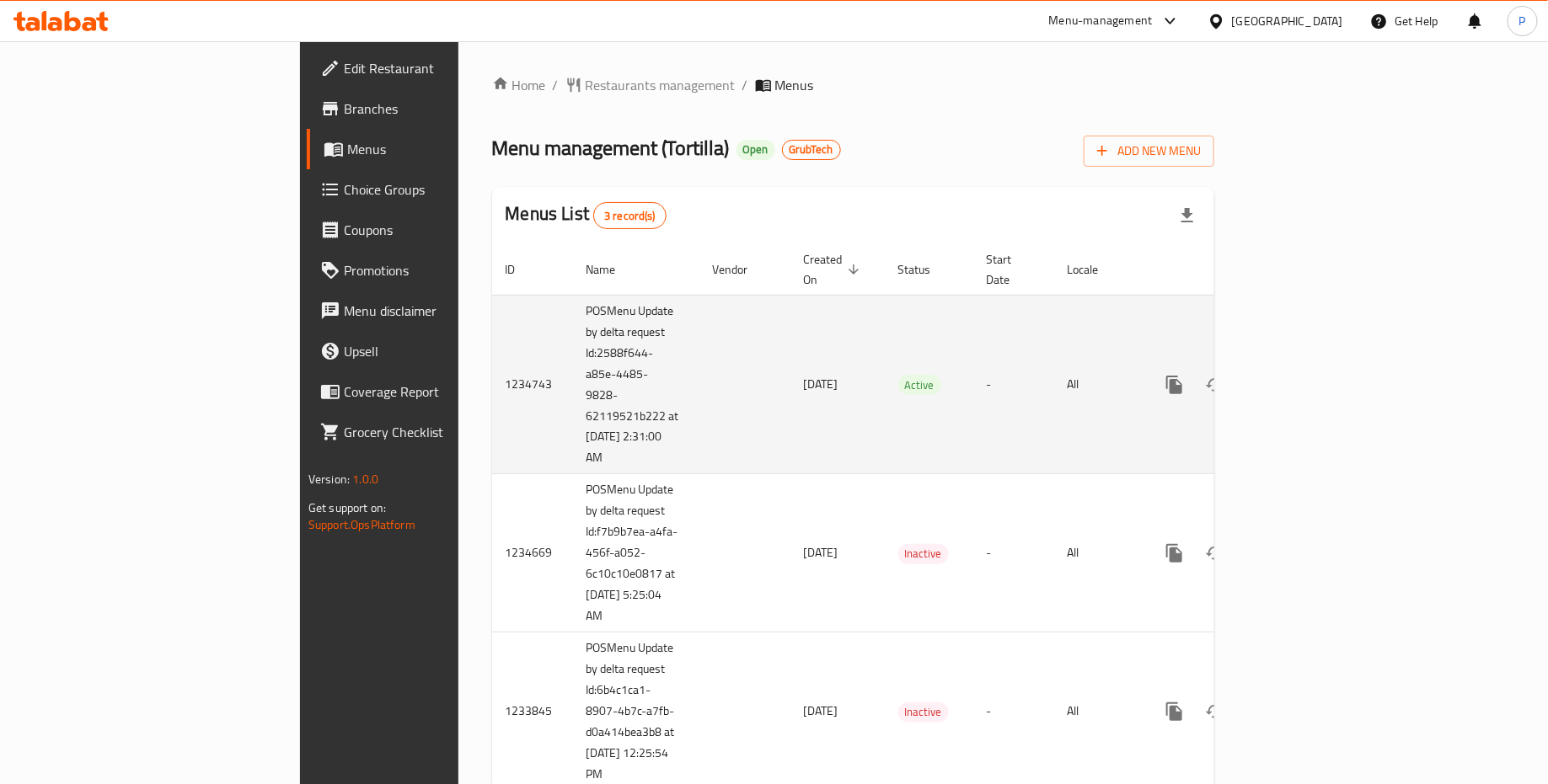
click at [1304, 378] on icon "enhanced table" at bounding box center [1297, 385] width 15 height 15
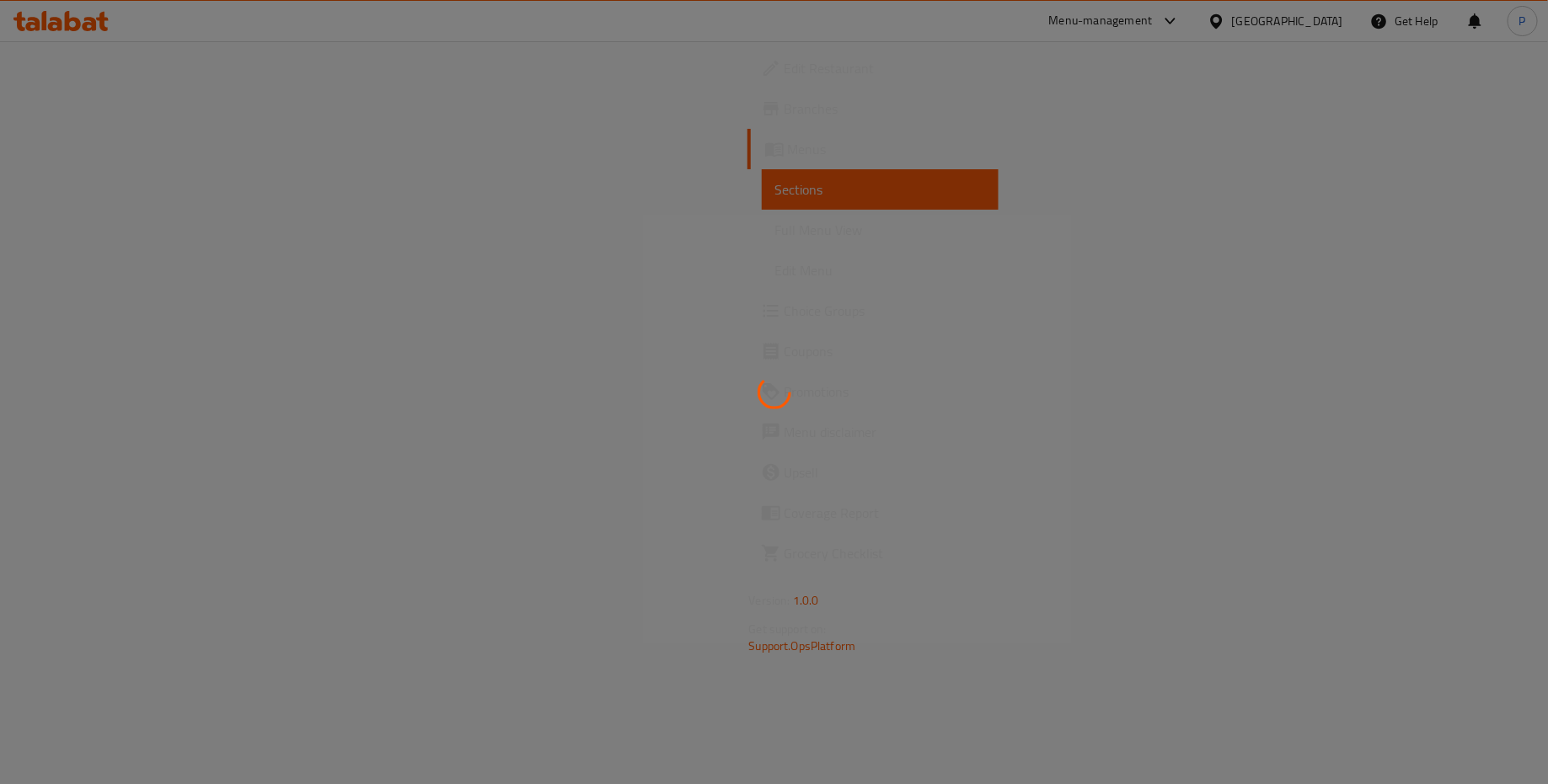
click at [1478, 364] on div at bounding box center [774, 392] width 1548 height 784
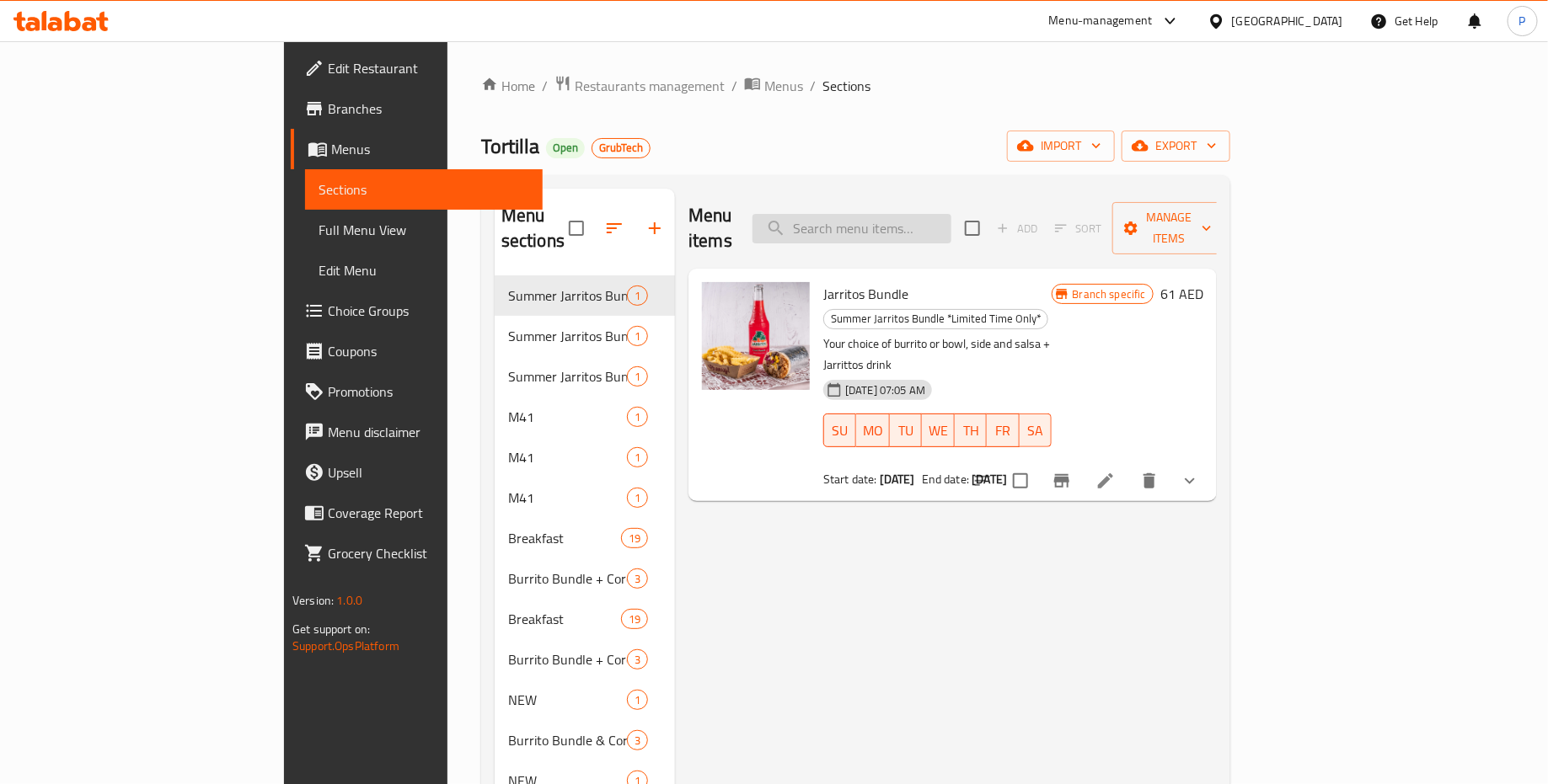
drag, startPoint x: 1203, startPoint y: 363, endPoint x: 905, endPoint y: 213, distance: 333.6
click at [905, 214] on input "search" at bounding box center [851, 229] width 198 height 29
paste input "1634549854"
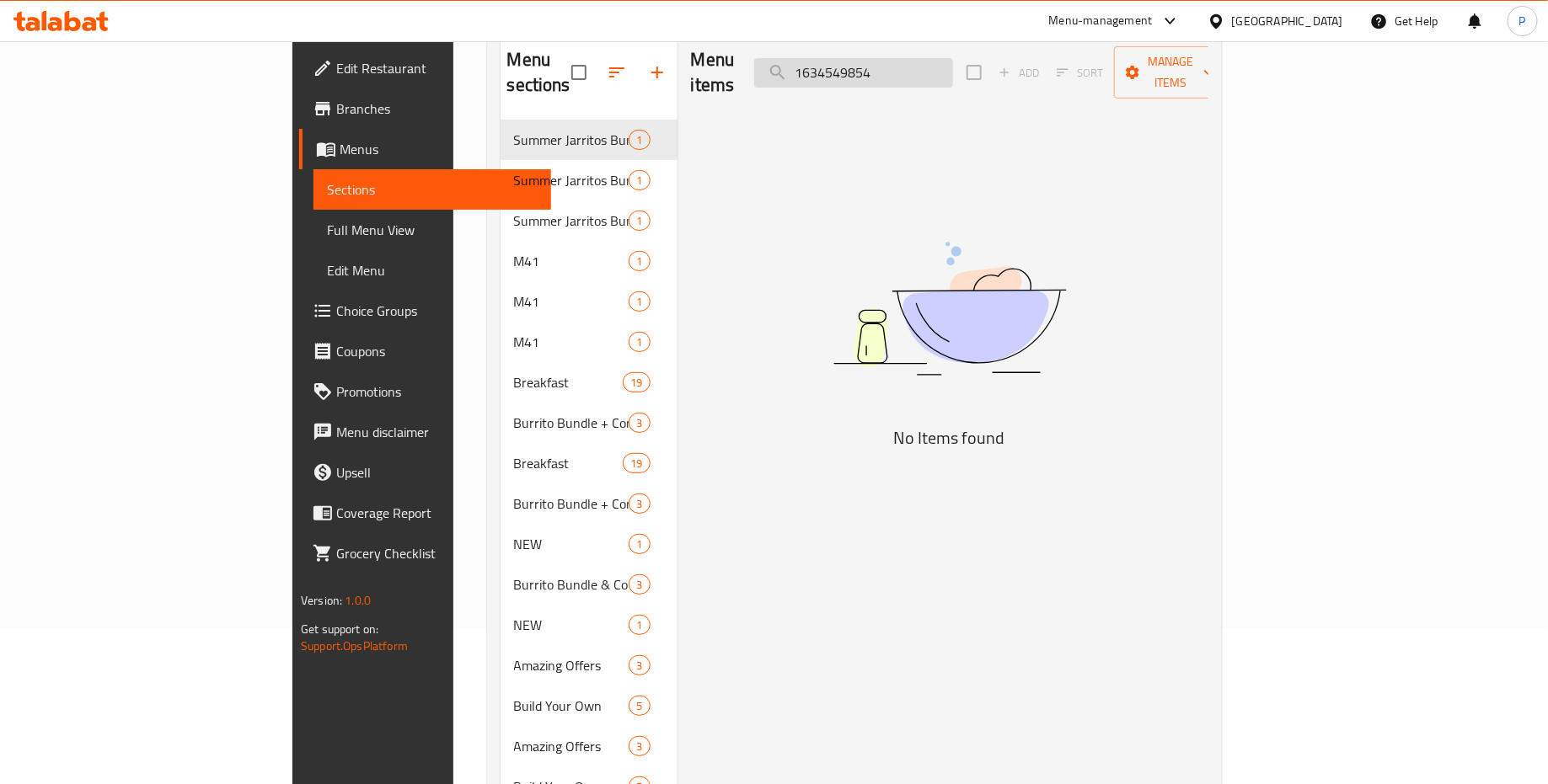
scroll to position [147, 0]
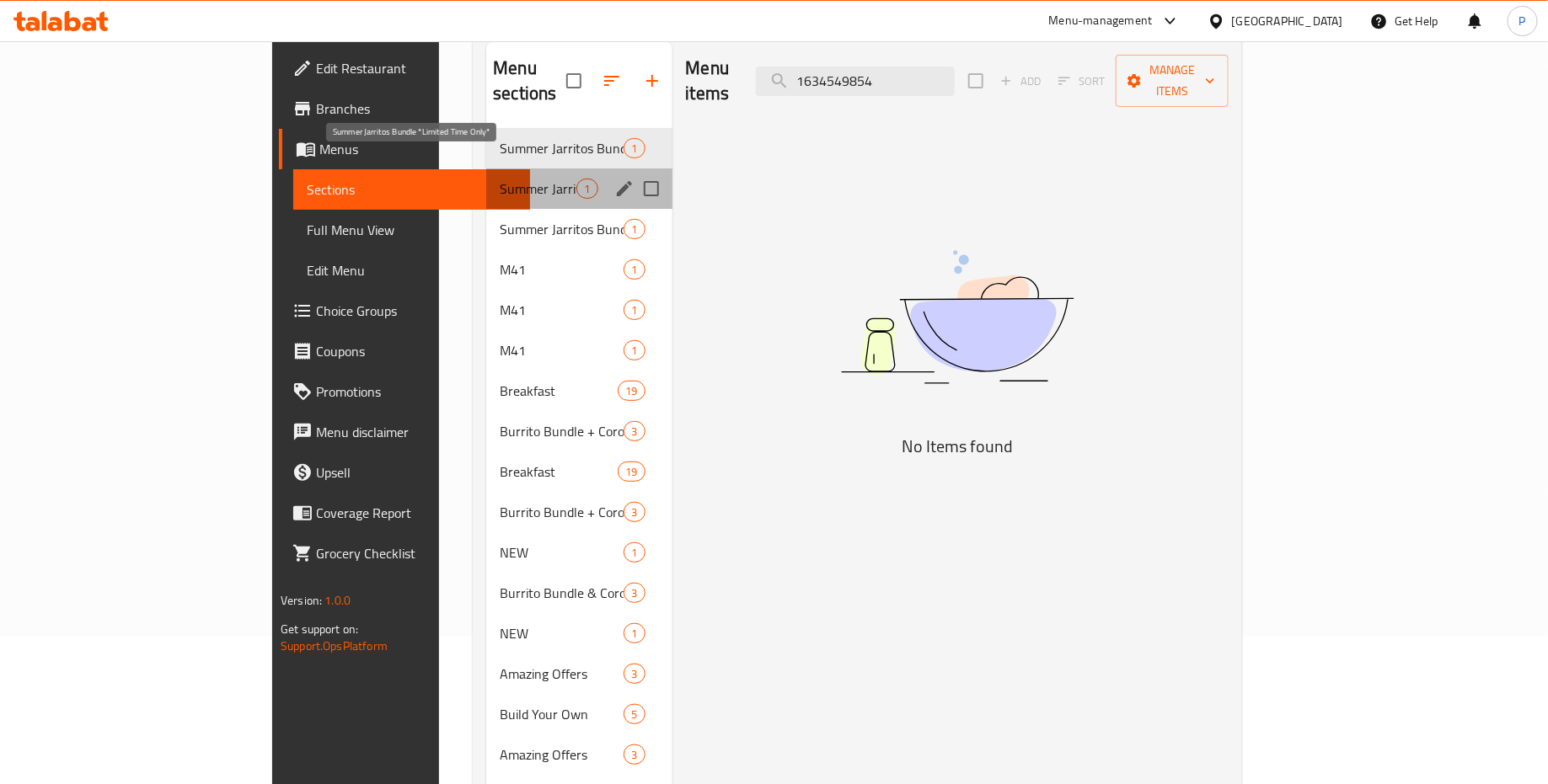
drag, startPoint x: 905, startPoint y: 213, endPoint x: 402, endPoint y: 162, distance: 505.6
click at [500, 179] on span "Summer Jarritos Bundle *Limited Time Only*" at bounding box center [538, 188] width 77 height 20
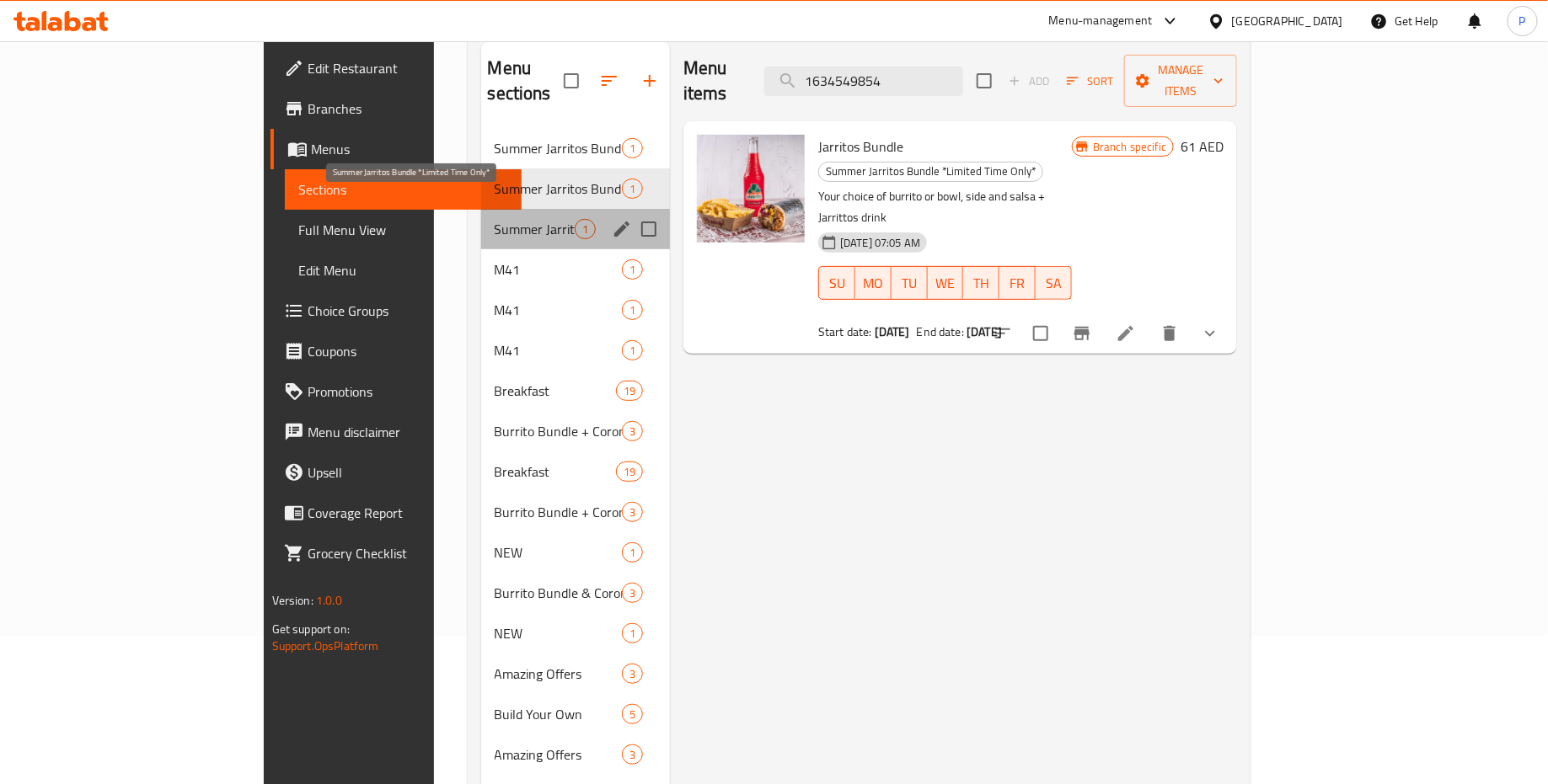
click at [495, 219] on span "Summer Jarritos Bundle *Limited Time Only*" at bounding box center [535, 229] width 80 height 20
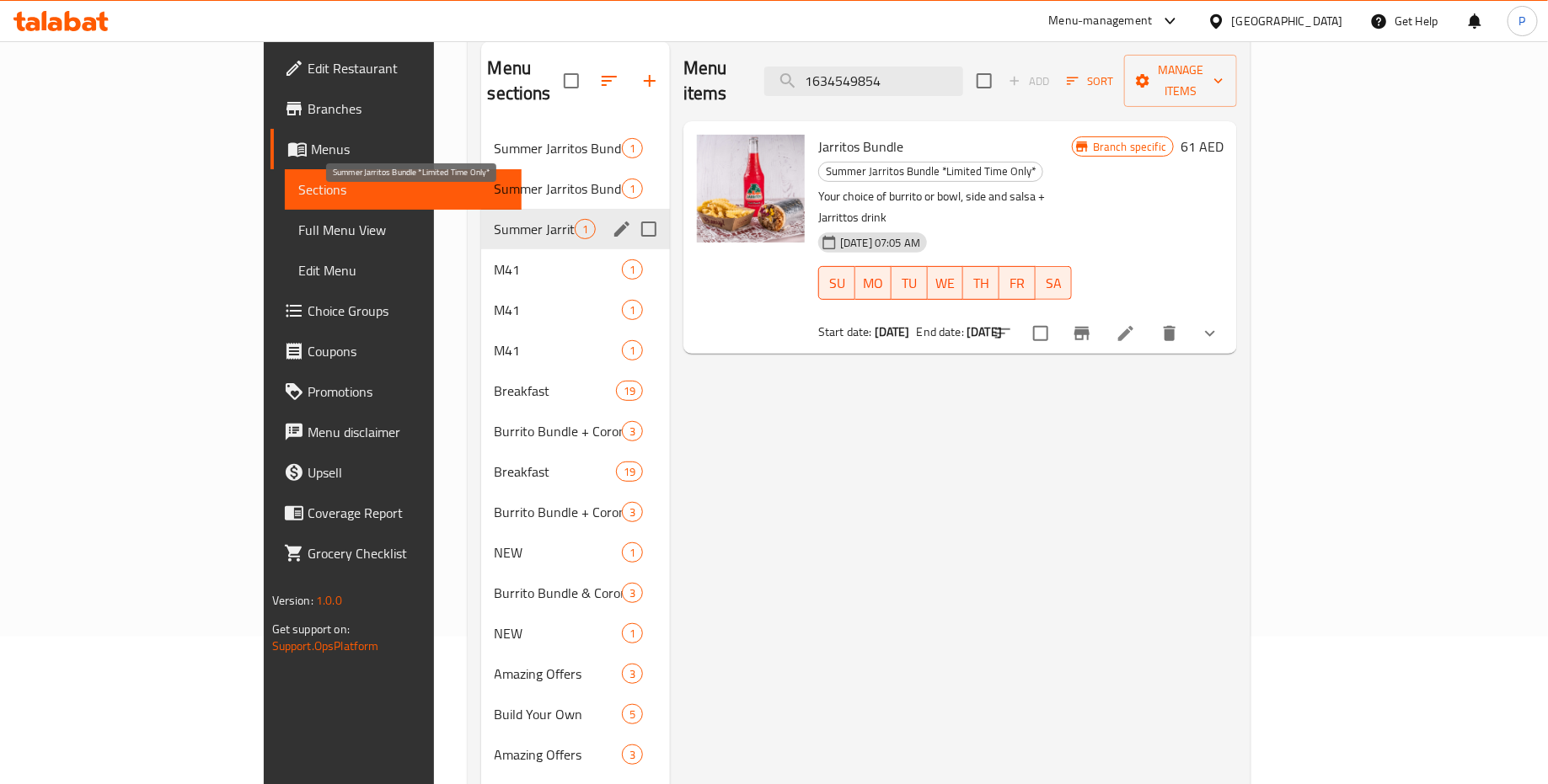
click at [495, 381] on span "Breakfast" at bounding box center [556, 390] width 121 height 20
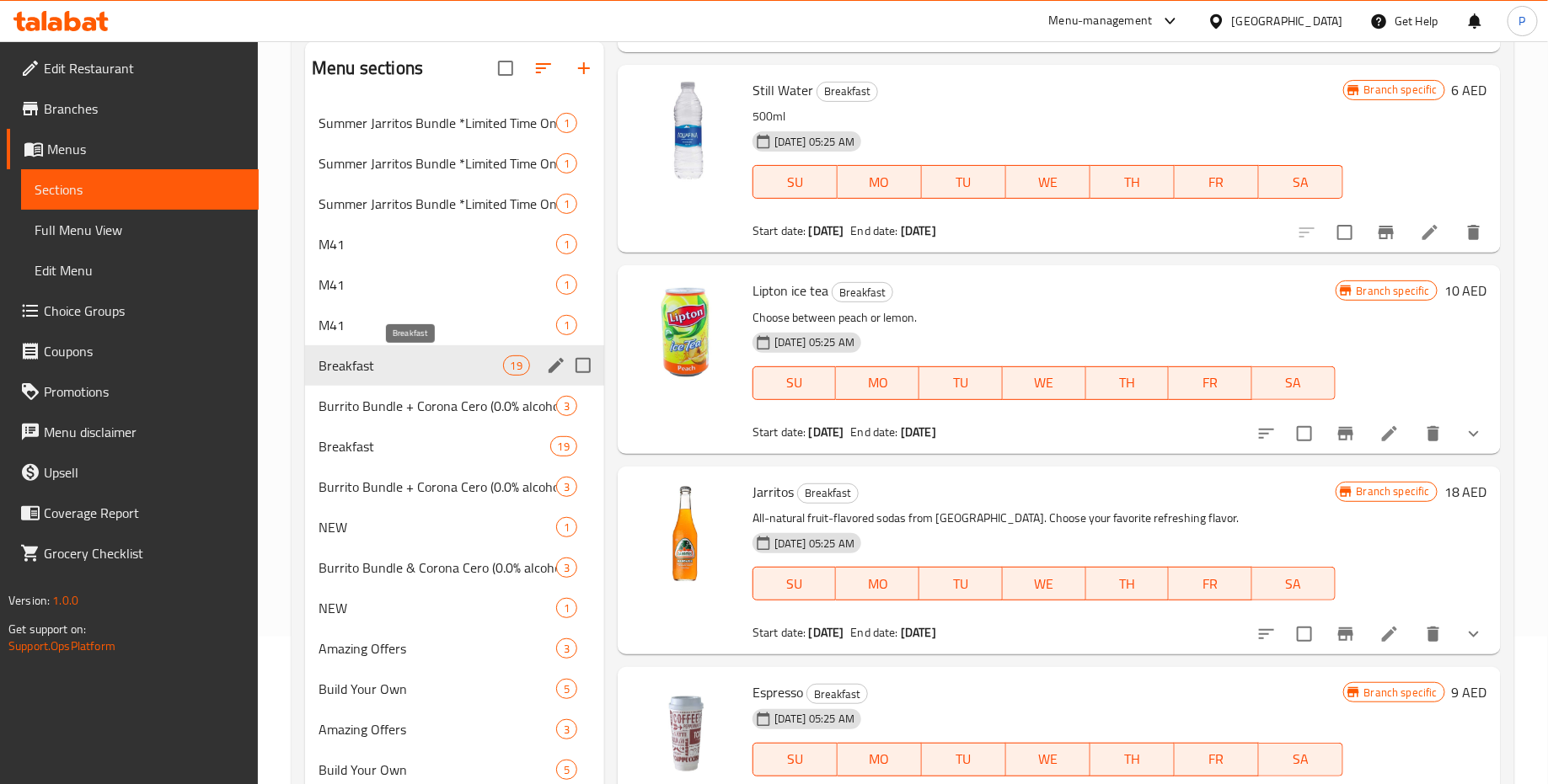
scroll to position [2169, 0]
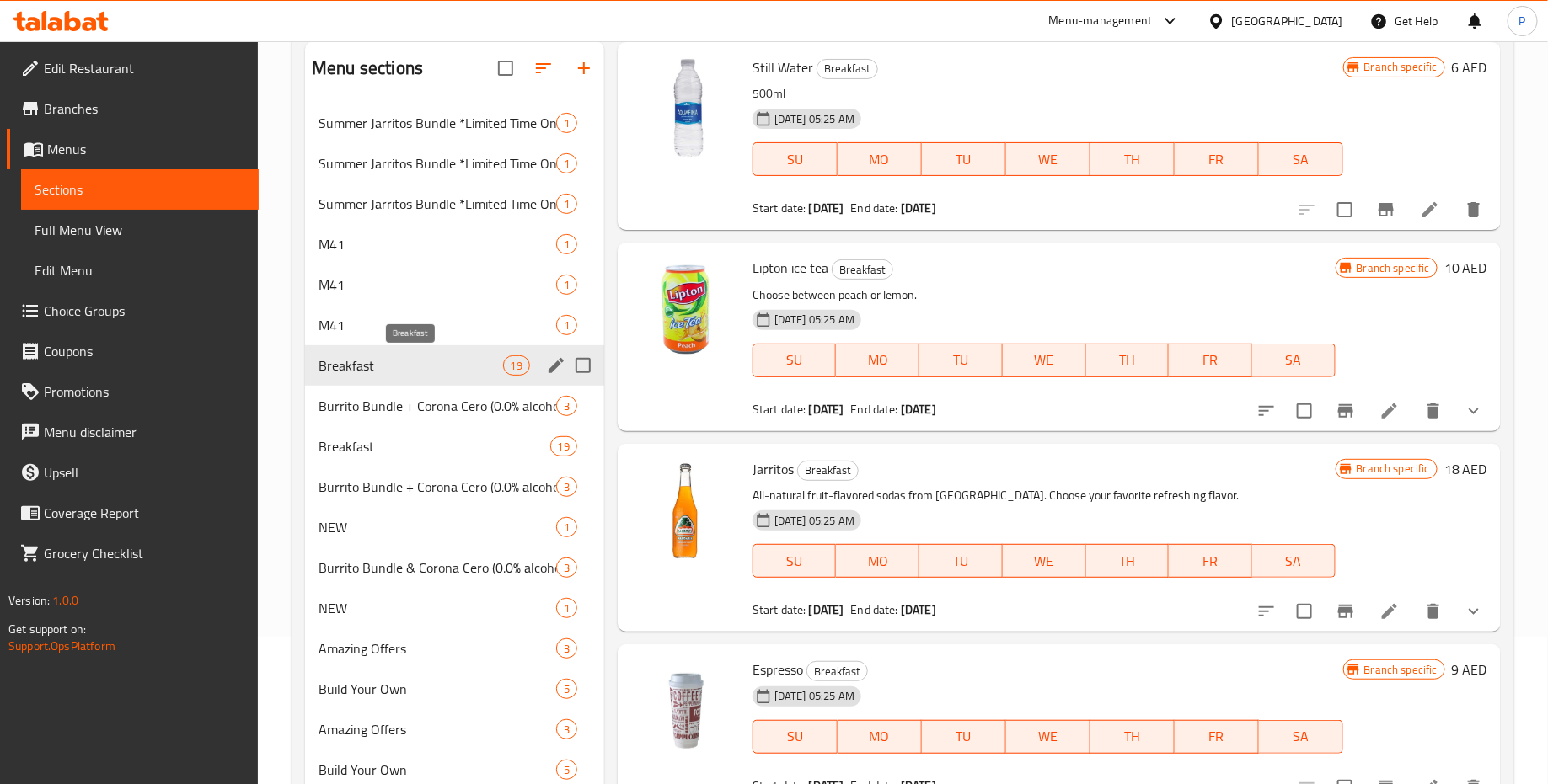
click at [418, 409] on span "Burrito Bundle + Corona Cero (0.0% alcohol)" at bounding box center [438, 405] width 238 height 20
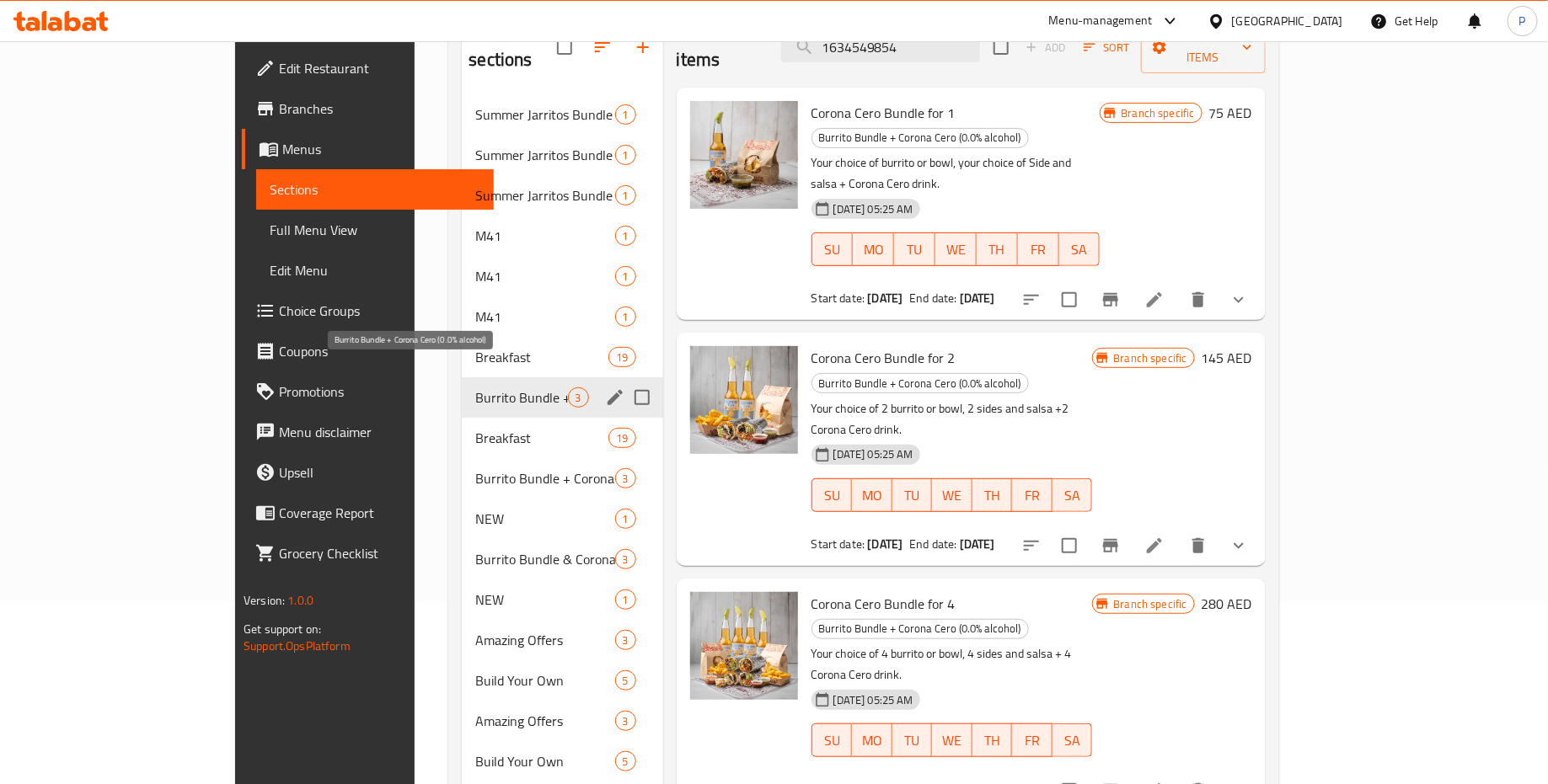
scroll to position [185, 0]
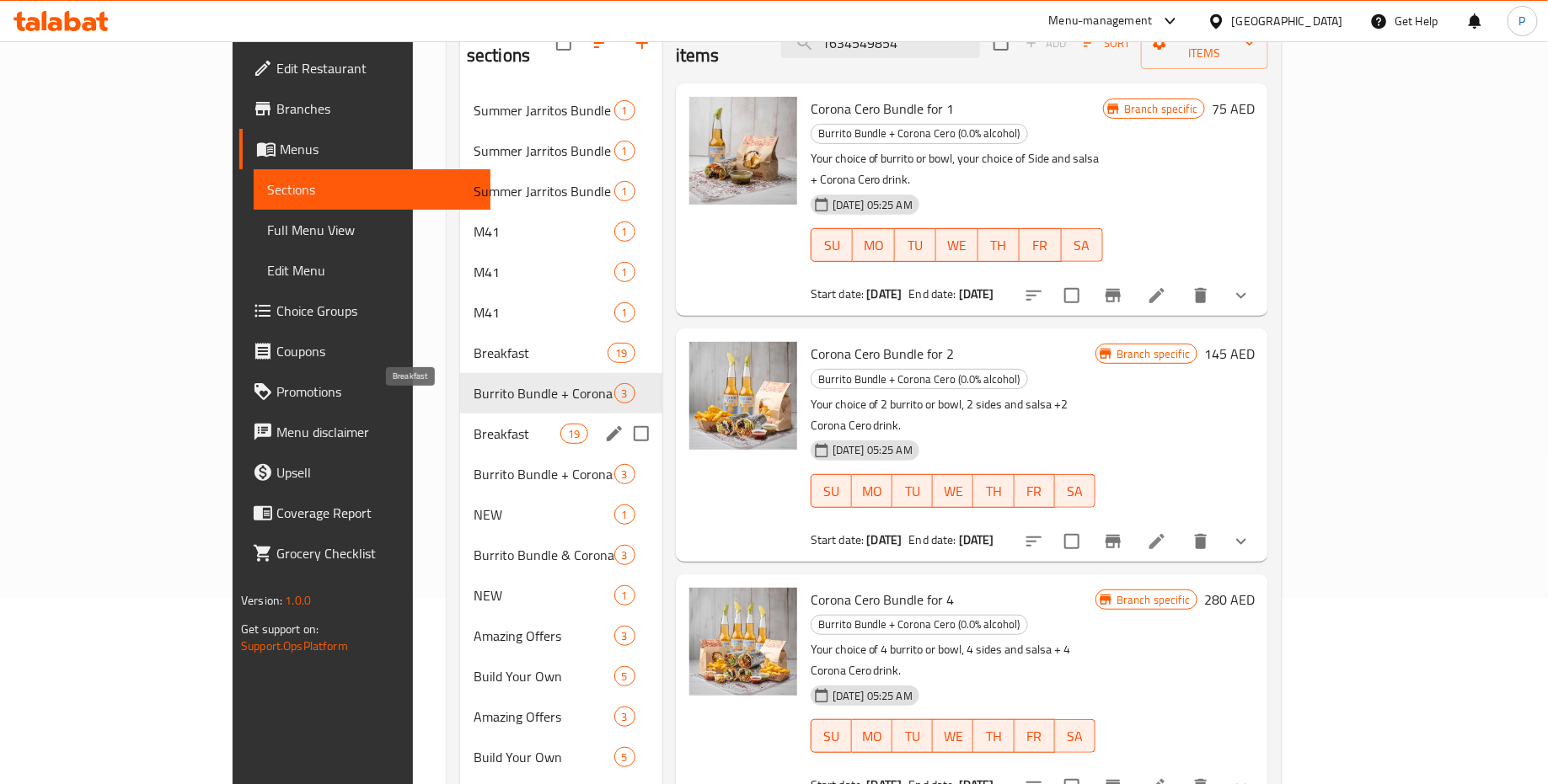
click at [473, 424] on span "Breakfast" at bounding box center [517, 434] width 88 height 20
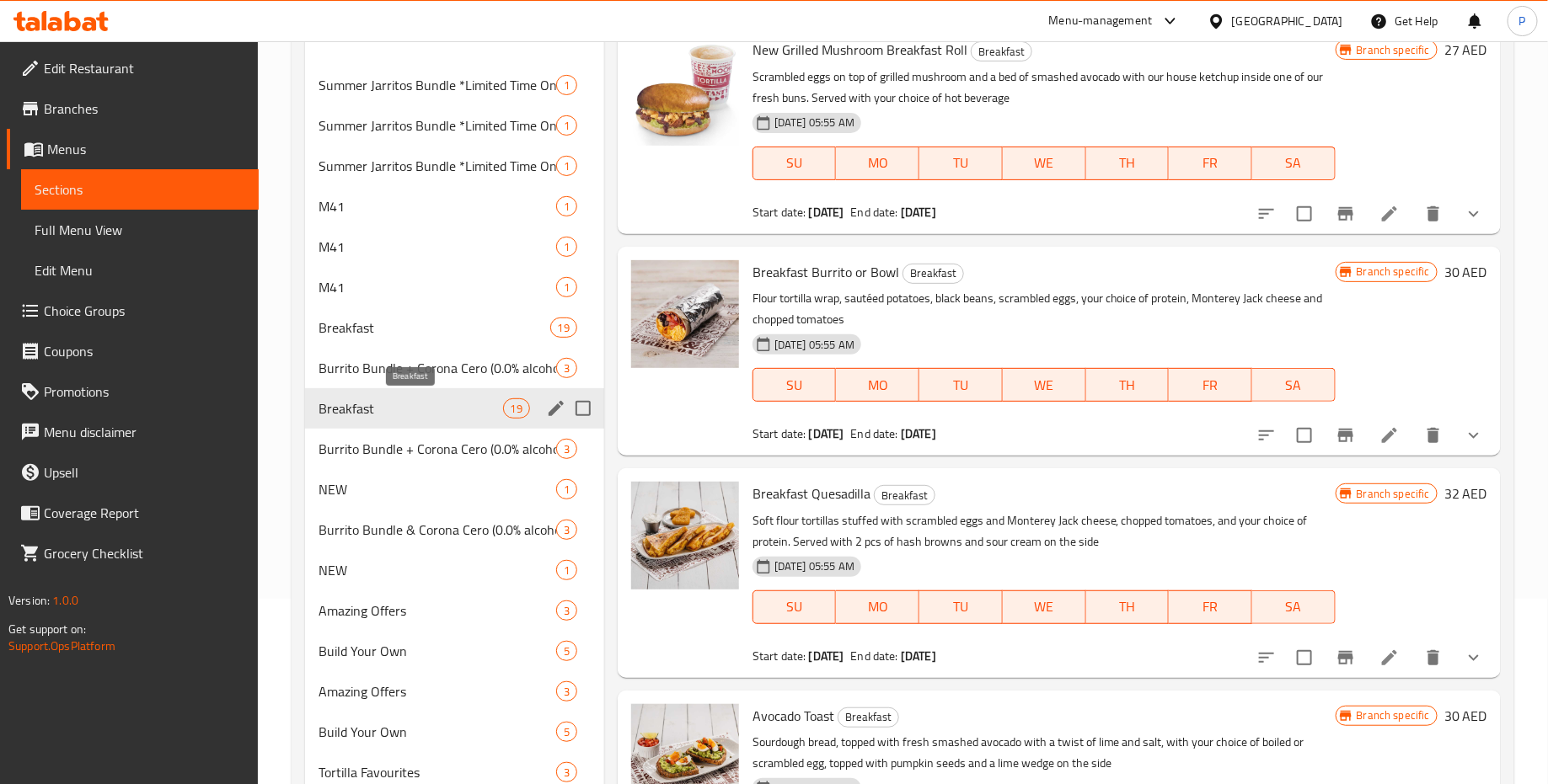
scroll to position [284, 0]
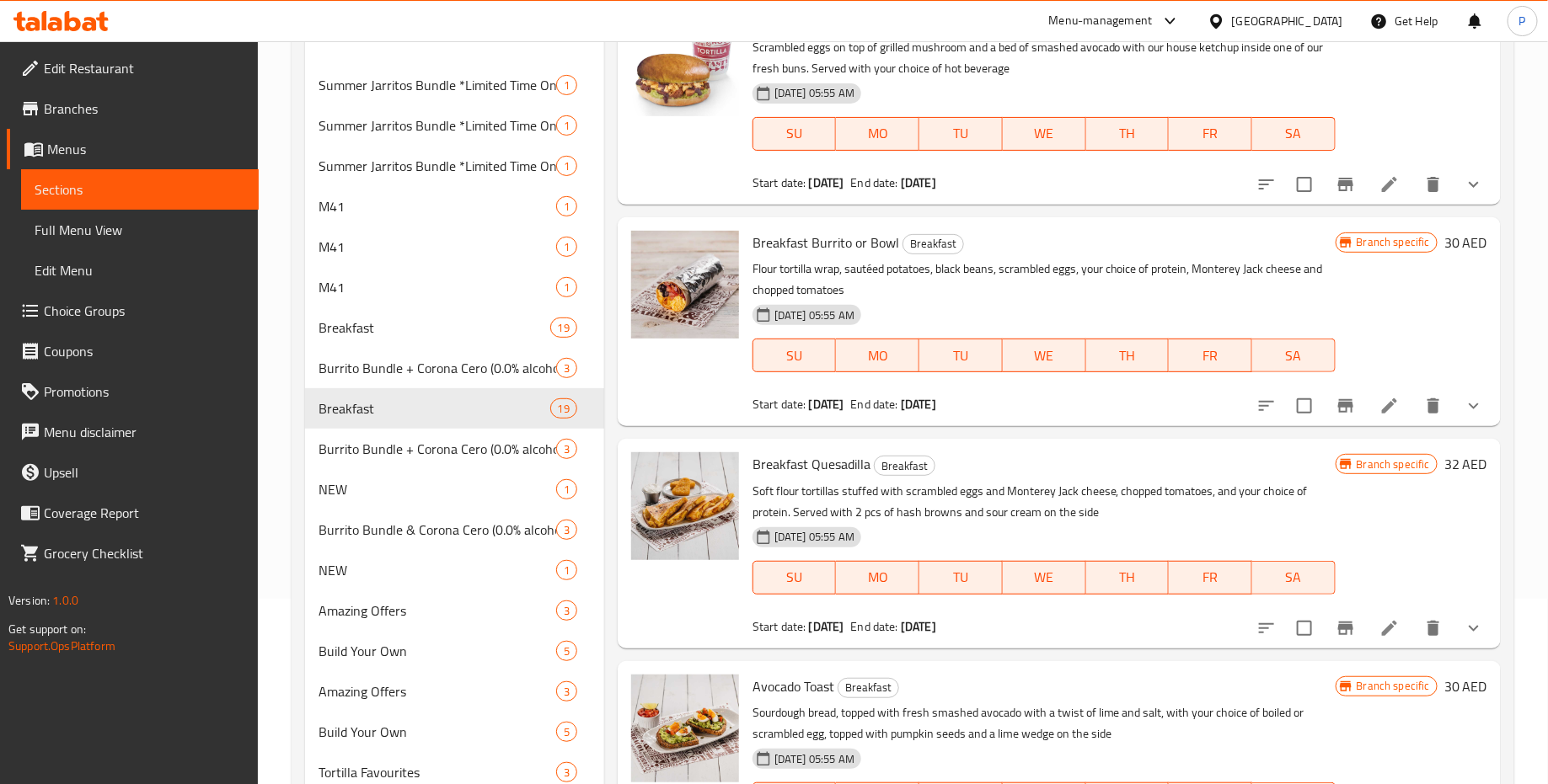
click at [824, 457] on span "Breakfast Quesadilla" at bounding box center [811, 464] width 118 height 26
copy span "Quesadilla"
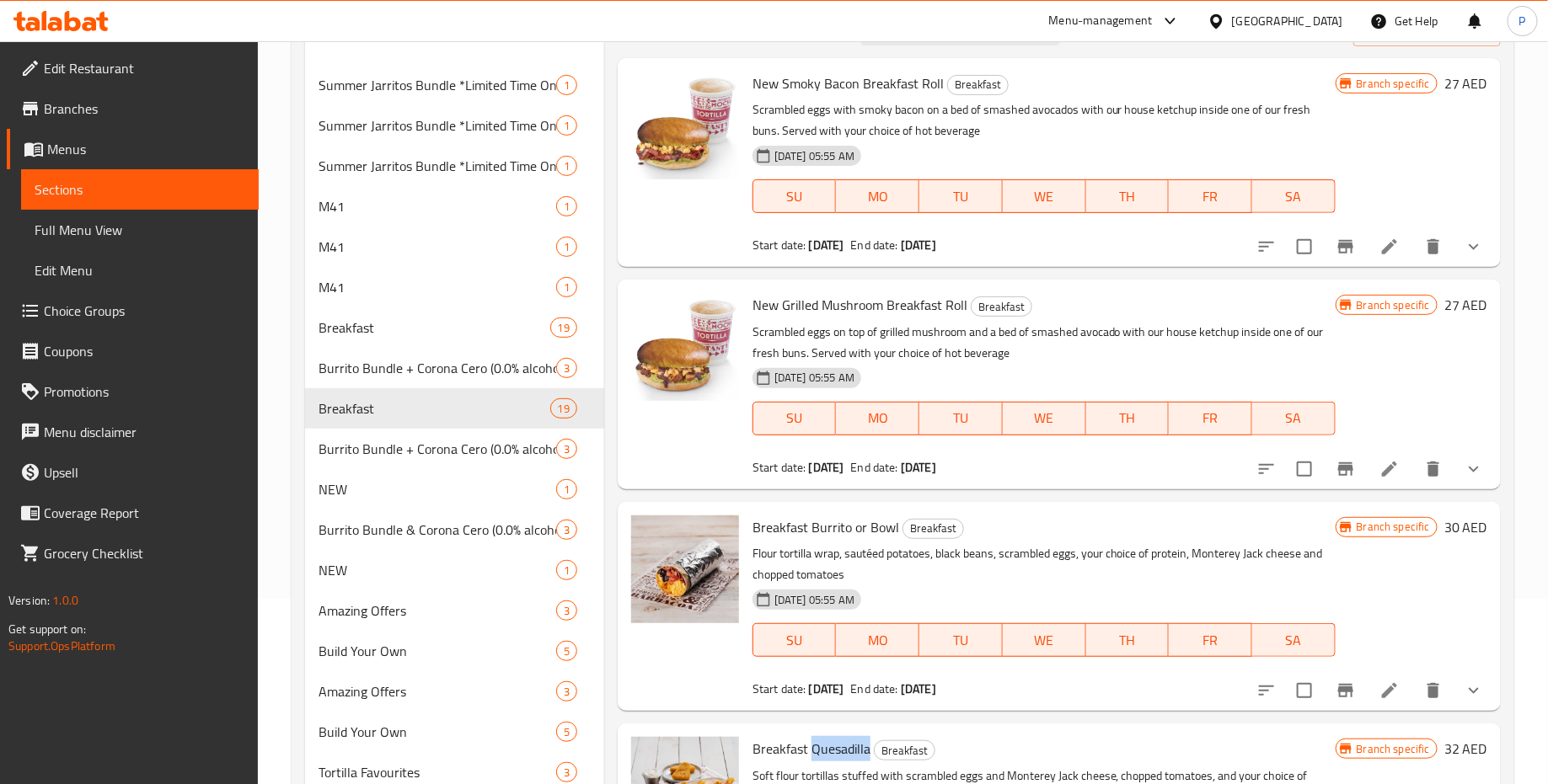
scroll to position [0, 0]
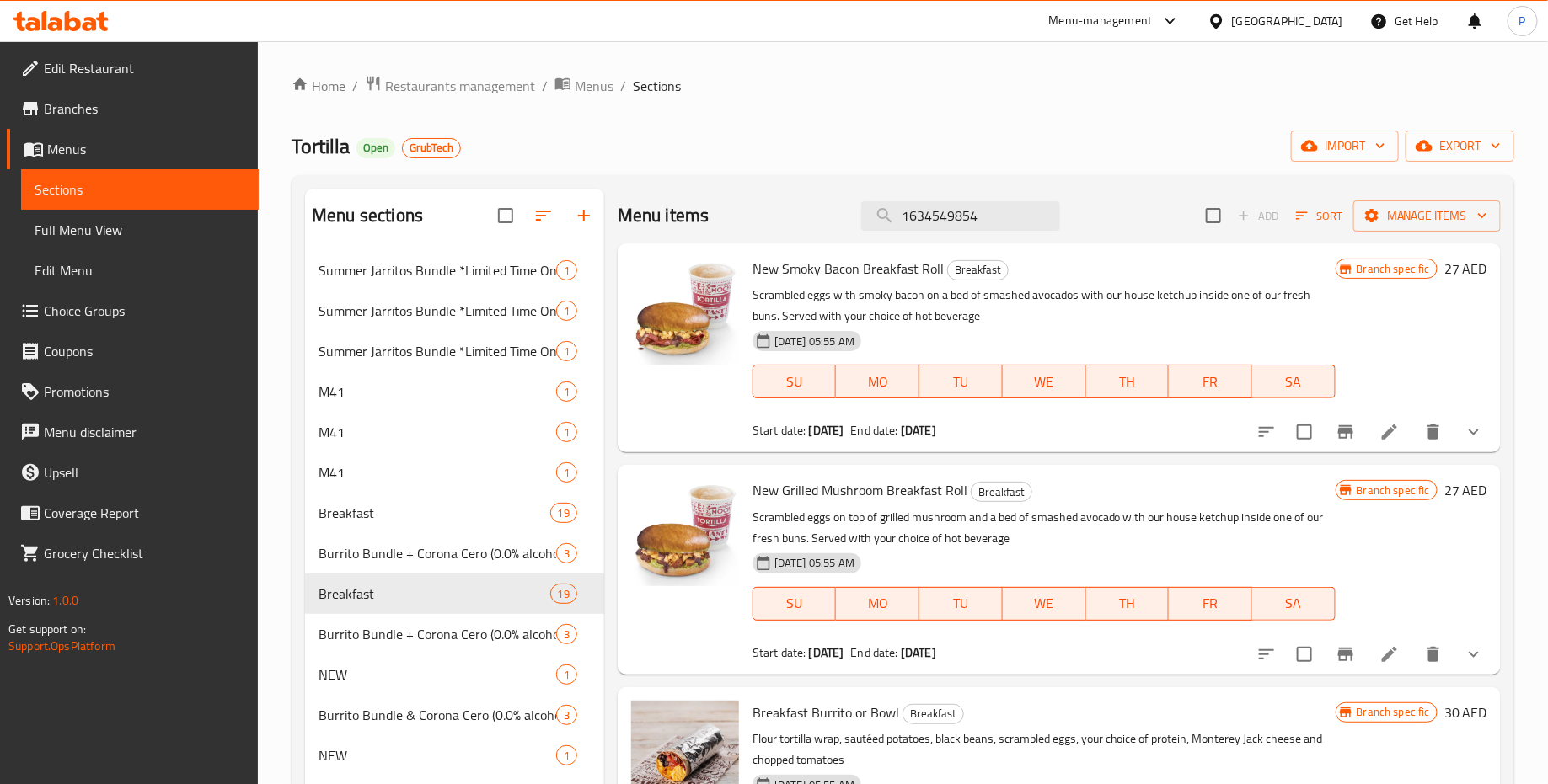
click at [989, 208] on input "1634549854" at bounding box center [960, 215] width 198 height 29
paste input "Quesadilla"
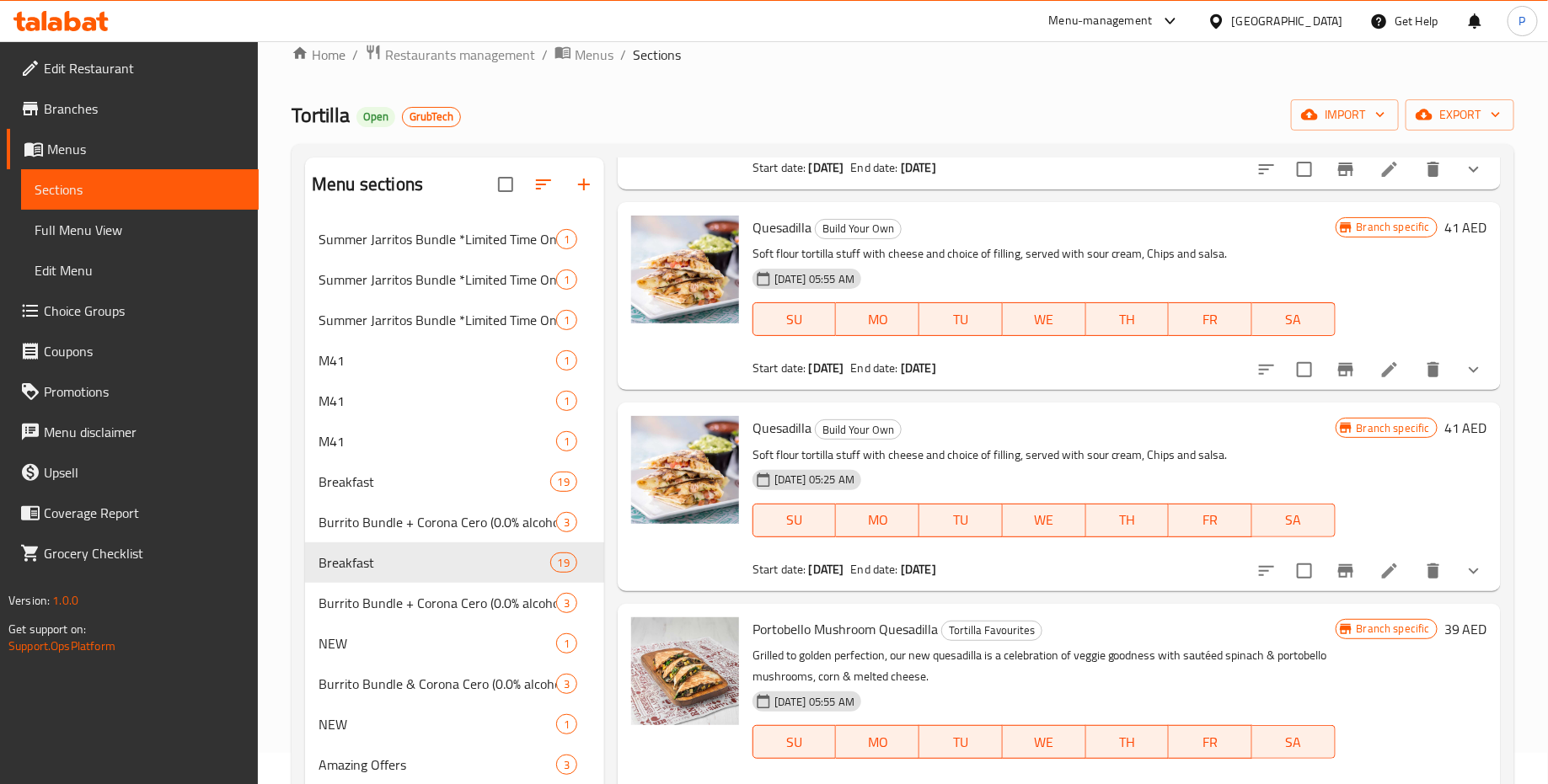
scroll to position [923, 0]
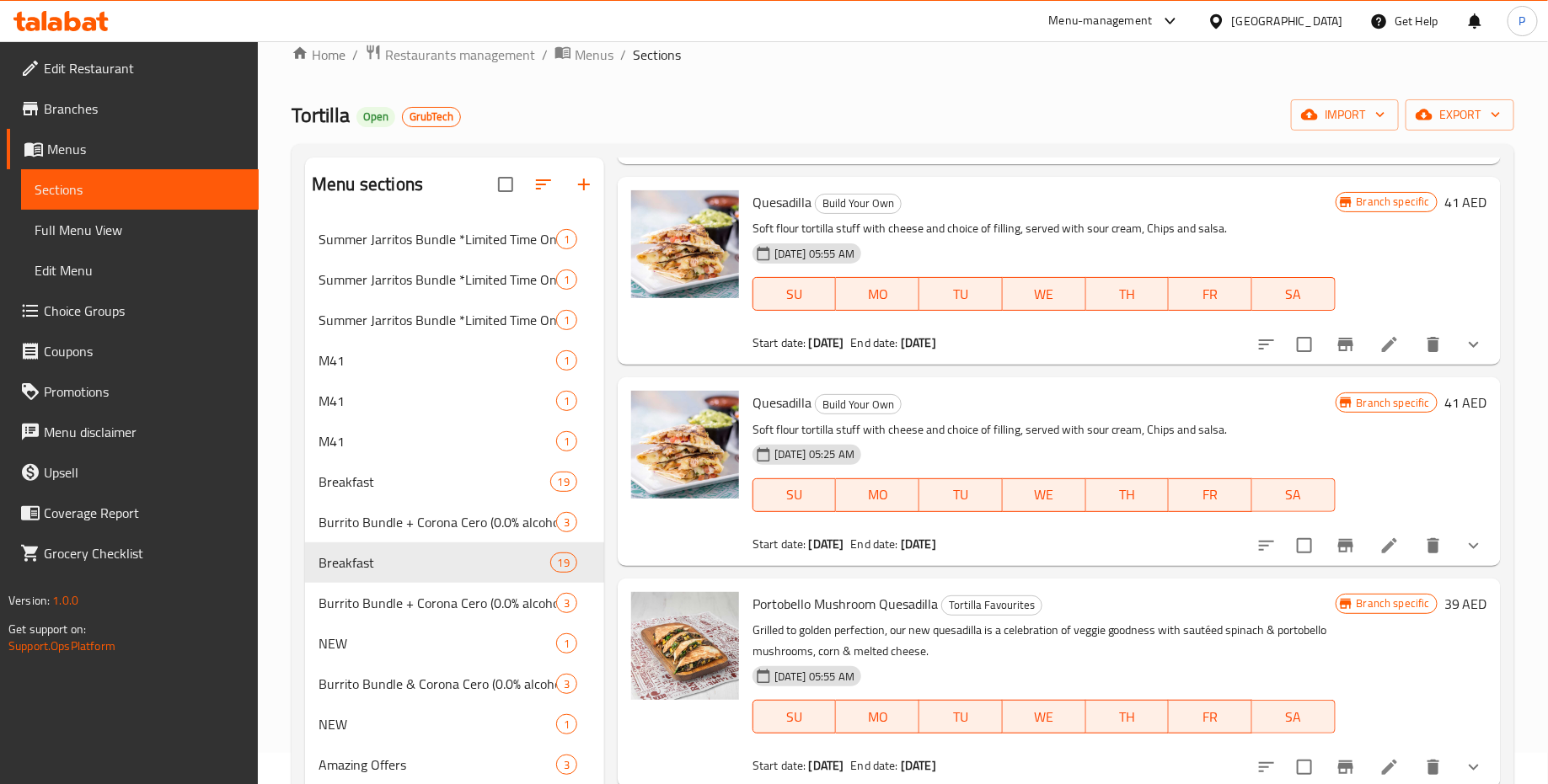
type input "Quesadilla"
click at [1346, 342] on icon "Branch-specific-item" at bounding box center [1346, 345] width 15 height 13
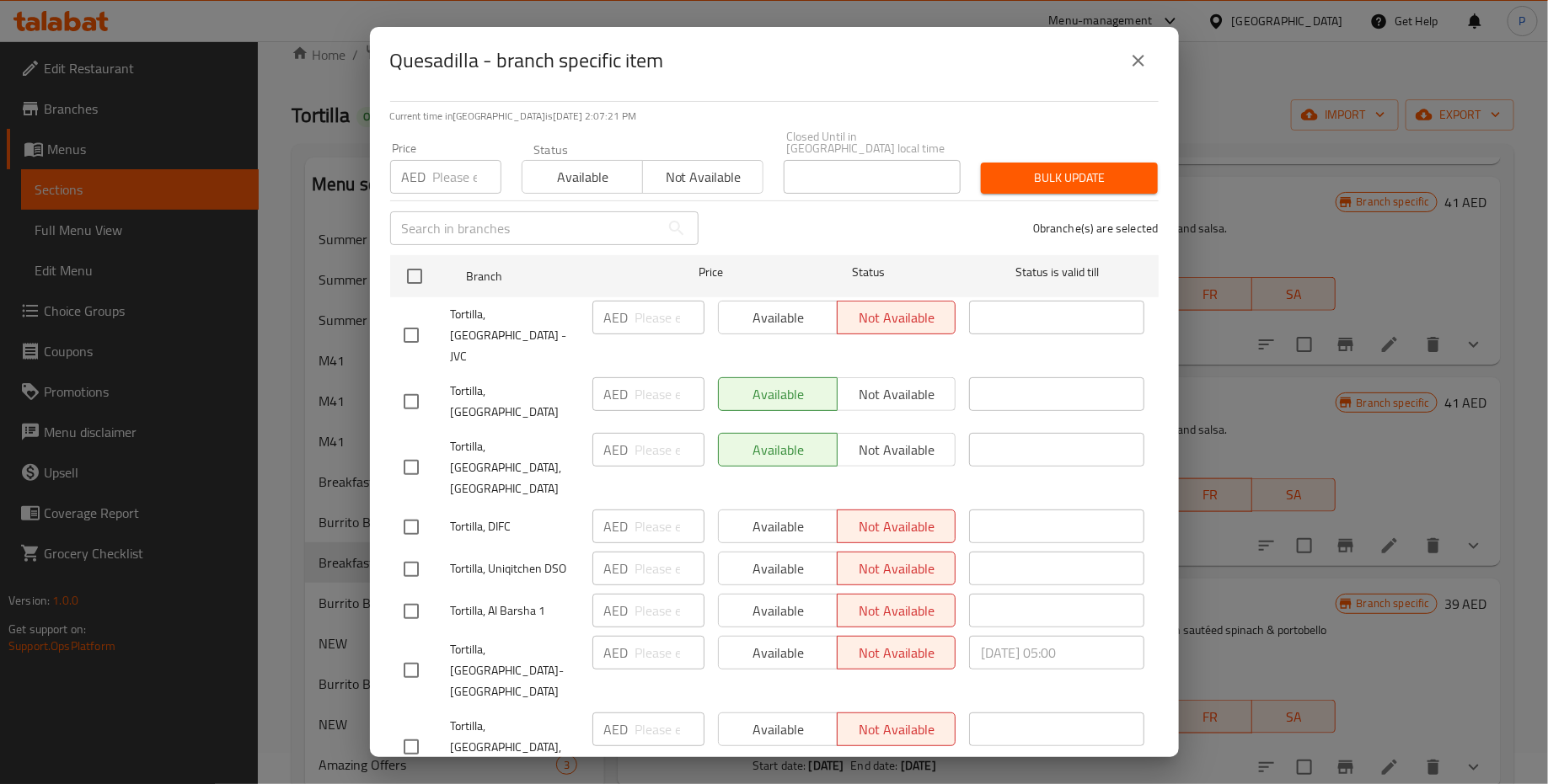
scroll to position [118, 0]
click at [1246, 514] on div "Quesadilla - branch specific item Quesadilla Soft flour tortilla stuff with che…" at bounding box center [774, 392] width 1548 height 784
click at [1142, 62] on icon "close" at bounding box center [1138, 60] width 20 height 20
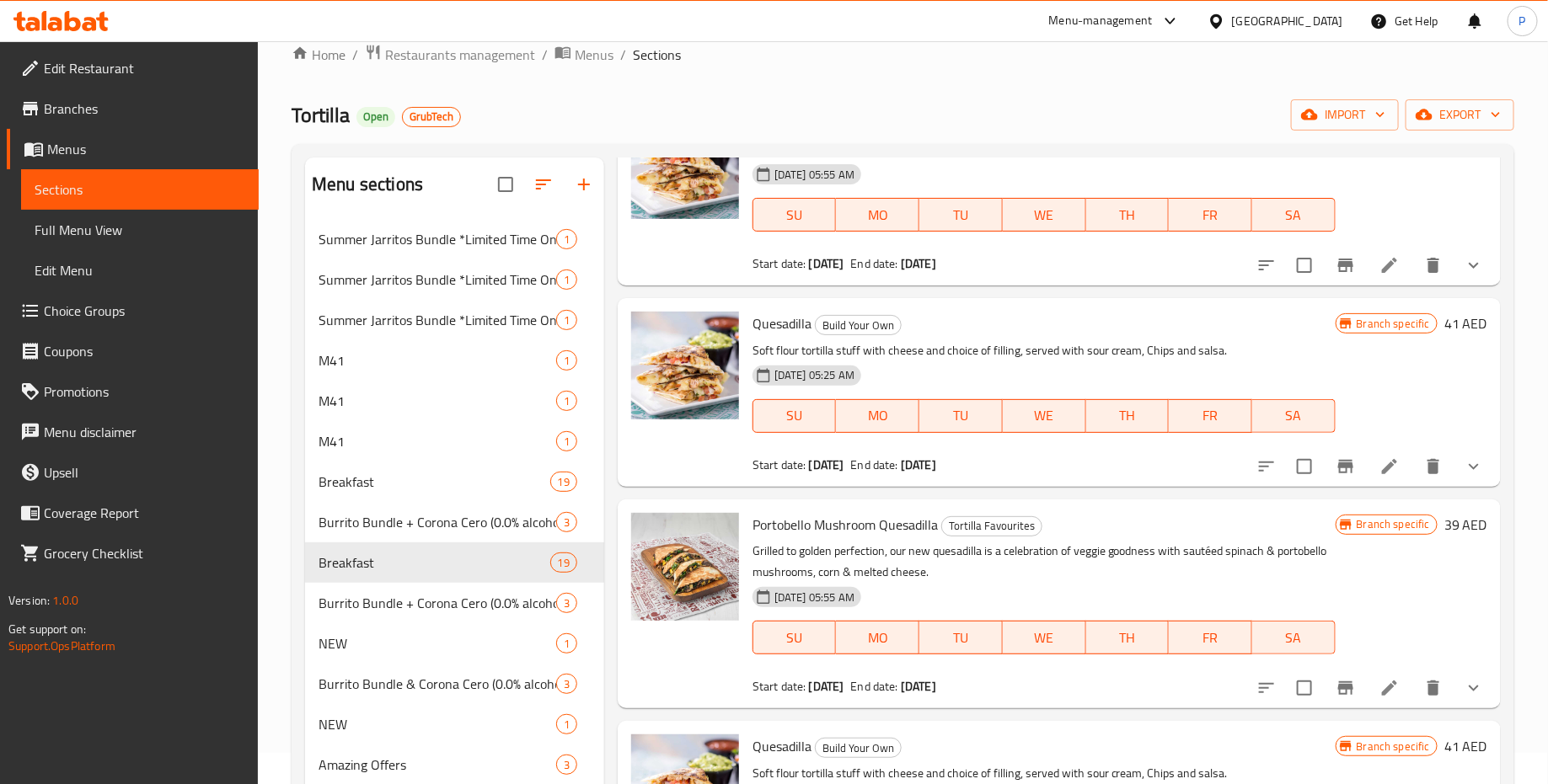
scroll to position [1037, 0]
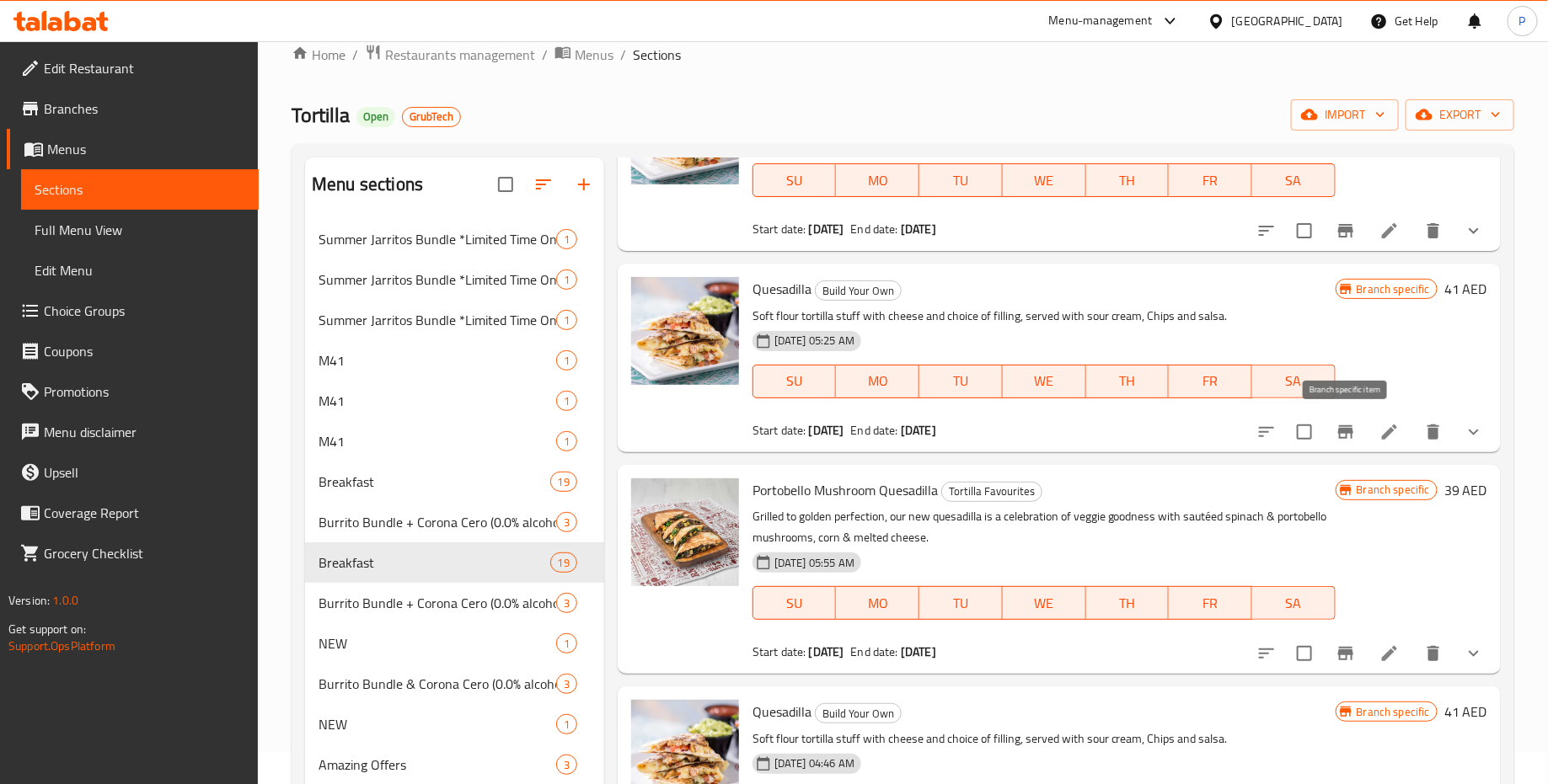
click at [1345, 433] on icon "Branch-specific-item" at bounding box center [1346, 432] width 20 height 20
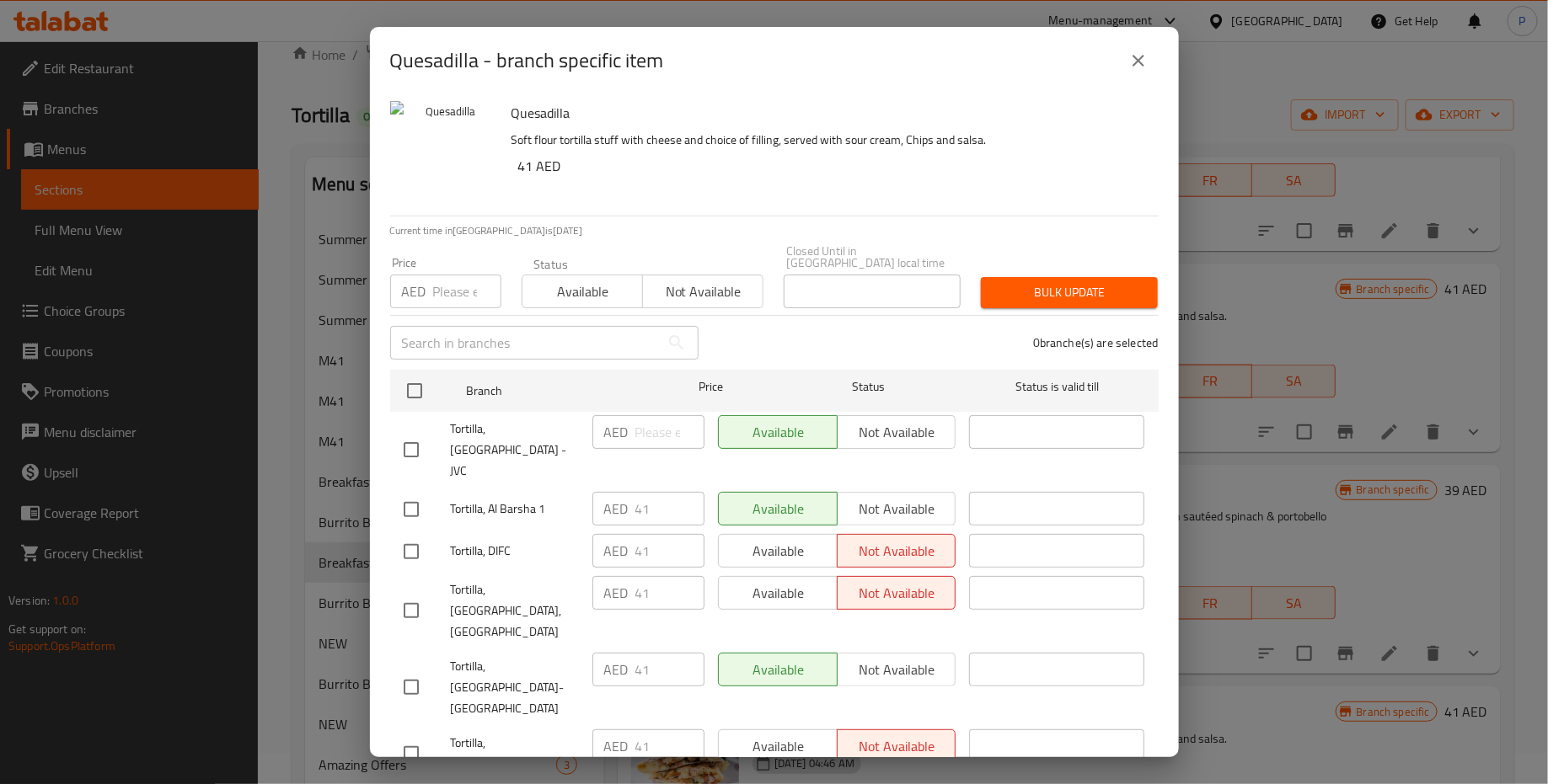
scroll to position [118, 0]
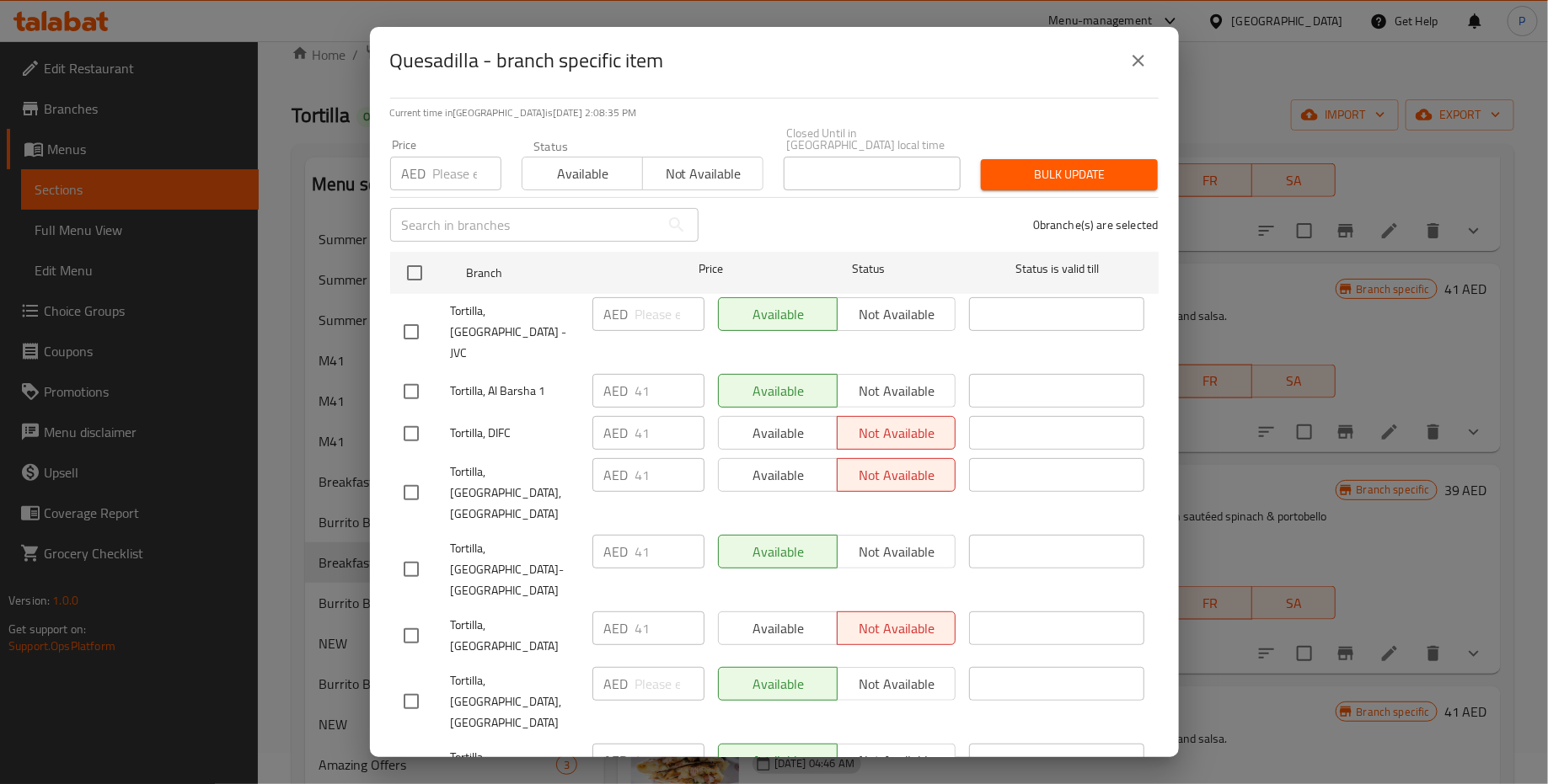
click at [191, 572] on div "Quesadilla - branch specific item Quesadilla Soft flour tortilla stuff with che…" at bounding box center [774, 392] width 1548 height 784
click at [301, 368] on div "Quesadilla - branch specific item Quesadilla Soft flour tortilla stuff with che…" at bounding box center [774, 392] width 1548 height 784
click at [1142, 59] on icon "close" at bounding box center [1138, 60] width 20 height 20
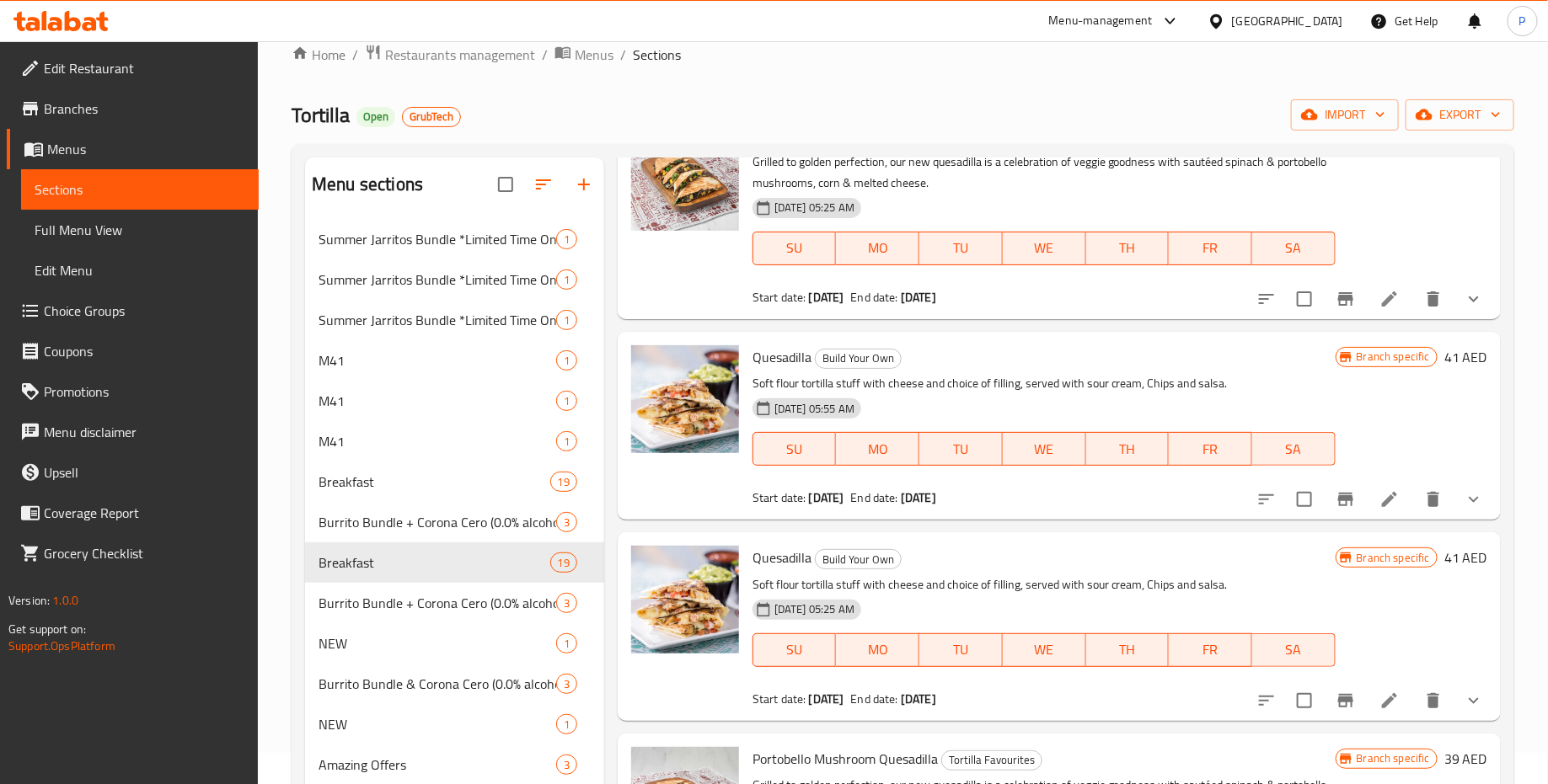
scroll to position [763, 0]
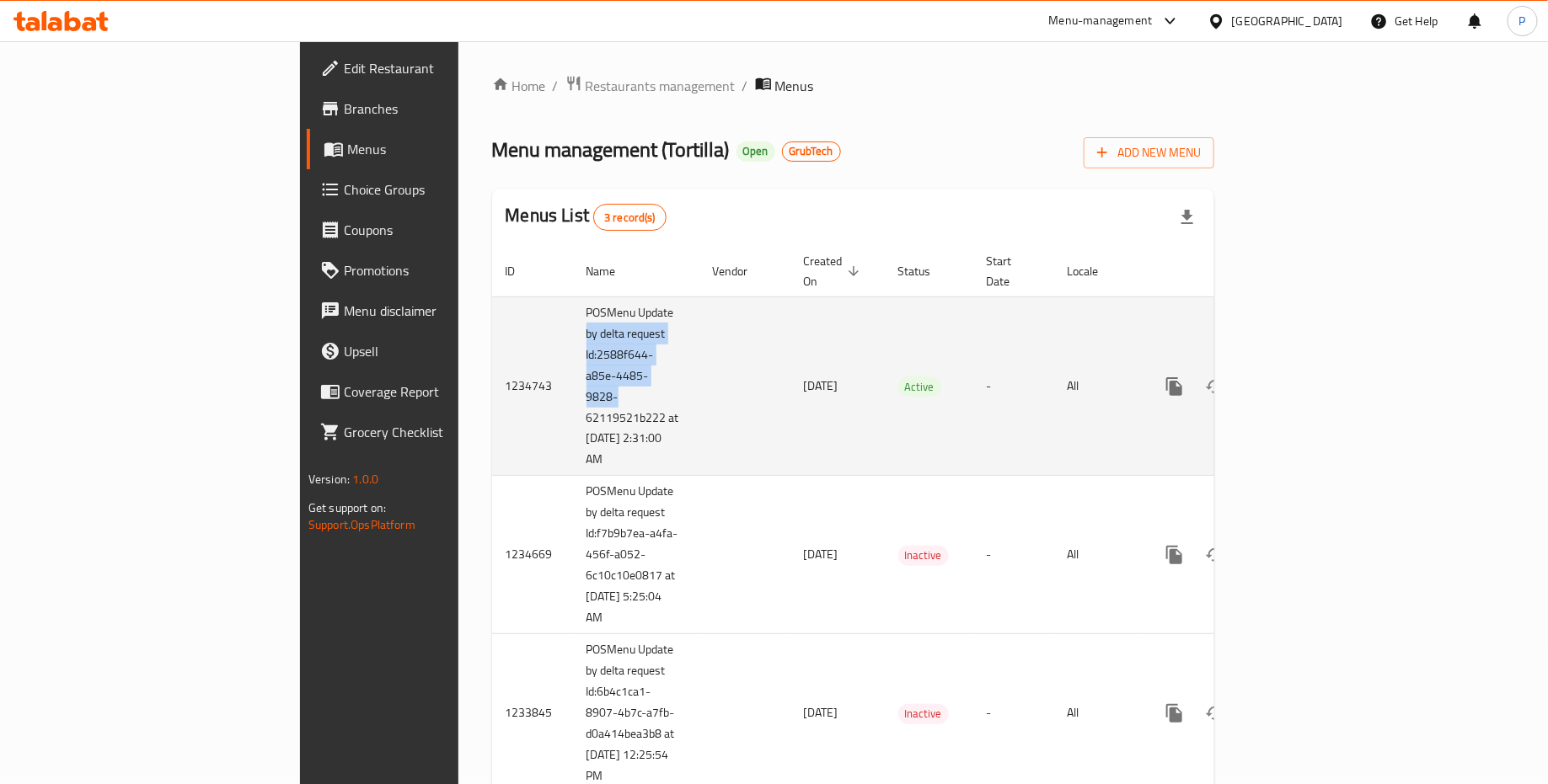
drag, startPoint x: 425, startPoint y: 382, endPoint x: 378, endPoint y: 323, distance: 75.4
click at [573, 323] on td "POSMenu Update by delta request Id:2588f644-a85e-4485-9828-62119521b222 at [DAT…" at bounding box center [636, 386] width 127 height 179
drag, startPoint x: 448, startPoint y: 455, endPoint x: 387, endPoint y: 296, distance: 170.3
click at [573, 297] on td "POSMenu Update by delta request Id:2588f644-a85e-4485-9828-62119521b222 at [DAT…" at bounding box center [636, 386] width 127 height 179
copy td "POSMenu Update by delta request Id:2588f644-a85e-4485-9828-62119521b222 at [DAT…"
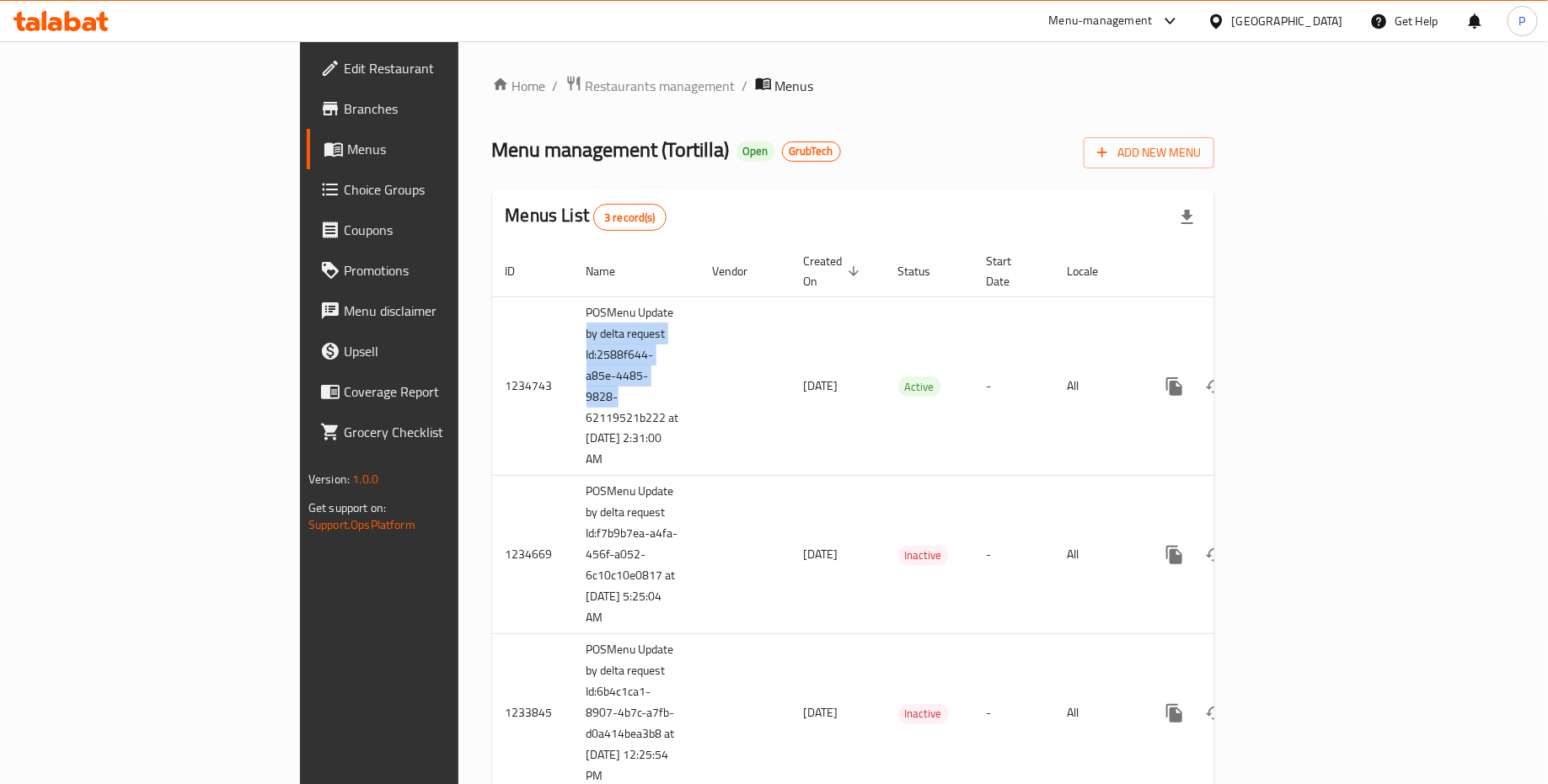
click at [344, 113] on span "Branches" at bounding box center [444, 108] width 201 height 20
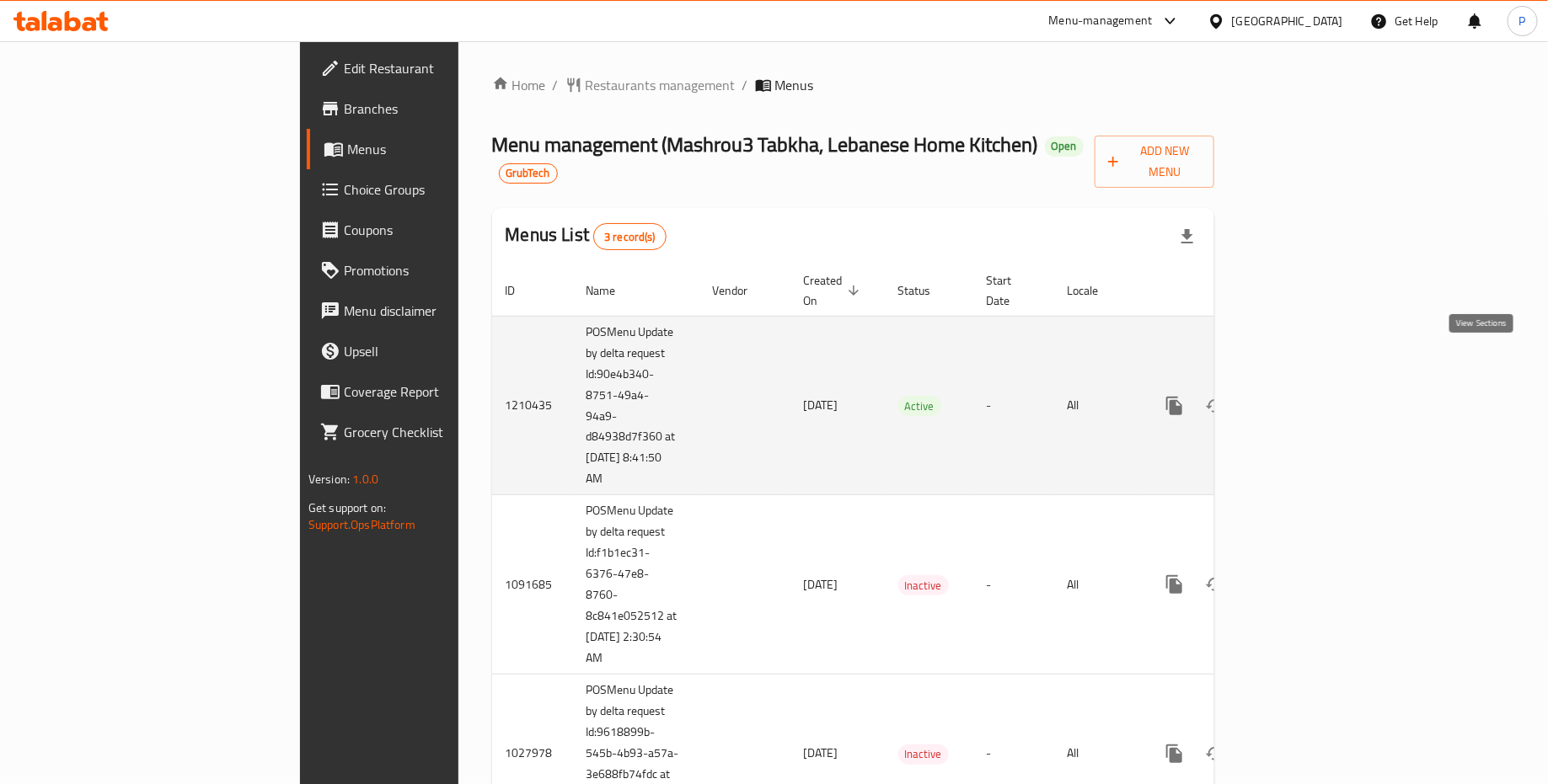
click at [1304, 399] on icon "enhanced table" at bounding box center [1297, 406] width 15 height 15
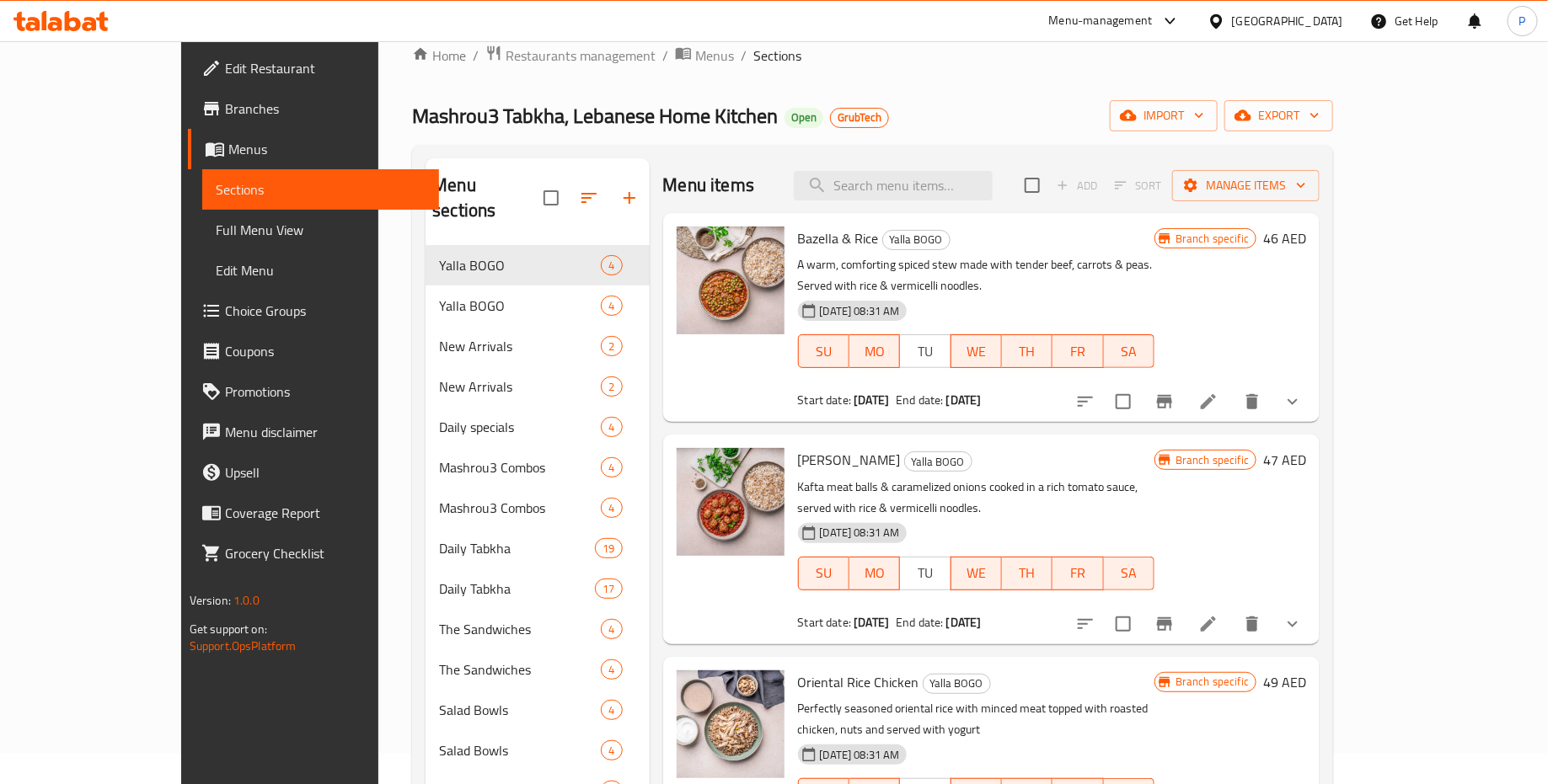
scroll to position [31, 0]
click at [932, 188] on input "search" at bounding box center [893, 184] width 198 height 29
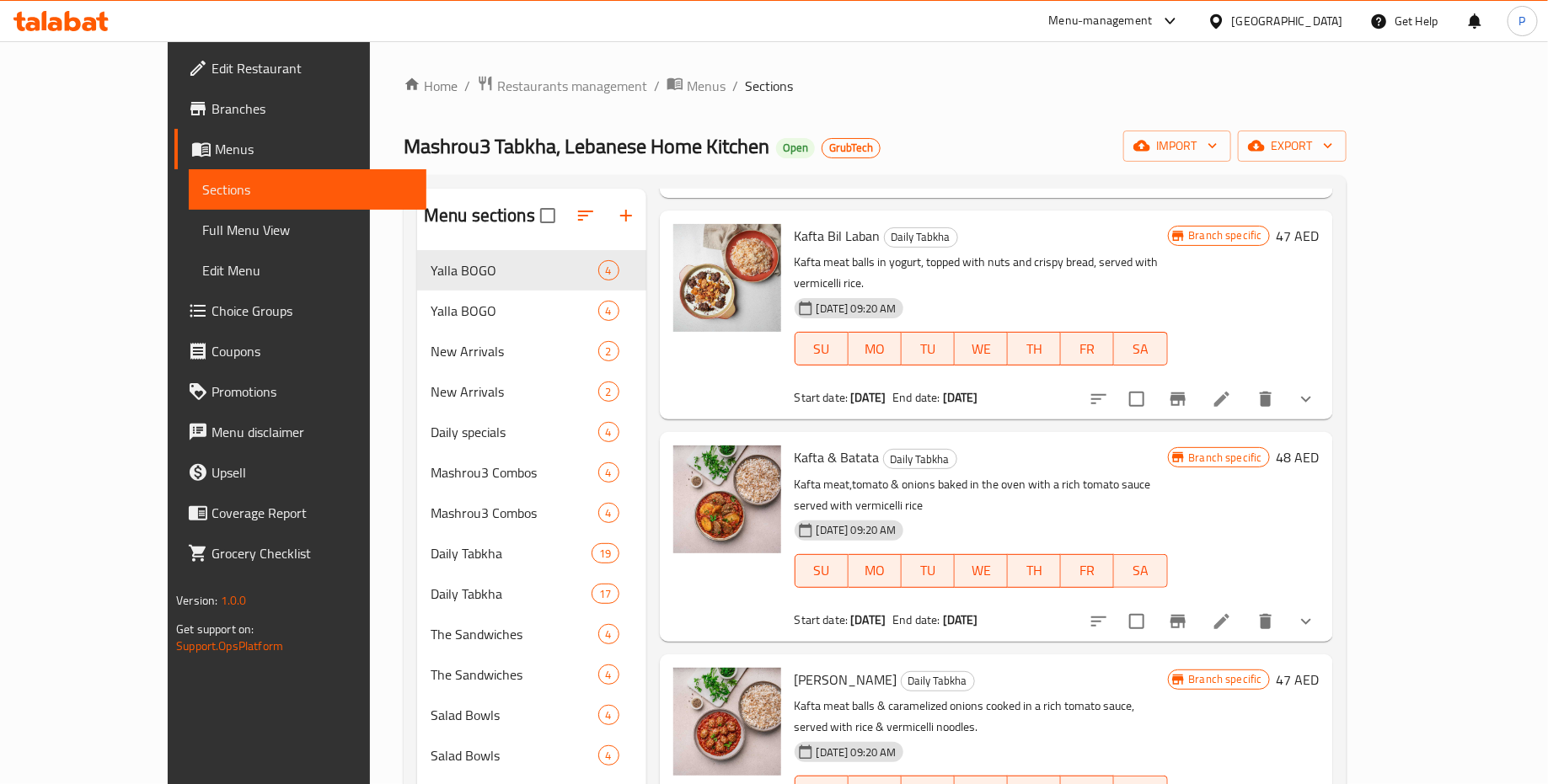
scroll to position [443, 0]
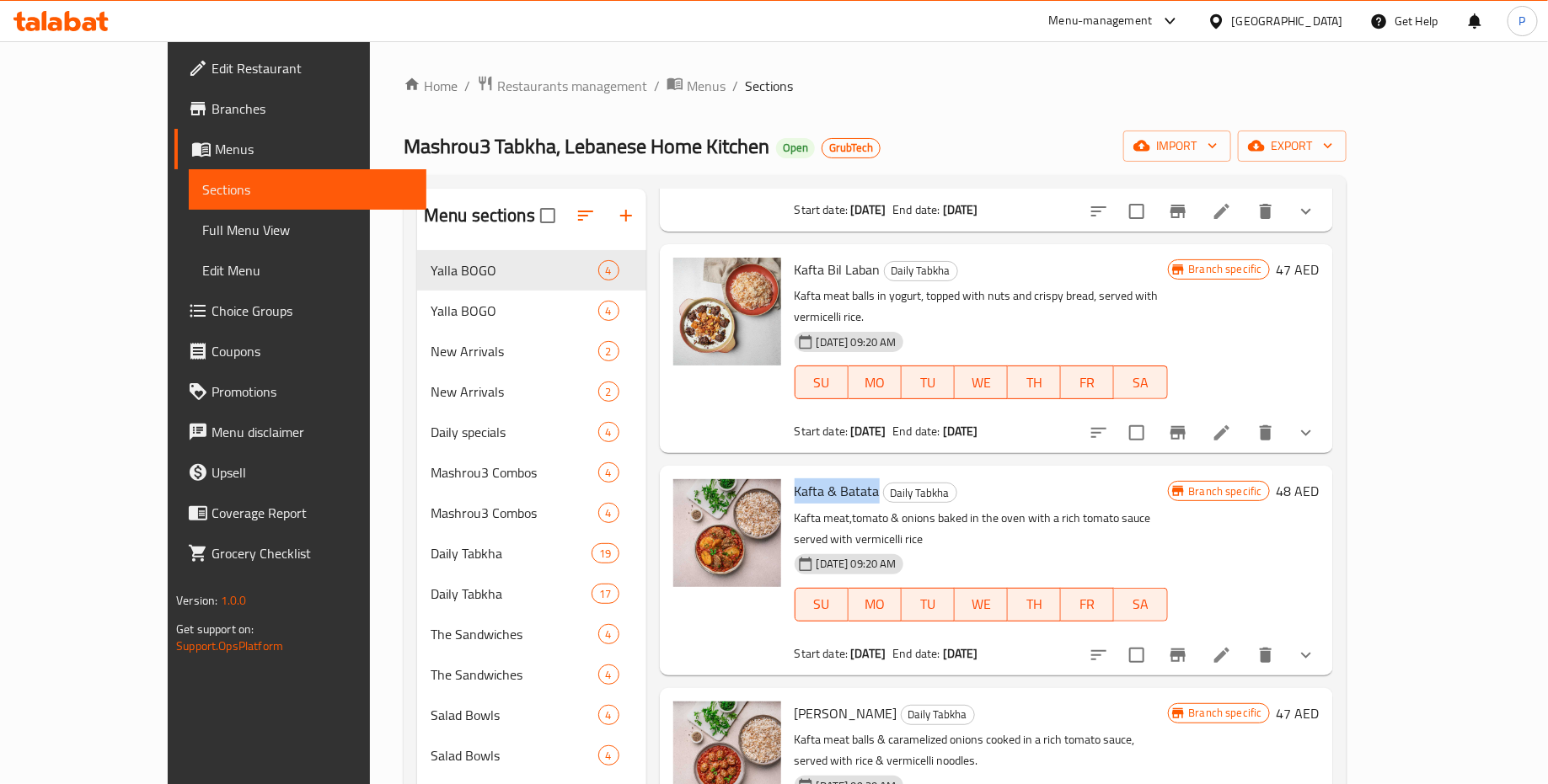
drag, startPoint x: 834, startPoint y: 430, endPoint x: 755, endPoint y: 429, distance: 79.0
click at [795, 479] on span "Kafta & Batata" at bounding box center [837, 491] width 85 height 26
copy span "Kafta & Batata"
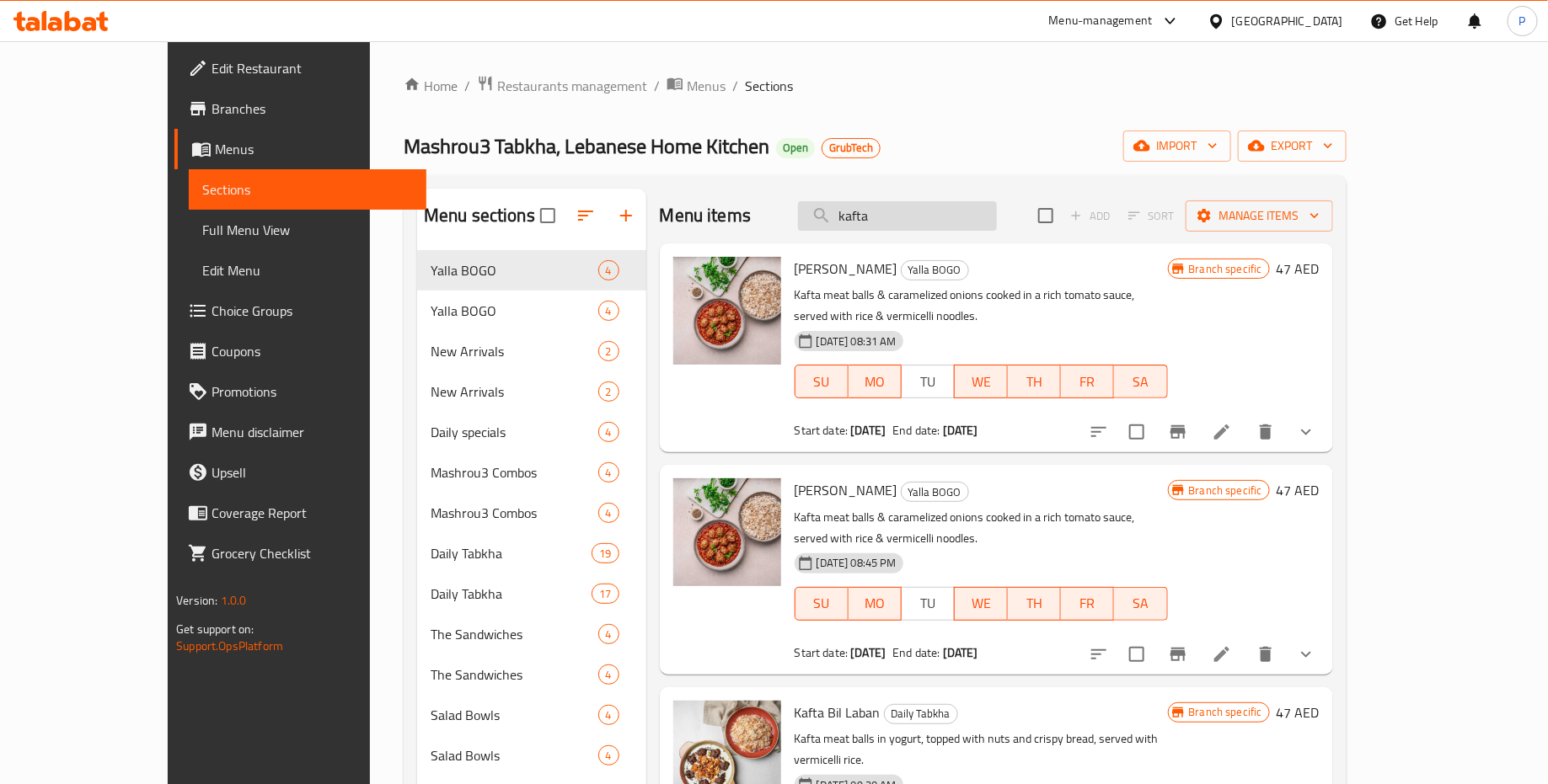
click at [940, 220] on input "kafta" at bounding box center [898, 215] width 198 height 29
paste input "Kafta & Bata"
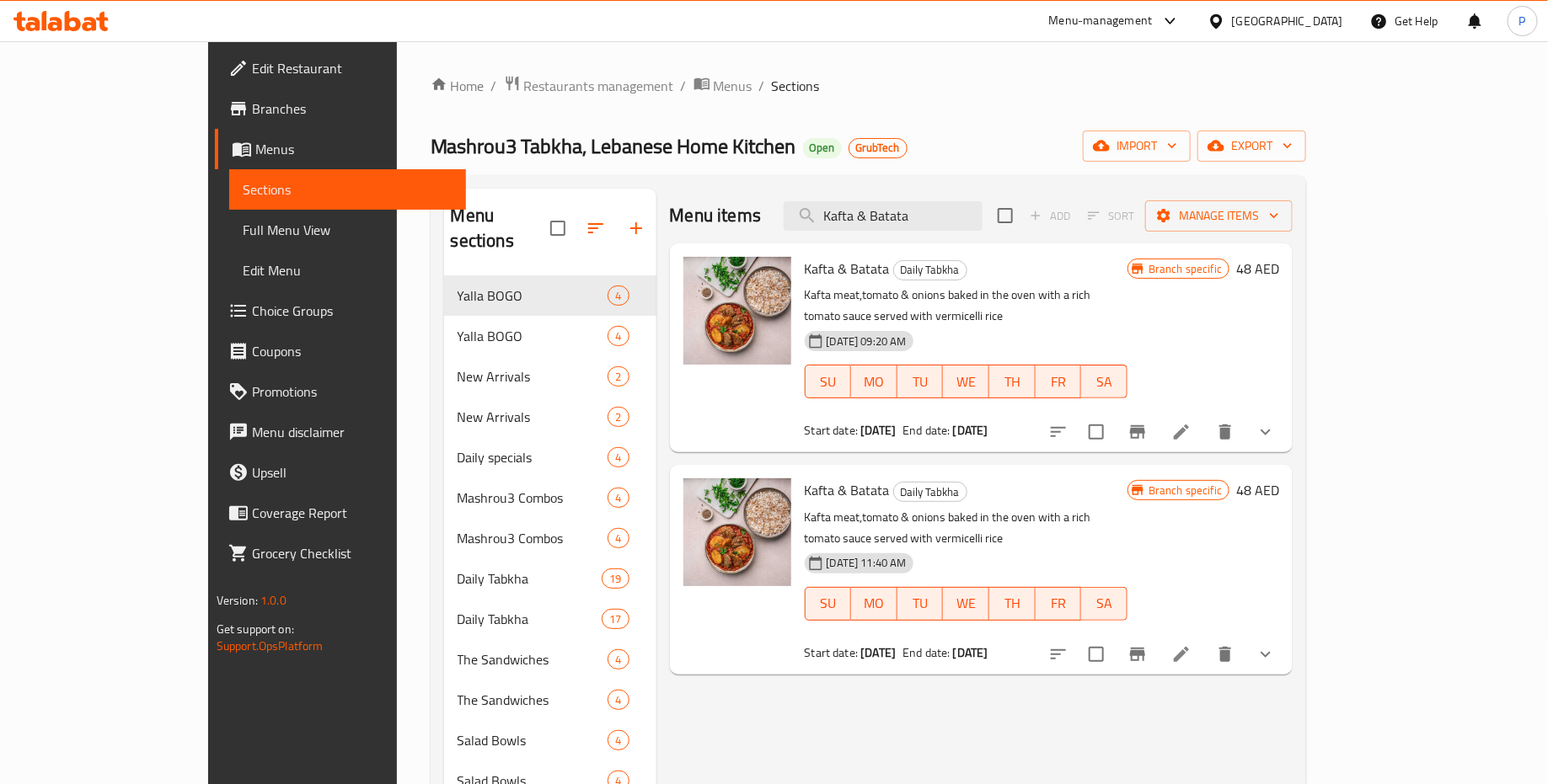
type input "Kafta & Batata"
click at [1145, 425] on icon "Branch-specific-item" at bounding box center [1138, 432] width 15 height 13
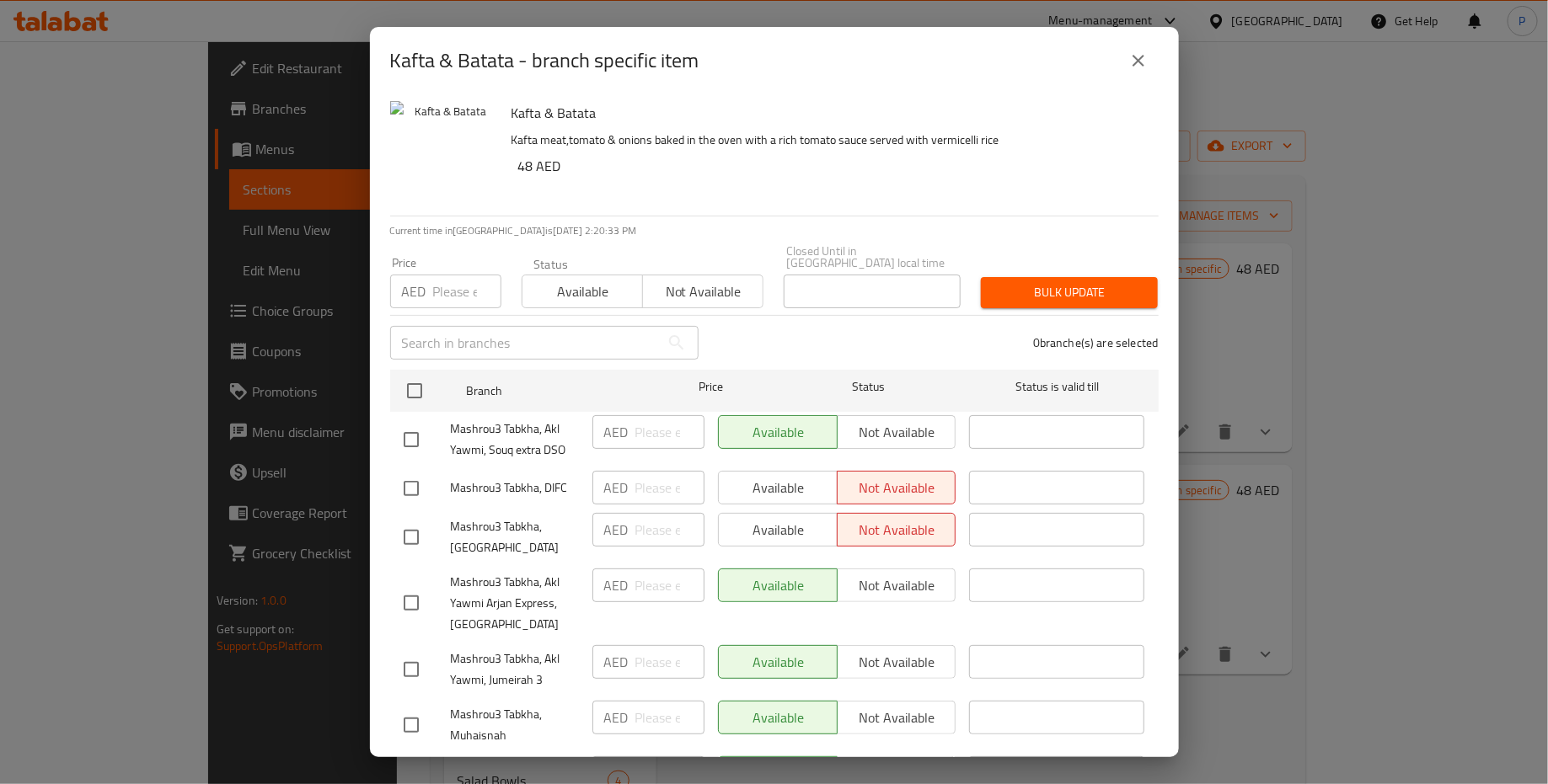
click at [1328, 520] on div "Kafta & Batata - branch specific item Kafta & Batata Kafta meat,tomato & onions…" at bounding box center [774, 392] width 1548 height 784
click at [1141, 60] on icon "close" at bounding box center [1138, 60] width 20 height 20
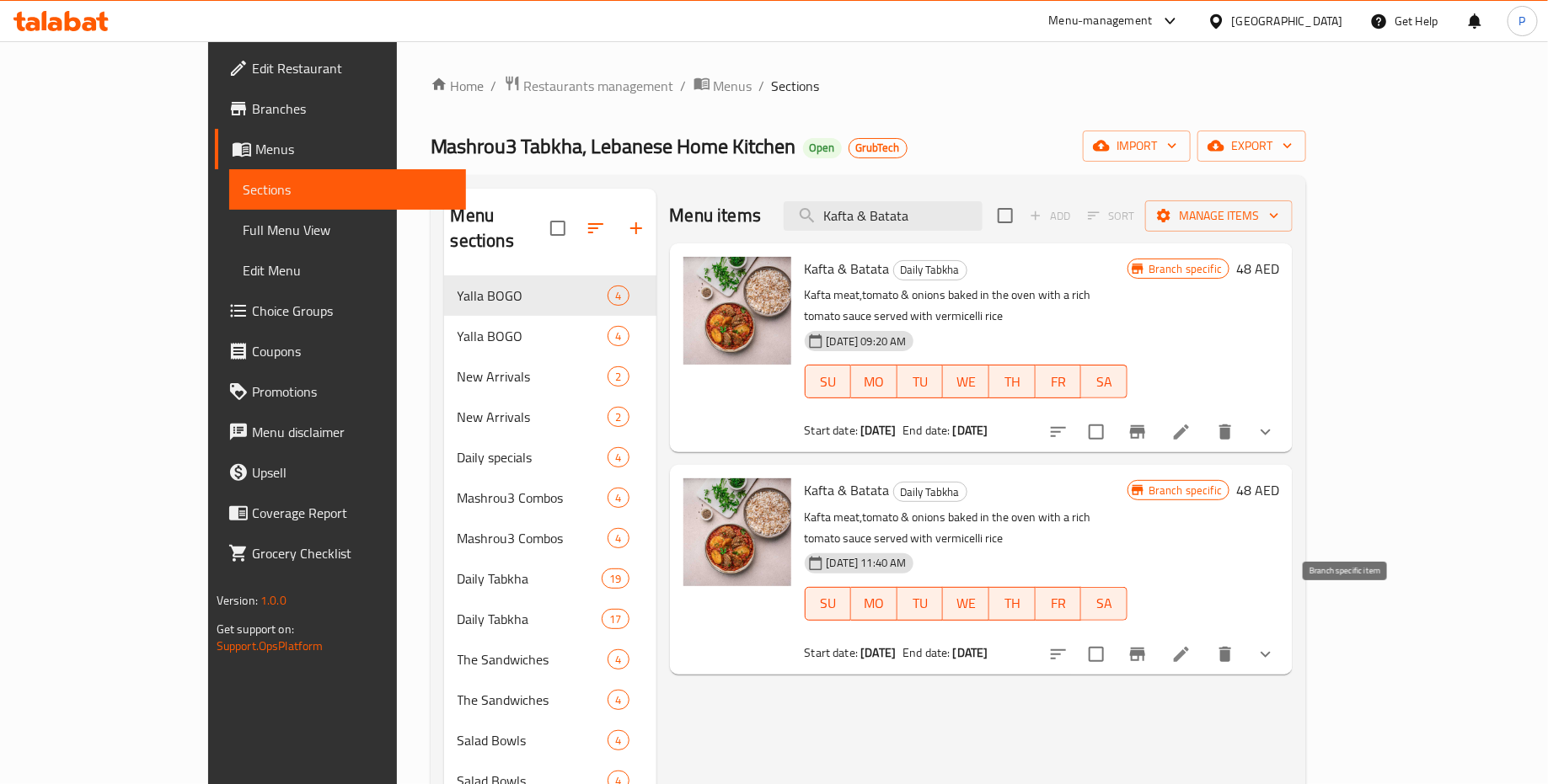
click at [1148, 644] on icon "Branch-specific-item" at bounding box center [1137, 654] width 20 height 20
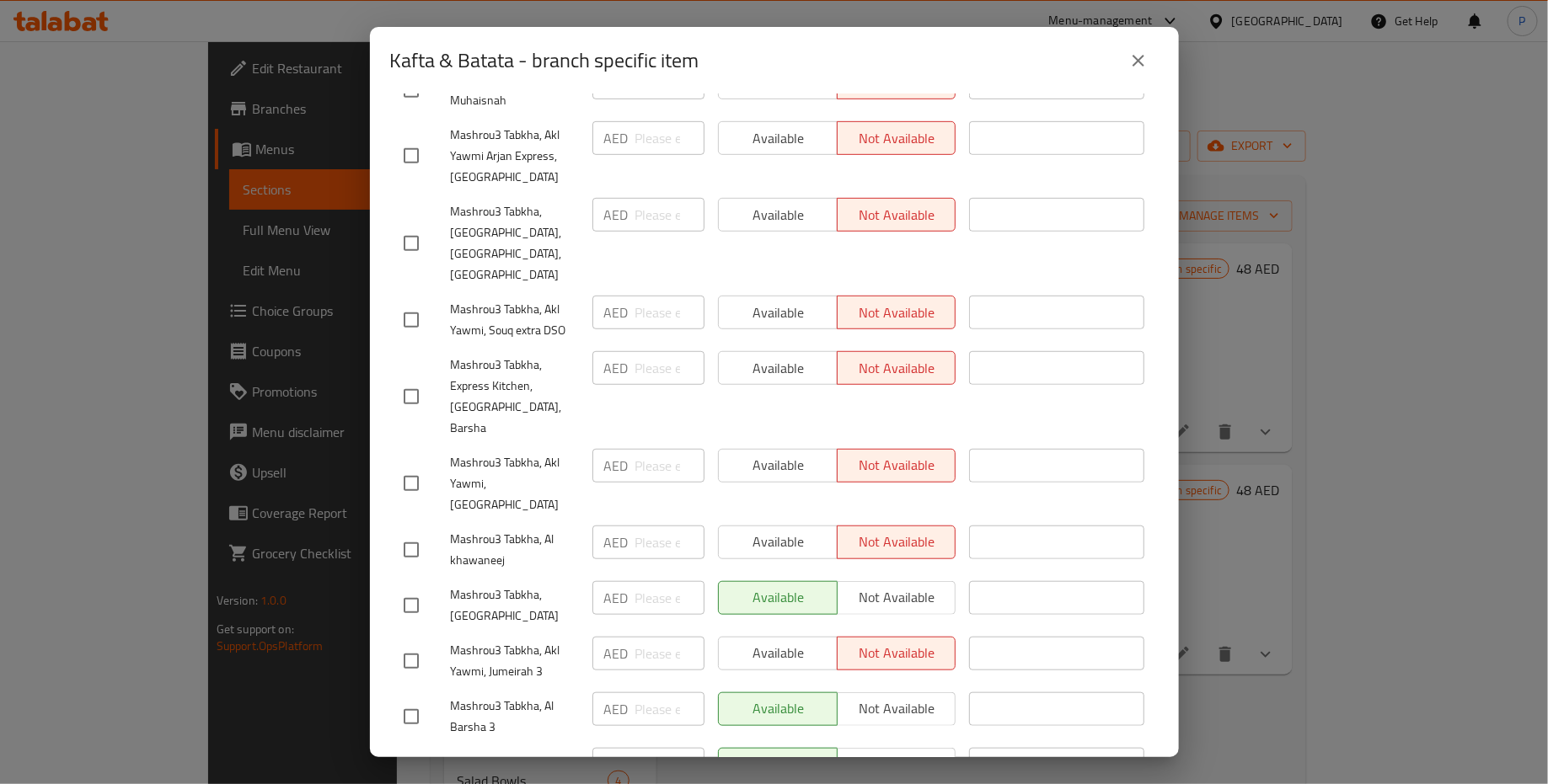
scroll to position [589, 0]
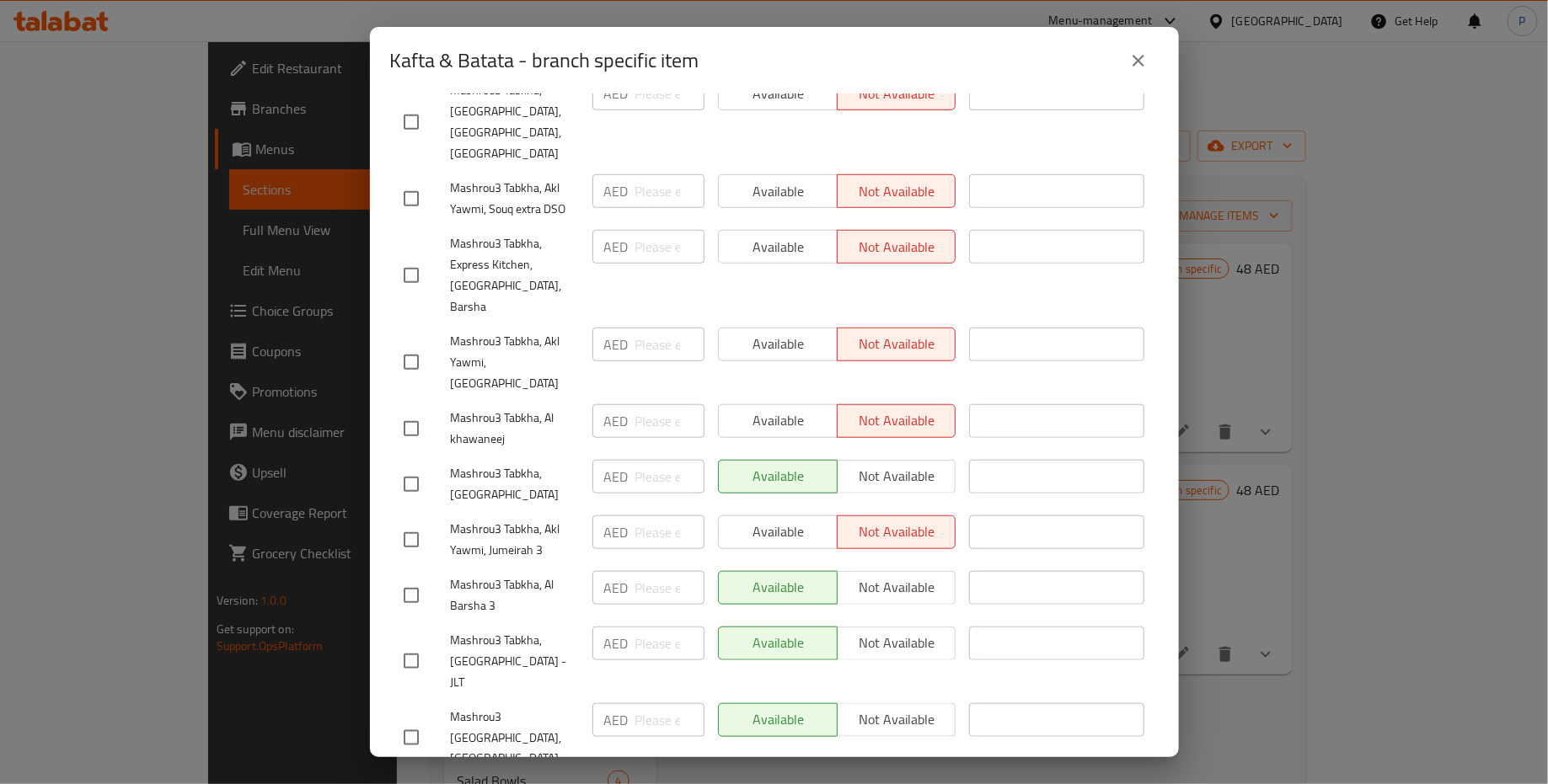
click at [1140, 69] on icon "close" at bounding box center [1138, 60] width 20 height 20
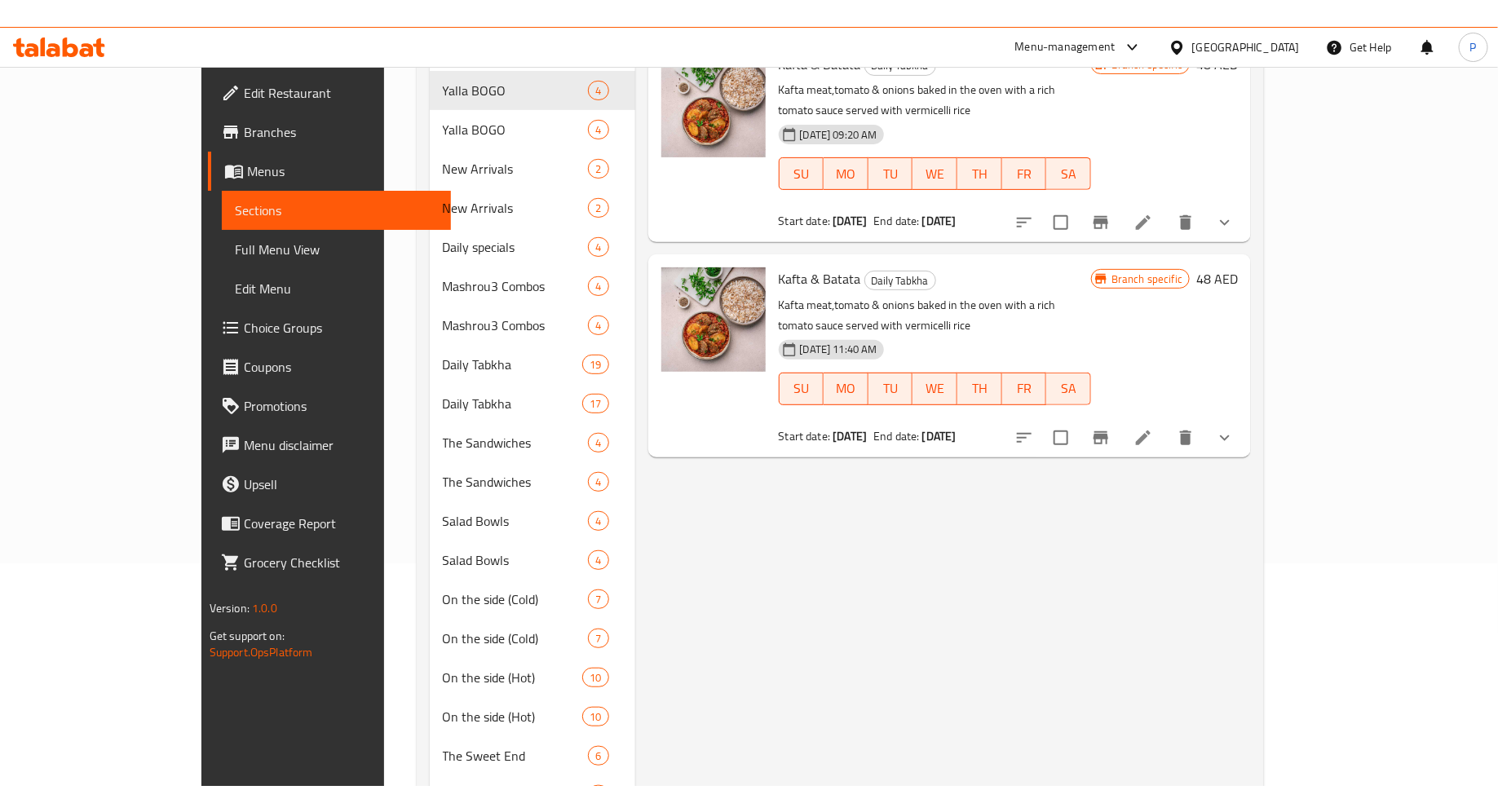
scroll to position [0, 0]
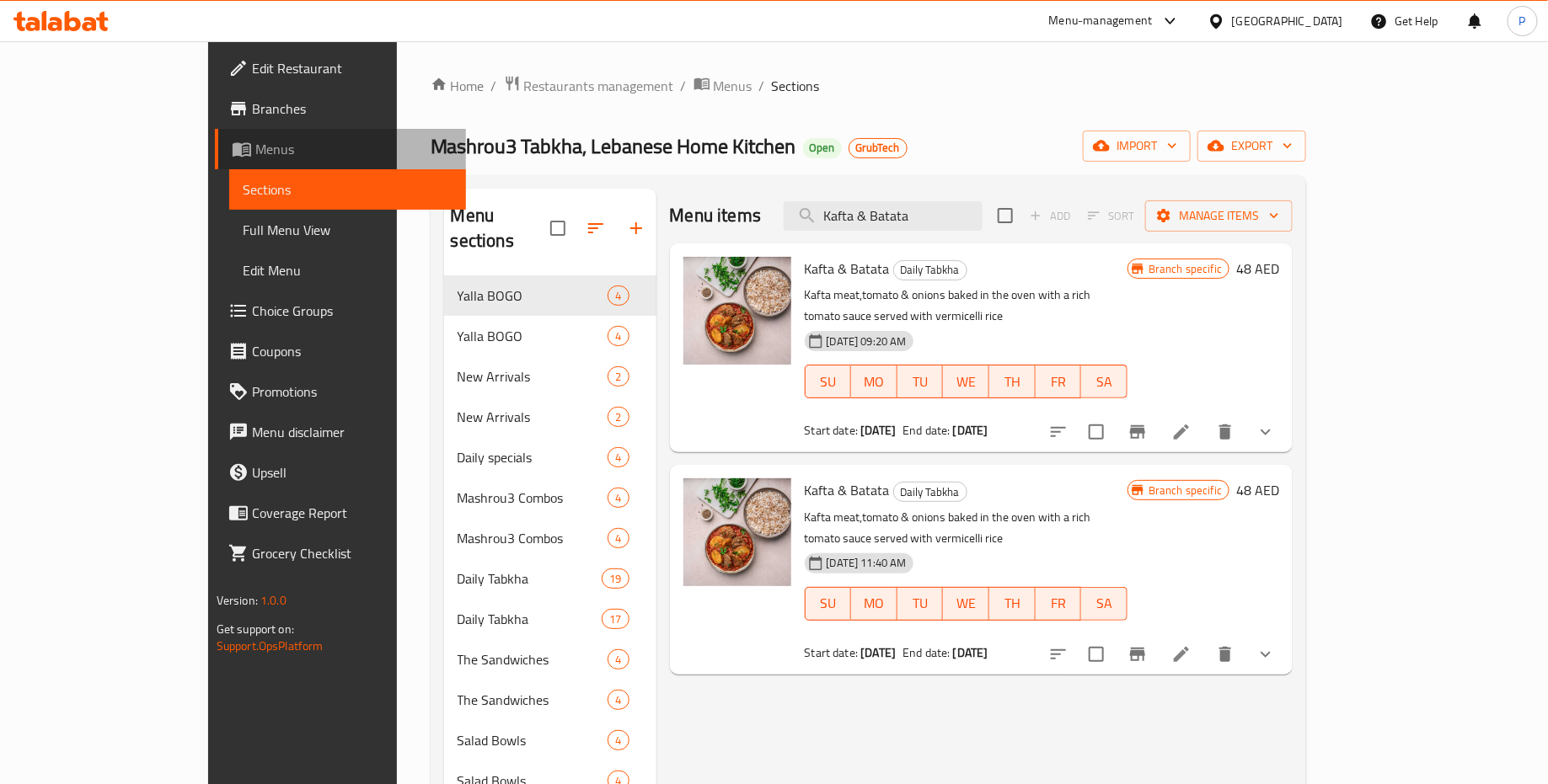
click at [255, 152] on span "Menus" at bounding box center [354, 148] width 198 height 20
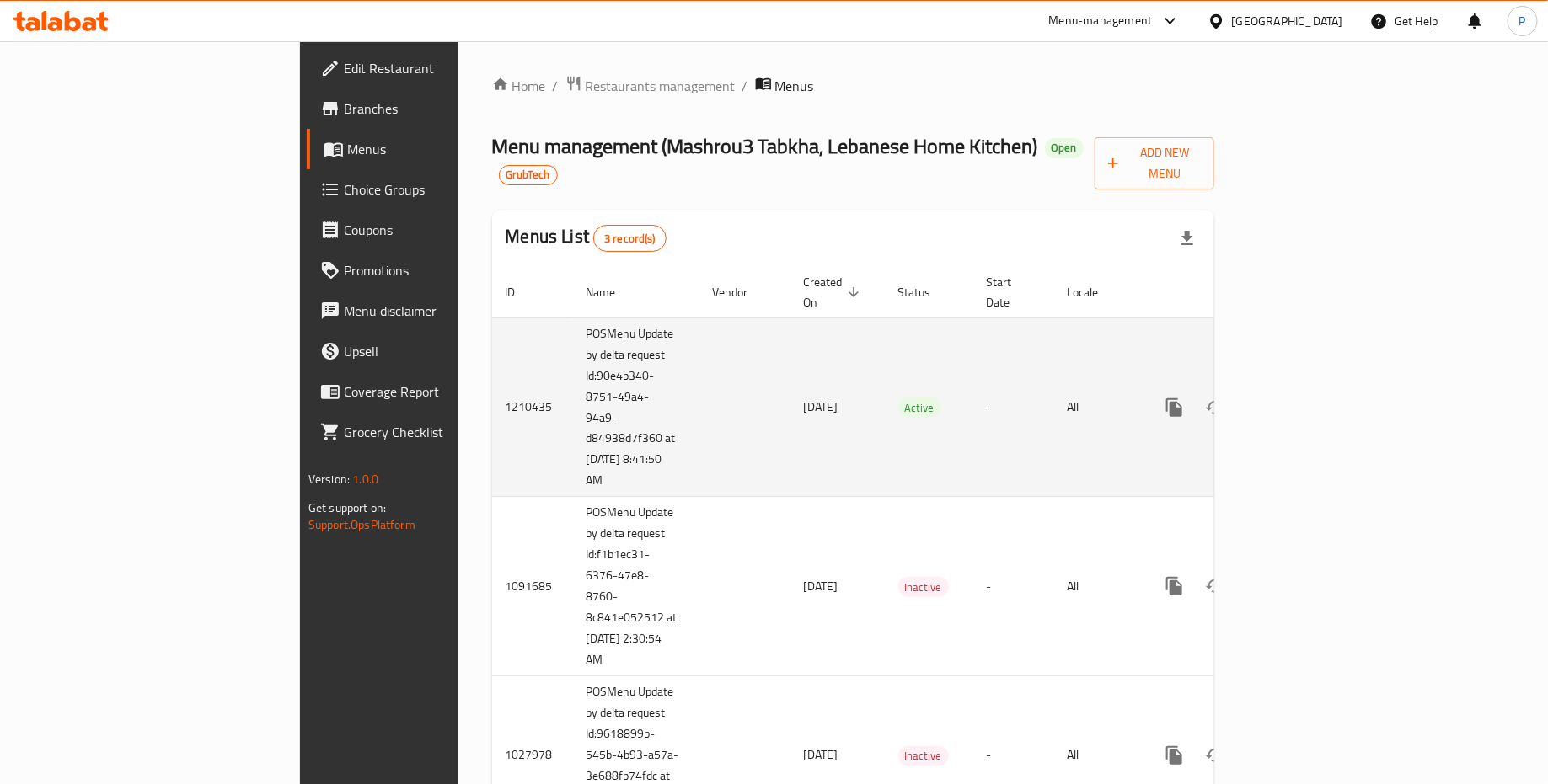
drag, startPoint x: 456, startPoint y: 441, endPoint x: 373, endPoint y: 297, distance: 166.2
click at [573, 317] on td "POSMenu Update by delta request Id:90e4b340-8751-49a4-94a9-d84938d7f360 at [DAT…" at bounding box center [636, 407] width 127 height 179
copy td "POSMenu Update by delta request Id:90e4b340-8751-49a4-94a9-d84938d7f360 at [DAT…"
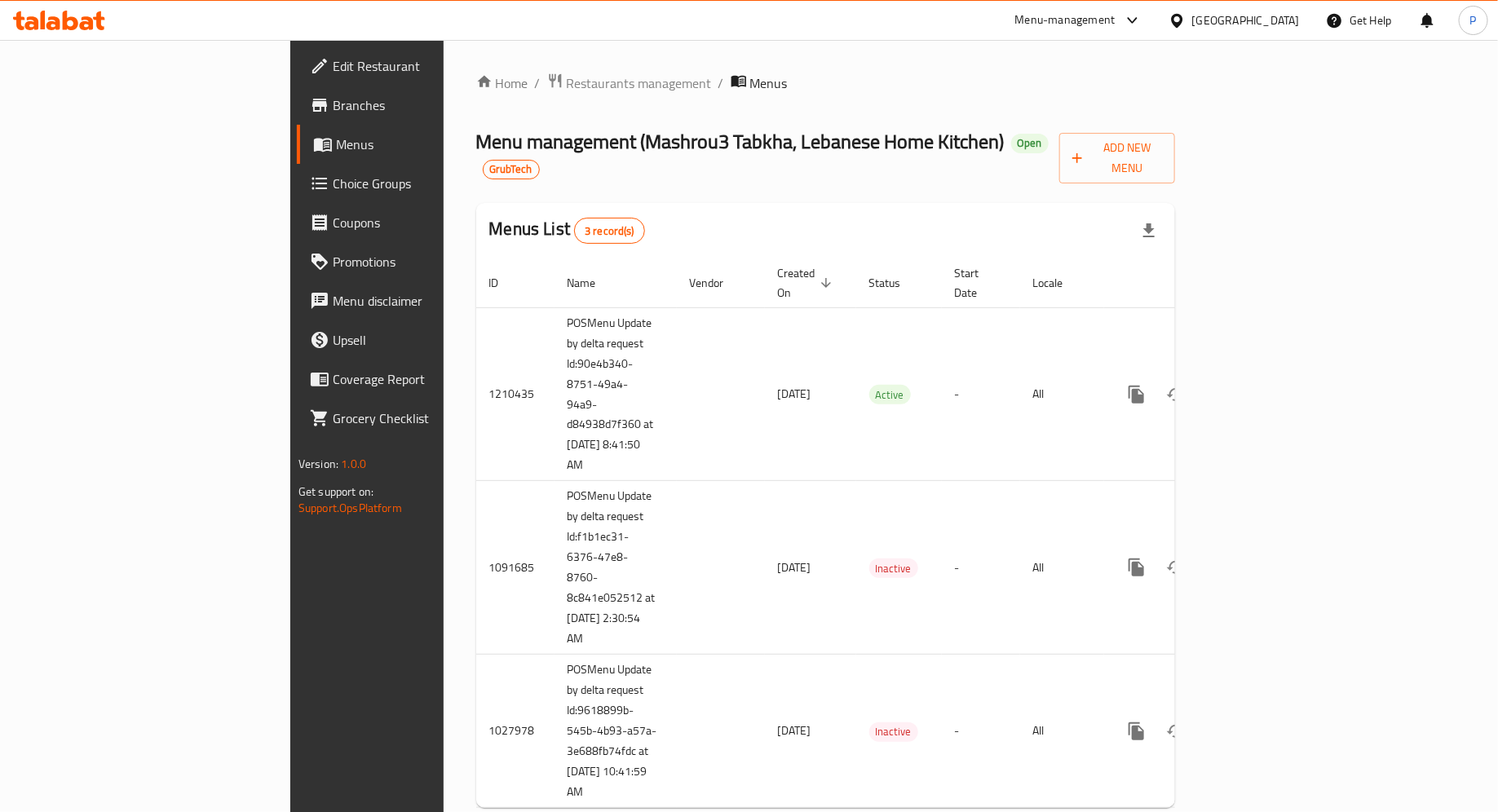
click at [57, 33] on div at bounding box center [59, 20] width 118 height 33
click at [62, 22] on icon at bounding box center [59, 20] width 92 height 19
